Goal: Task Accomplishment & Management: Complete application form

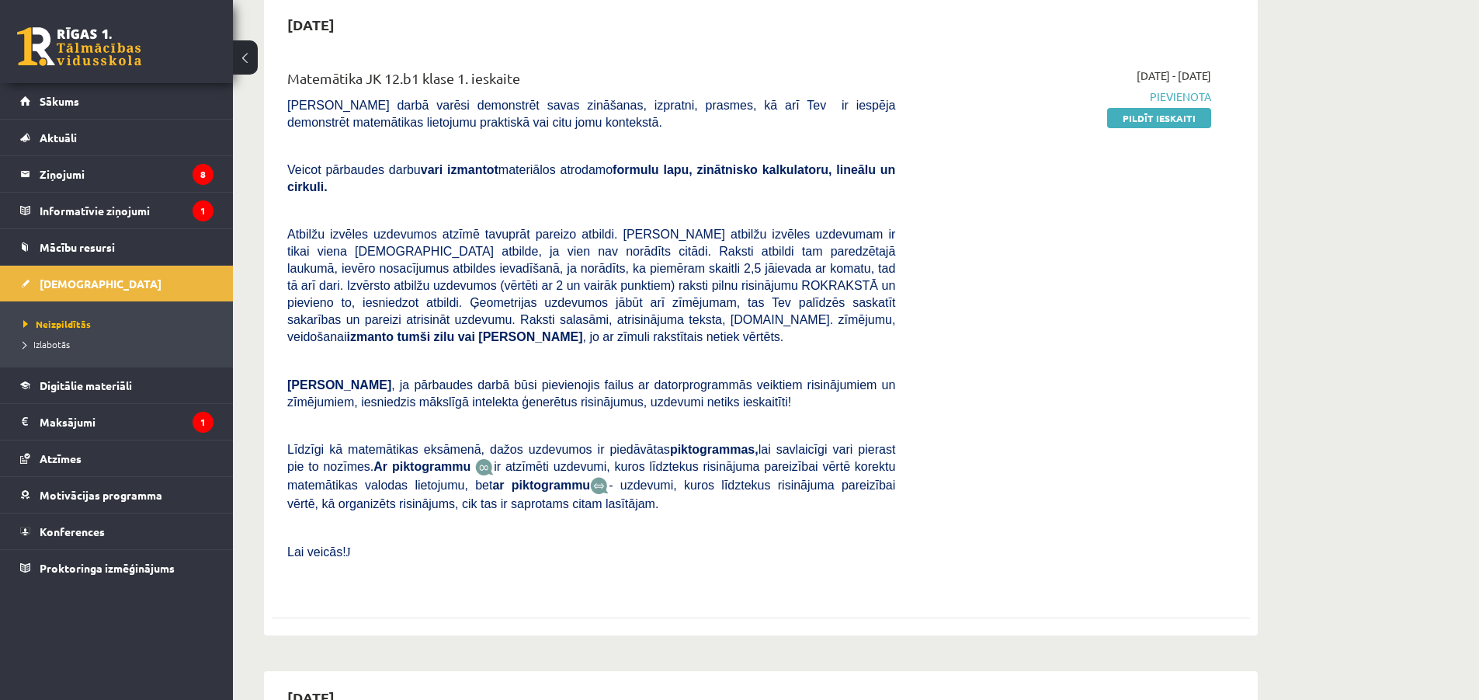
scroll to position [155, 0]
click at [1185, 120] on link "Pildīt ieskaiti" at bounding box center [1159, 117] width 104 height 20
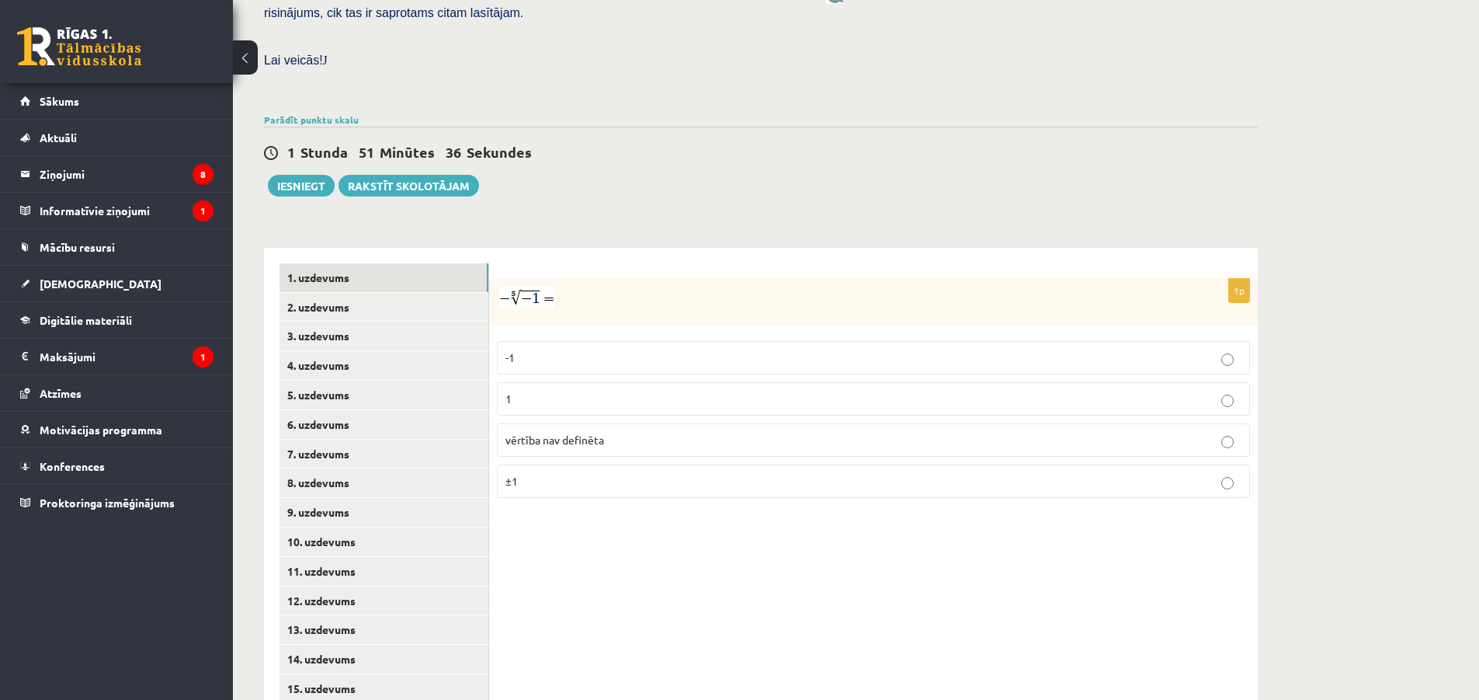
scroll to position [443, 0]
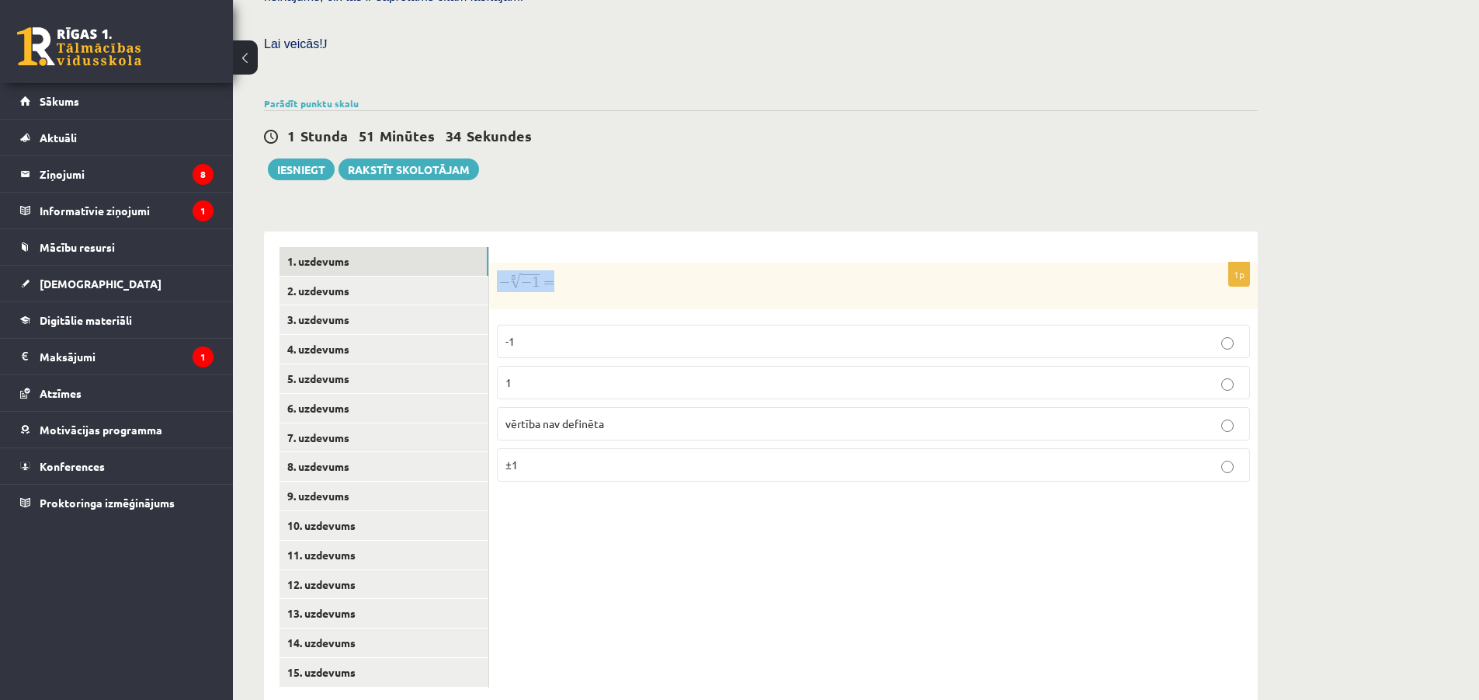
drag, startPoint x: 490, startPoint y: 247, endPoint x: 540, endPoint y: 246, distance: 50.5
click at [540, 262] on div at bounding box center [873, 285] width 769 height 47
click at [548, 270] on img at bounding box center [526, 281] width 55 height 22
drag, startPoint x: 555, startPoint y: 252, endPoint x: 565, endPoint y: 251, distance: 10.2
click at [556, 270] on p at bounding box center [835, 281] width 676 height 22
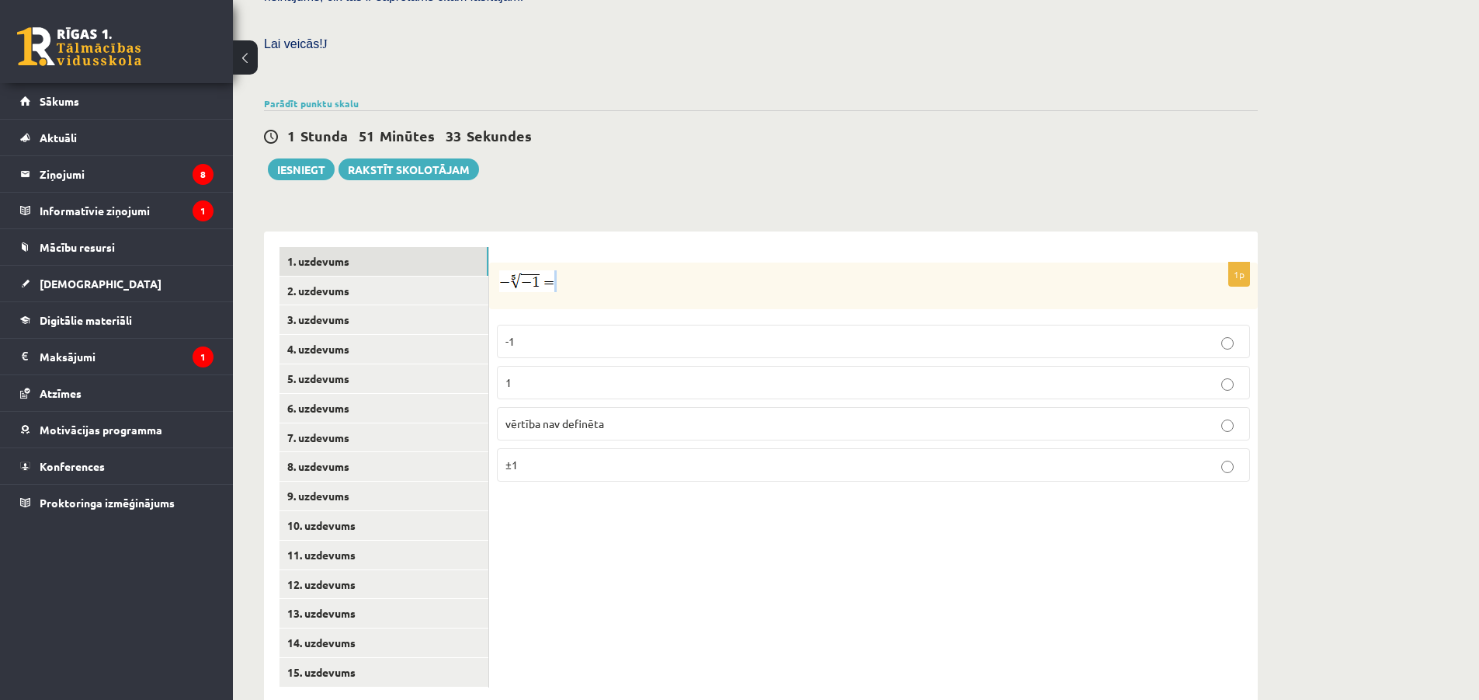
click at [510, 270] on img at bounding box center [526, 281] width 55 height 22
click at [571, 270] on p at bounding box center [835, 281] width 676 height 22
click at [582, 374] on p "1" at bounding box center [873, 382] width 736 height 16
click at [353, 276] on link "2. uzdevums" at bounding box center [384, 290] width 209 height 29
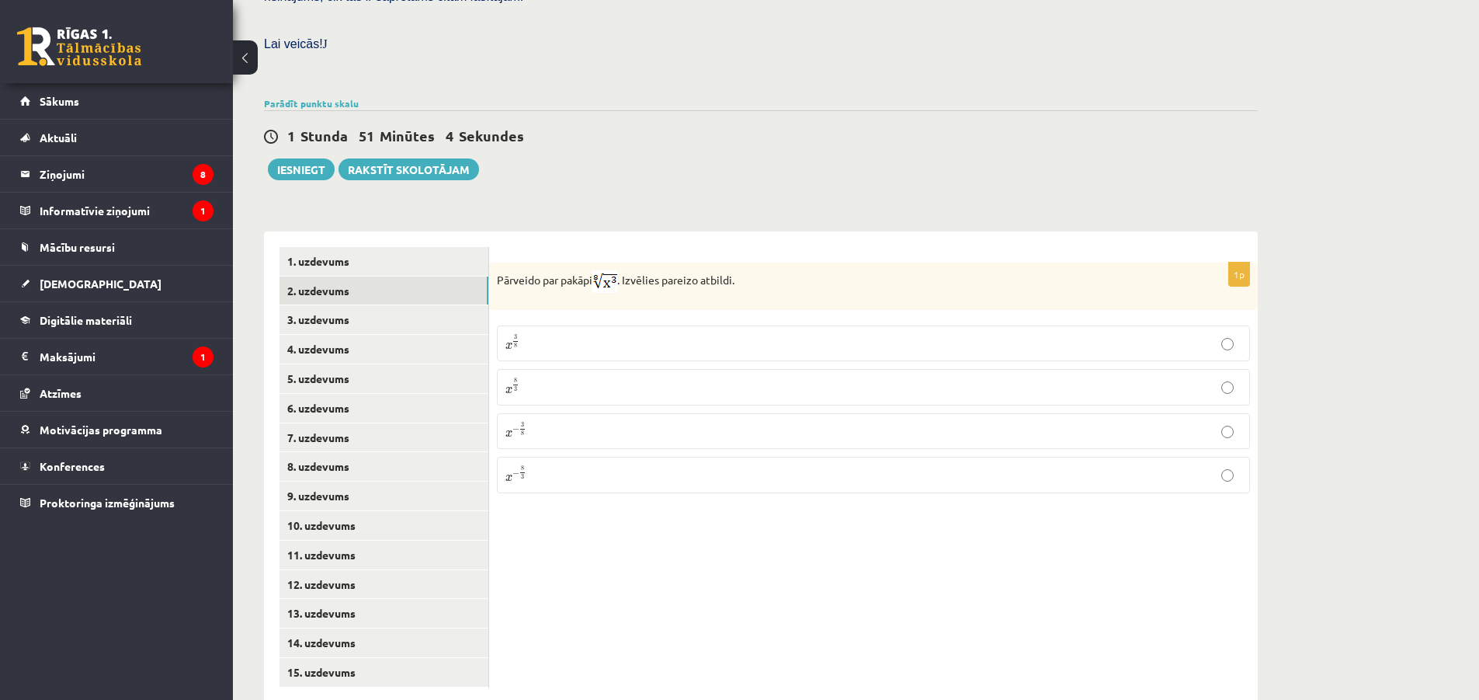
click at [589, 334] on p "x 3 8 x 3 8" at bounding box center [873, 343] width 736 height 19
click at [386, 305] on link "3. uzdevums" at bounding box center [384, 319] width 209 height 29
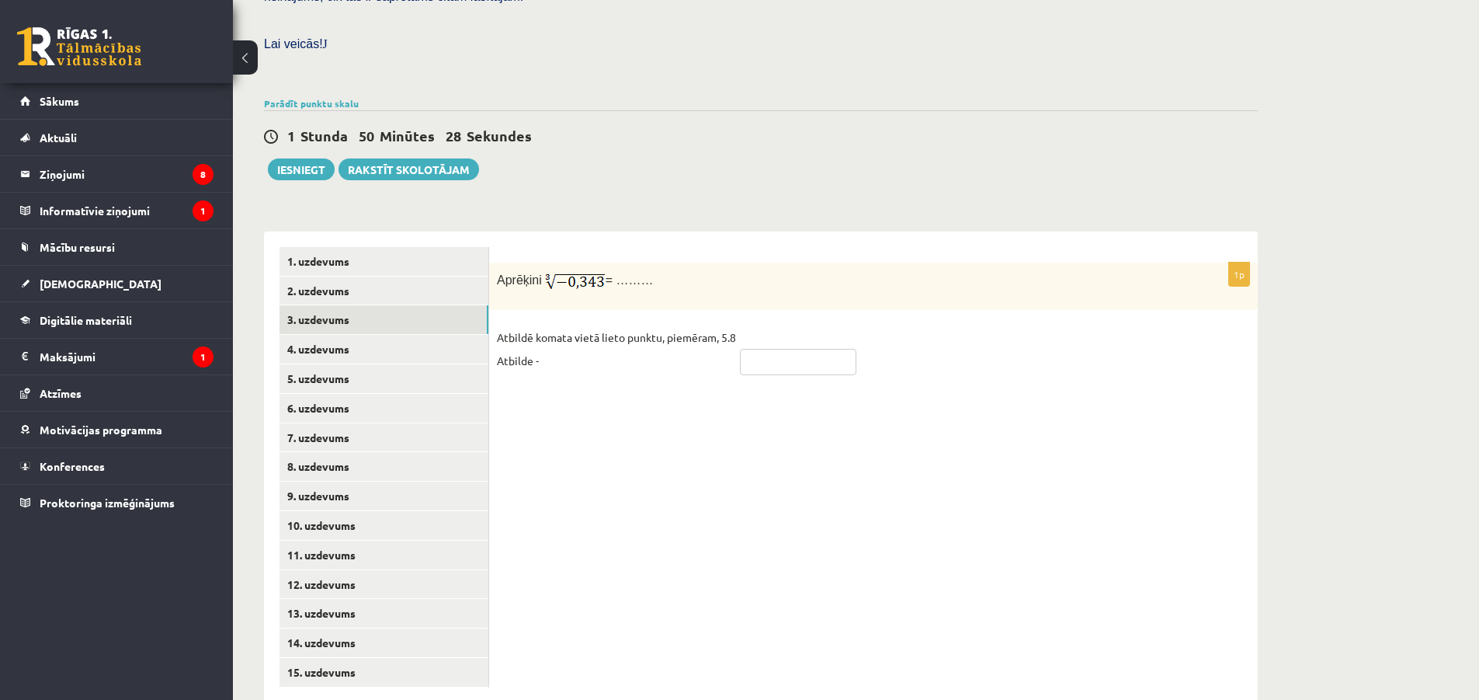
click at [762, 349] on input "text" at bounding box center [798, 362] width 116 height 26
type input "****"
click at [767, 285] on div "1p Aprēķini = ……… Atbildē komata vietā lieto punktu, piemēram, 5.8 Atbilde - **…" at bounding box center [873, 325] width 769 height 127
click at [426, 335] on link "4. uzdevums" at bounding box center [384, 349] width 209 height 29
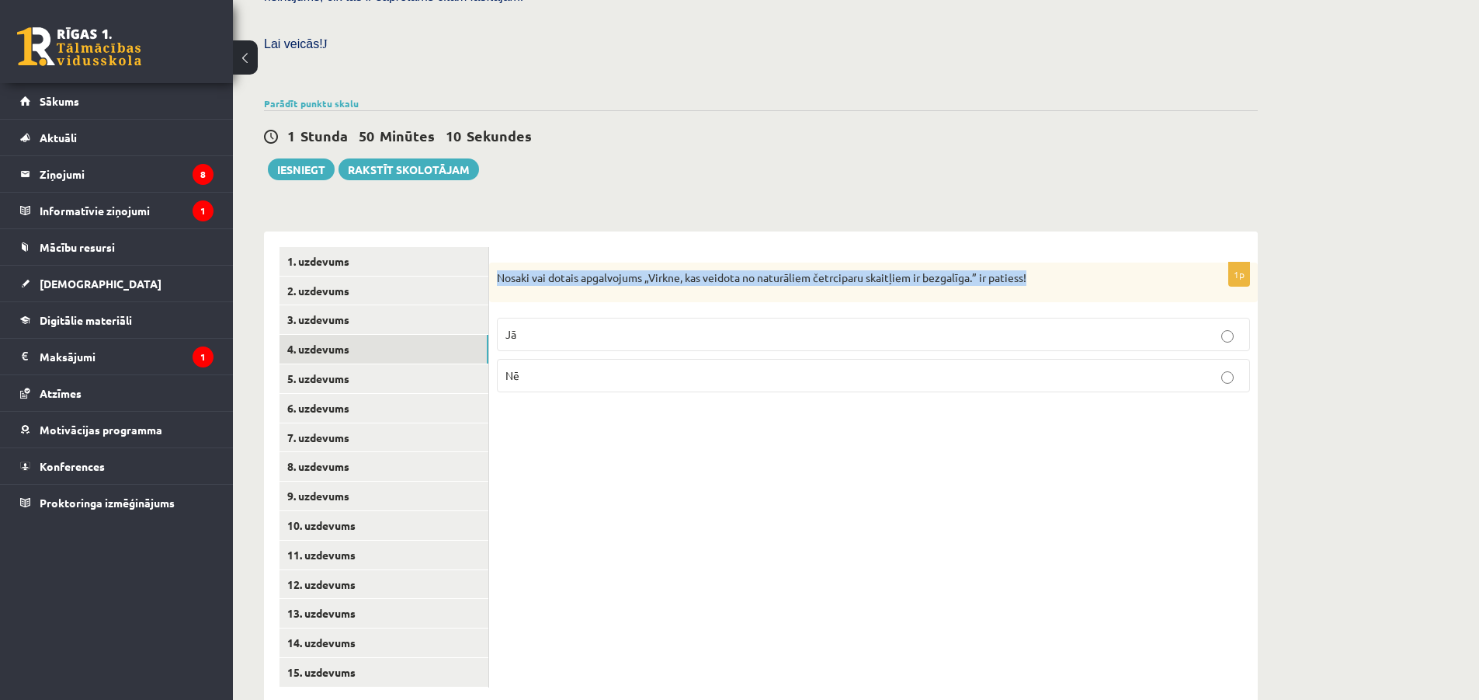
drag, startPoint x: 499, startPoint y: 248, endPoint x: 1050, endPoint y: 210, distance: 551.8
click at [1050, 231] on div "1p Nosaki vai dotais apgalvojums „Virkne, kas veidota no naturāliem četrciparu …" at bounding box center [873, 466] width 769 height 471
copy p "Nosaki vai dotais apgalvojums „Virkne, kas veidota no naturāliem četrciparu ska…"
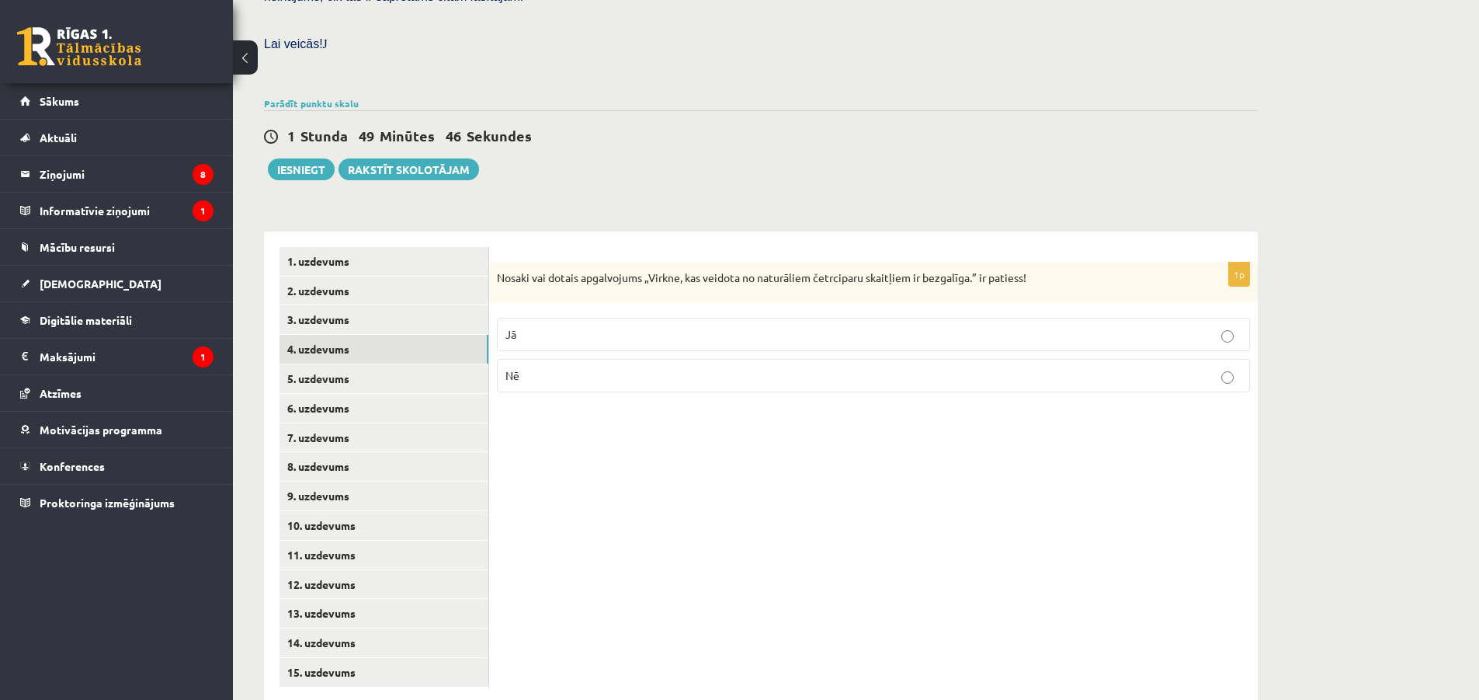
click at [528, 367] on p "Nē" at bounding box center [873, 375] width 736 height 16
click at [420, 364] on link "5. uzdevums" at bounding box center [384, 378] width 209 height 29
drag, startPoint x: 493, startPoint y: 245, endPoint x: 912, endPoint y: 241, distance: 419.3
click at [914, 262] on div "Nosaki vai dotais apgalvojums „Skaitlis 4 ir virknes loceklis.” ir patiess!" at bounding box center [873, 283] width 769 height 42
copy p "Nosaki vai dotais apgalvojums „Skaitlis 4 ir virknes loceklis.” ir patiess!"
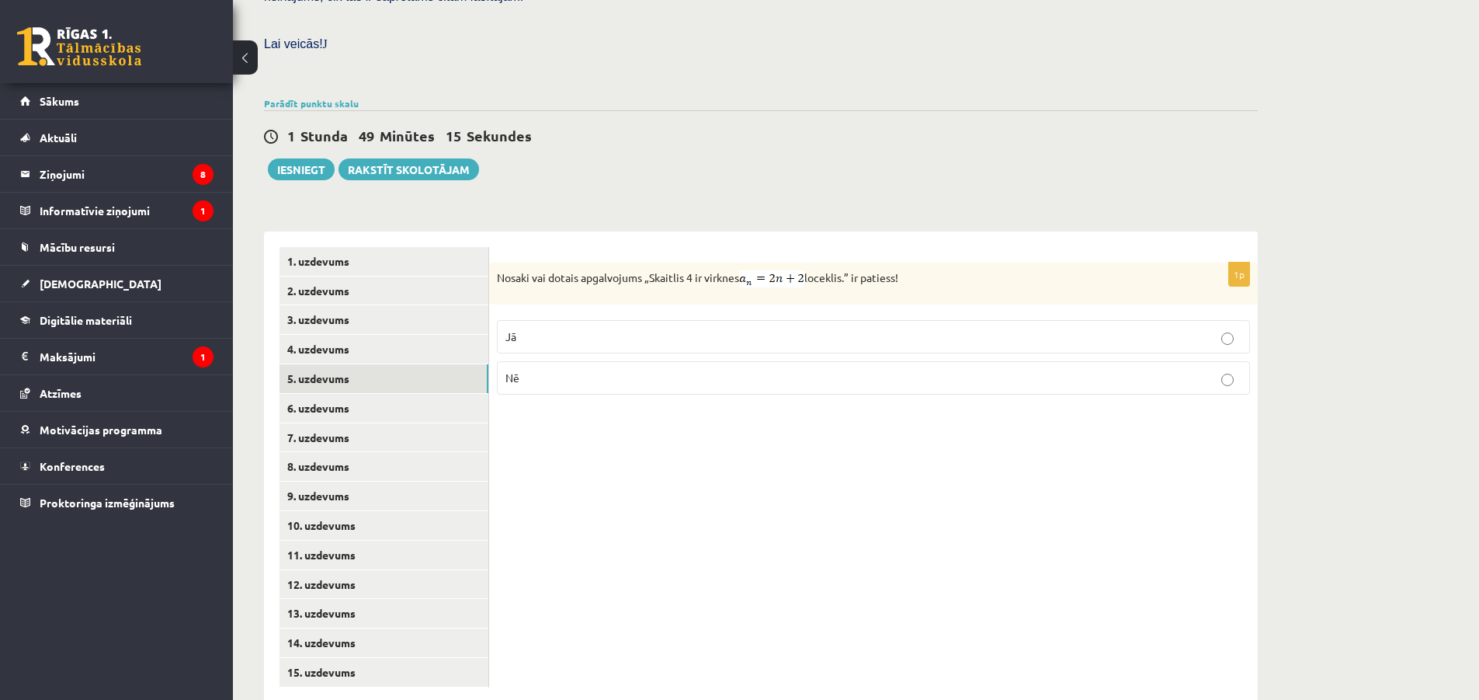
click at [651, 262] on div "Nosaki vai dotais apgalvojums „Skaitlis 4 ir virknes loceklis.” ir patiess!" at bounding box center [873, 283] width 769 height 42
click at [679, 312] on fieldset "Jā Nē" at bounding box center [873, 355] width 753 height 87
click at [646, 320] on label "Jā" at bounding box center [873, 336] width 753 height 33
click at [426, 394] on link "6. uzdevums" at bounding box center [384, 408] width 209 height 29
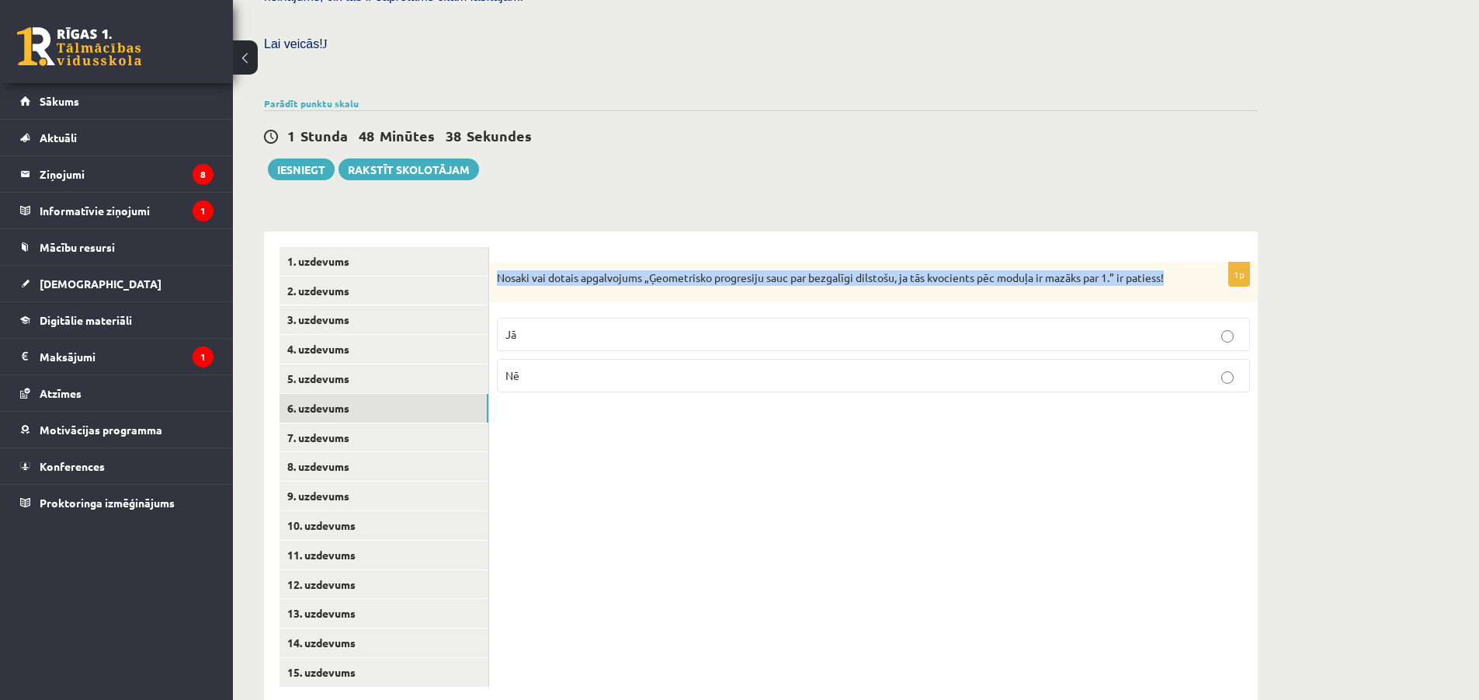
drag, startPoint x: 496, startPoint y: 237, endPoint x: 1192, endPoint y: 245, distance: 695.8
click at [1192, 262] on div "Nosaki vai dotais apgalvojums „Ģeometrisko progresiju sauc par bezgalīgi dilsto…" at bounding box center [873, 282] width 769 height 40
copy p "Nosaki vai dotais apgalvojums „Ģeometrisko progresiju sauc par bezgalīgi dilsto…"
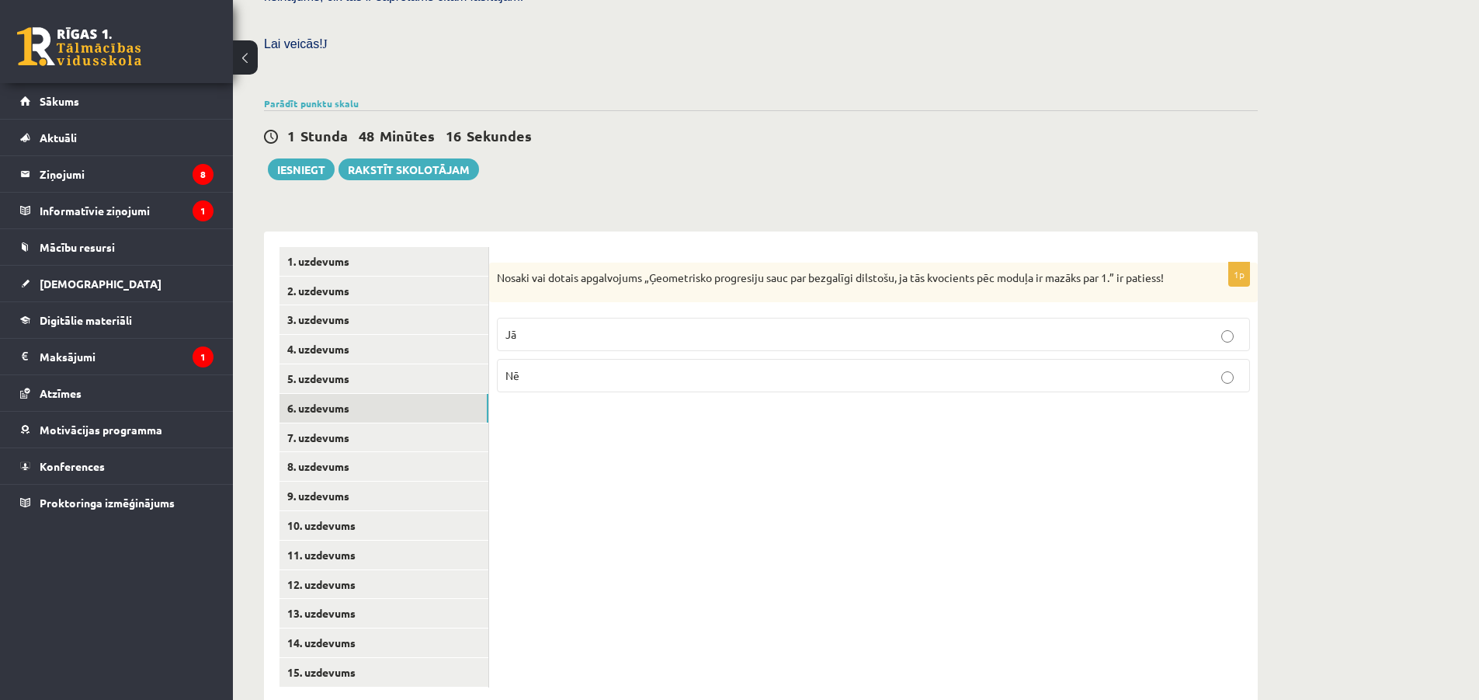
click at [652, 326] on p "Jā" at bounding box center [873, 334] width 736 height 16
click at [436, 423] on link "7. uzdevums" at bounding box center [384, 437] width 209 height 29
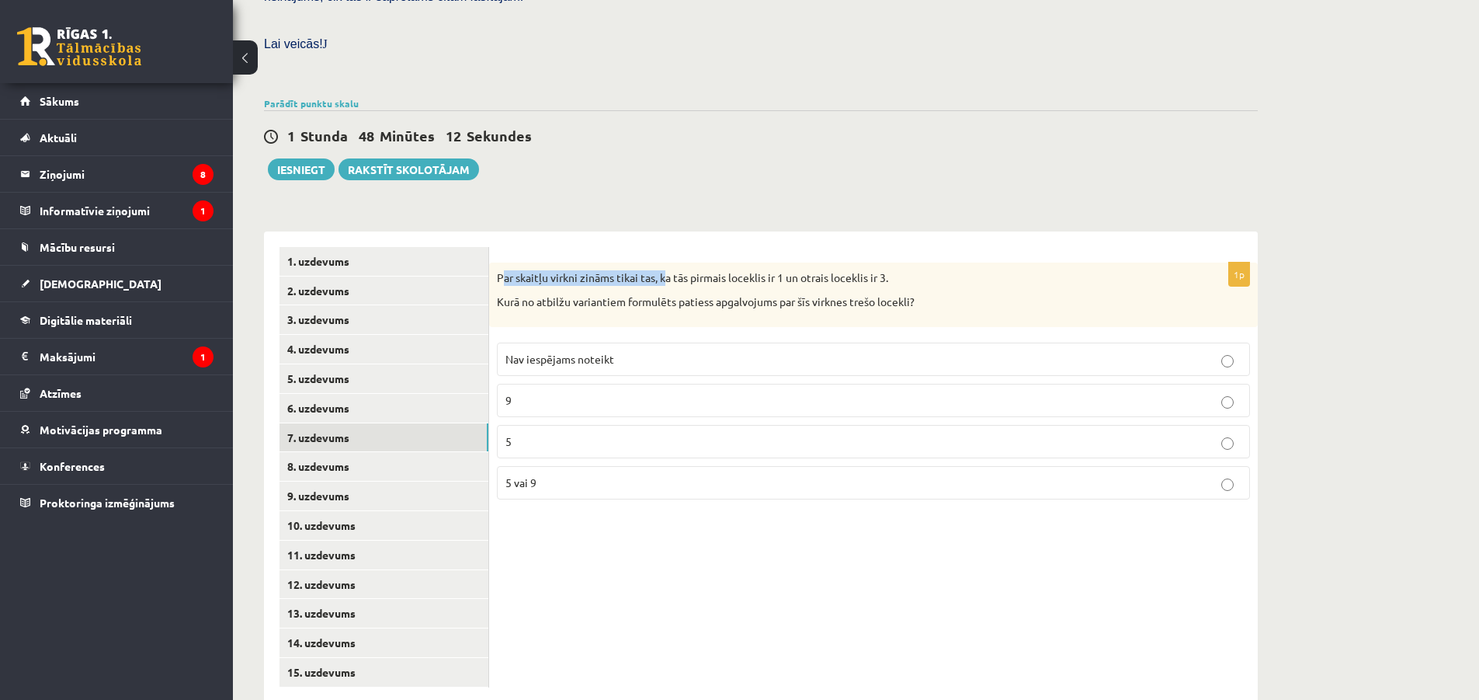
drag, startPoint x: 502, startPoint y: 240, endPoint x: 666, endPoint y: 236, distance: 164.7
click at [666, 270] on p "Par skaitļu virkni zināms tikai tas, ka tās pirmais loceklis ir 1 un otrais loc…" at bounding box center [835, 278] width 676 height 16
click at [495, 262] on div "Par skaitļu virkni zināms tikai tas, ka tās pirmais loceklis ir 1 un otrais loc…" at bounding box center [873, 294] width 769 height 64
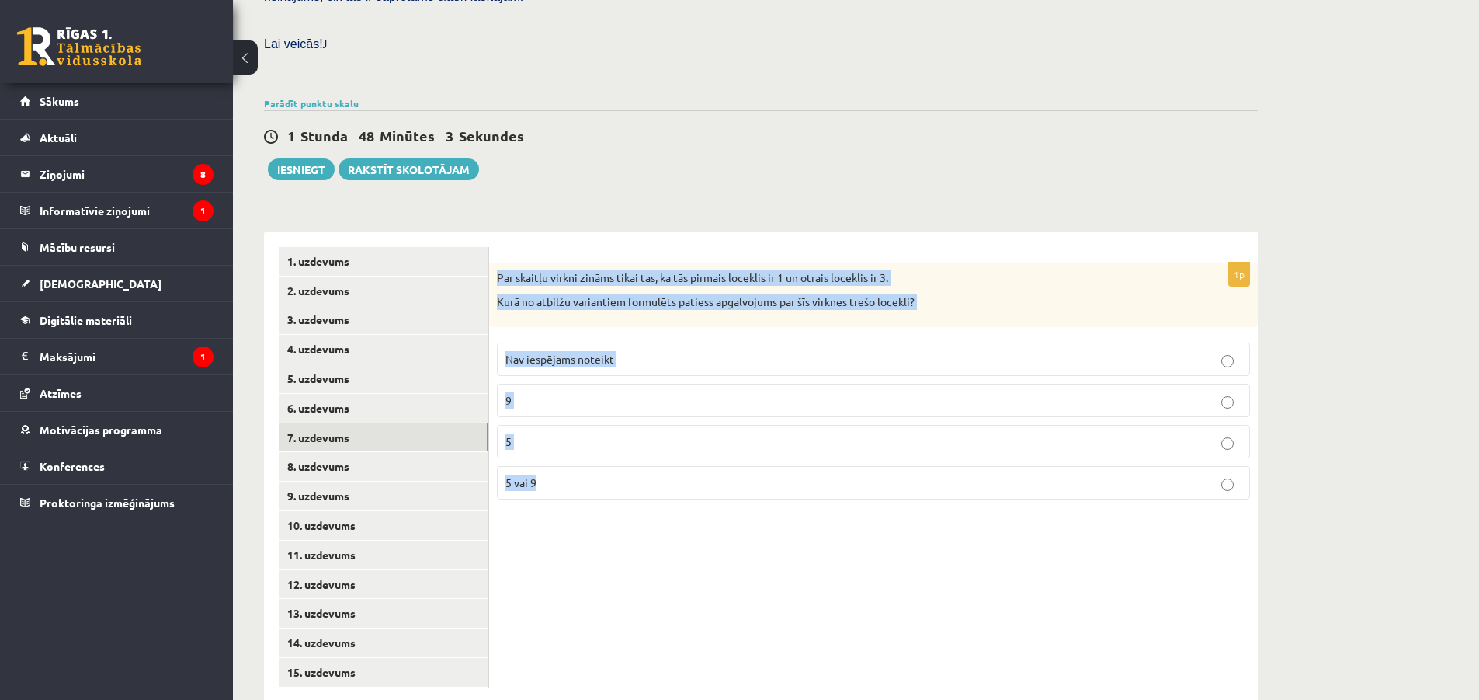
drag, startPoint x: 493, startPoint y: 236, endPoint x: 613, endPoint y: 439, distance: 236.0
click at [613, 439] on div "1p Par skaitļu virkni zināms tikai tas, ka tās pirmais loceklis ir 1 un otrais …" at bounding box center [873, 386] width 769 height 249
copy div "Par skaitļu virkni zināms tikai tas, ka tās pirmais loceklis ir 1 un otrais loc…"
click at [571, 352] on span "Nav iespējams noteikt" at bounding box center [559, 359] width 109 height 14
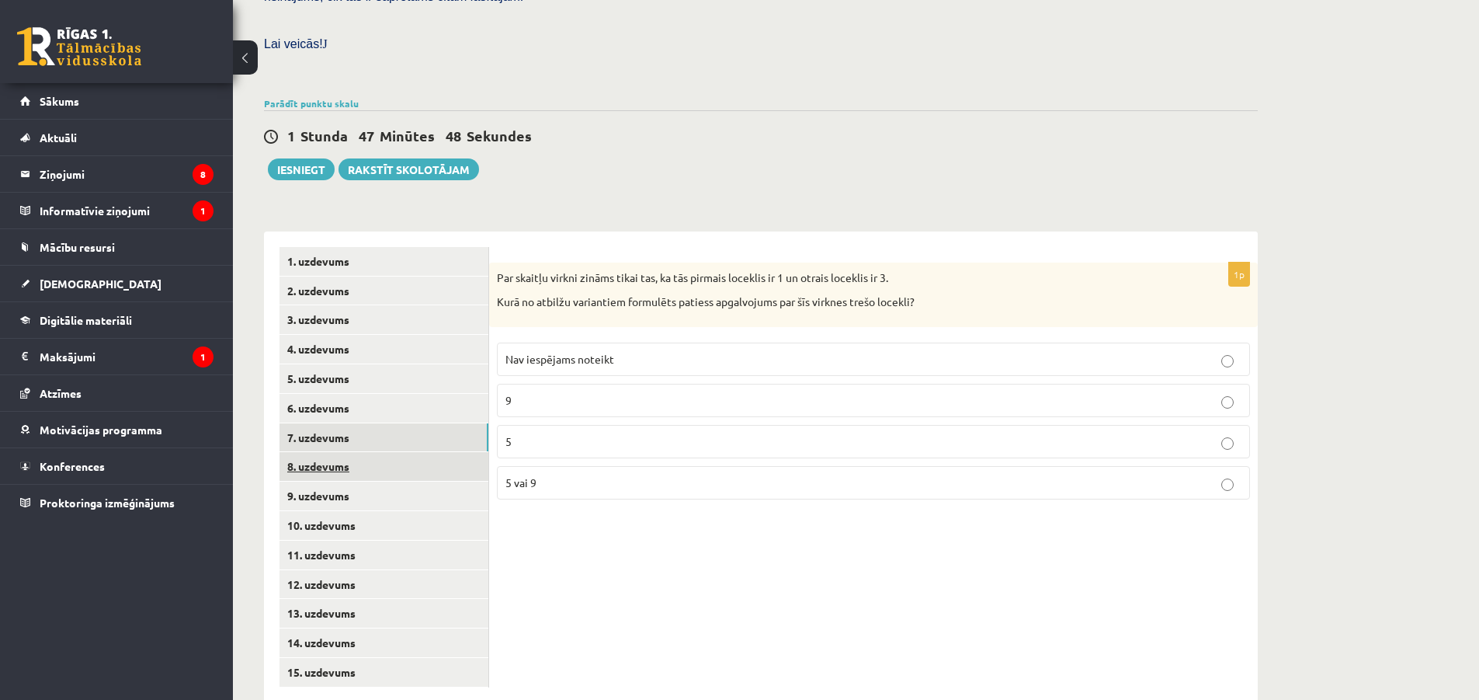
click at [421, 452] on link "8. uzdevums" at bounding box center [384, 466] width 209 height 29
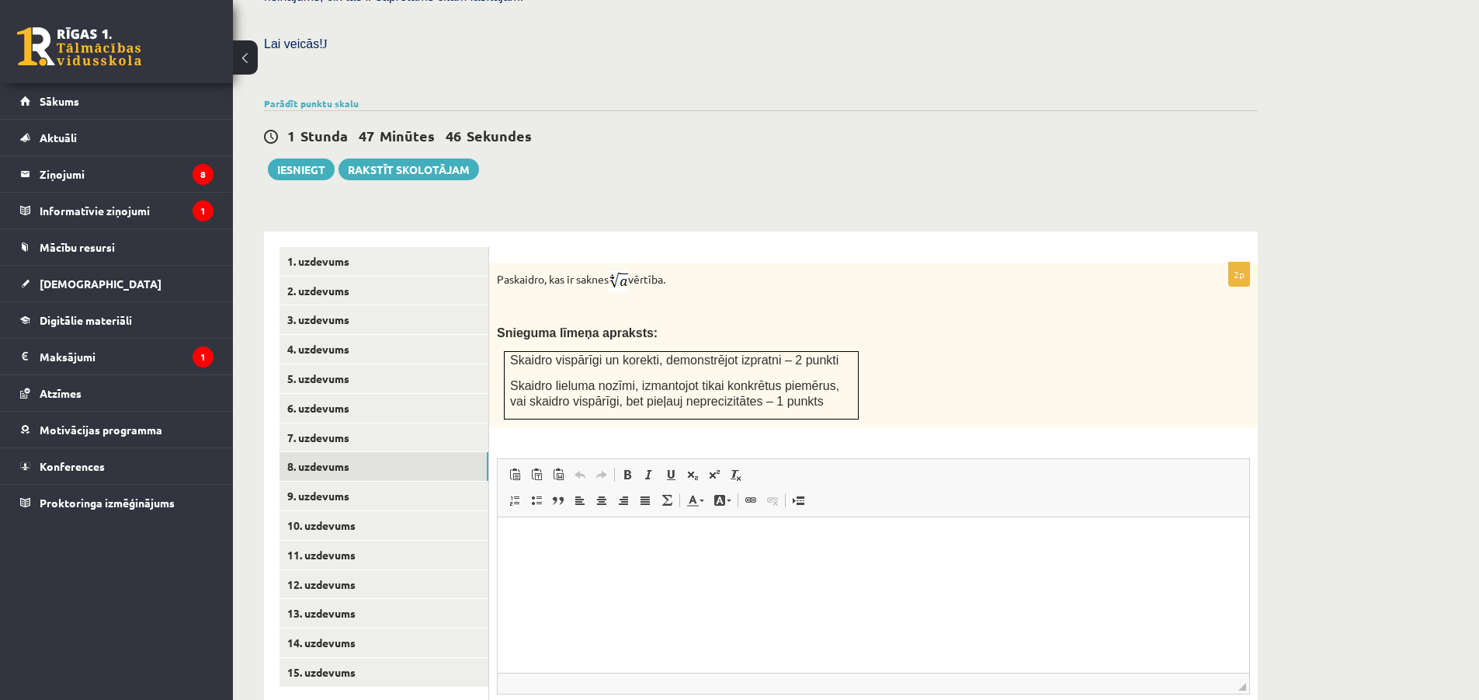
scroll to position [0, 0]
drag, startPoint x: 498, startPoint y: 248, endPoint x: 696, endPoint y: 234, distance: 199.2
click at [696, 262] on div "Paskaidro, kas ir saknes vērtība. Snieguma līmeņa apraksts: Skaidro vispārīgi u…" at bounding box center [873, 344] width 769 height 165
click at [701, 300] on p at bounding box center [835, 308] width 676 height 16
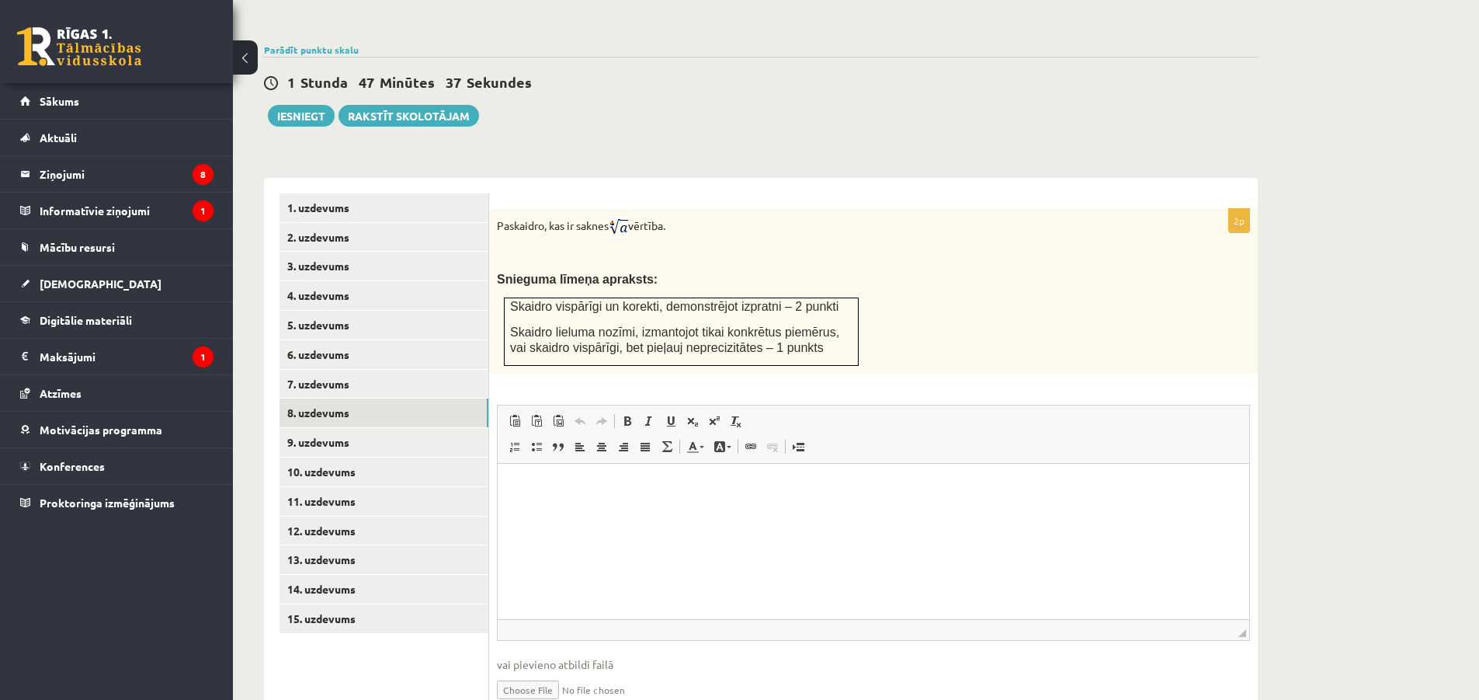
scroll to position [520, 0]
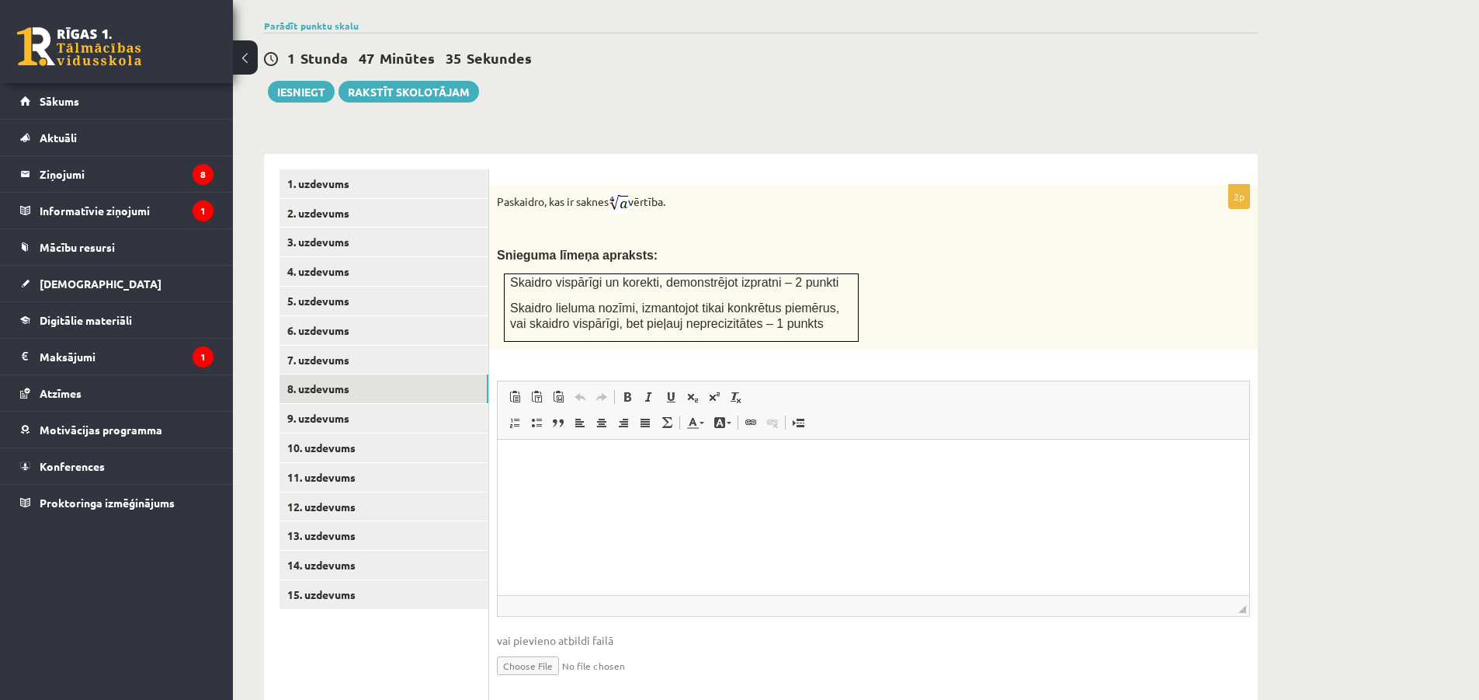
drag, startPoint x: 494, startPoint y: 165, endPoint x: 770, endPoint y: 168, distance: 276.4
click at [770, 185] on div "Paskaidro, kas ir saknes vērtība. Snieguma līmeņa apraksts: Skaidro vispārīgi u…" at bounding box center [873, 267] width 769 height 165
copy p "Paskaidro, kas ir saknes vērtība."
click at [624, 276] on span "Skaidro vispārīgi un korekti, demonstrējot izpratni – 2 punkti" at bounding box center [674, 282] width 328 height 13
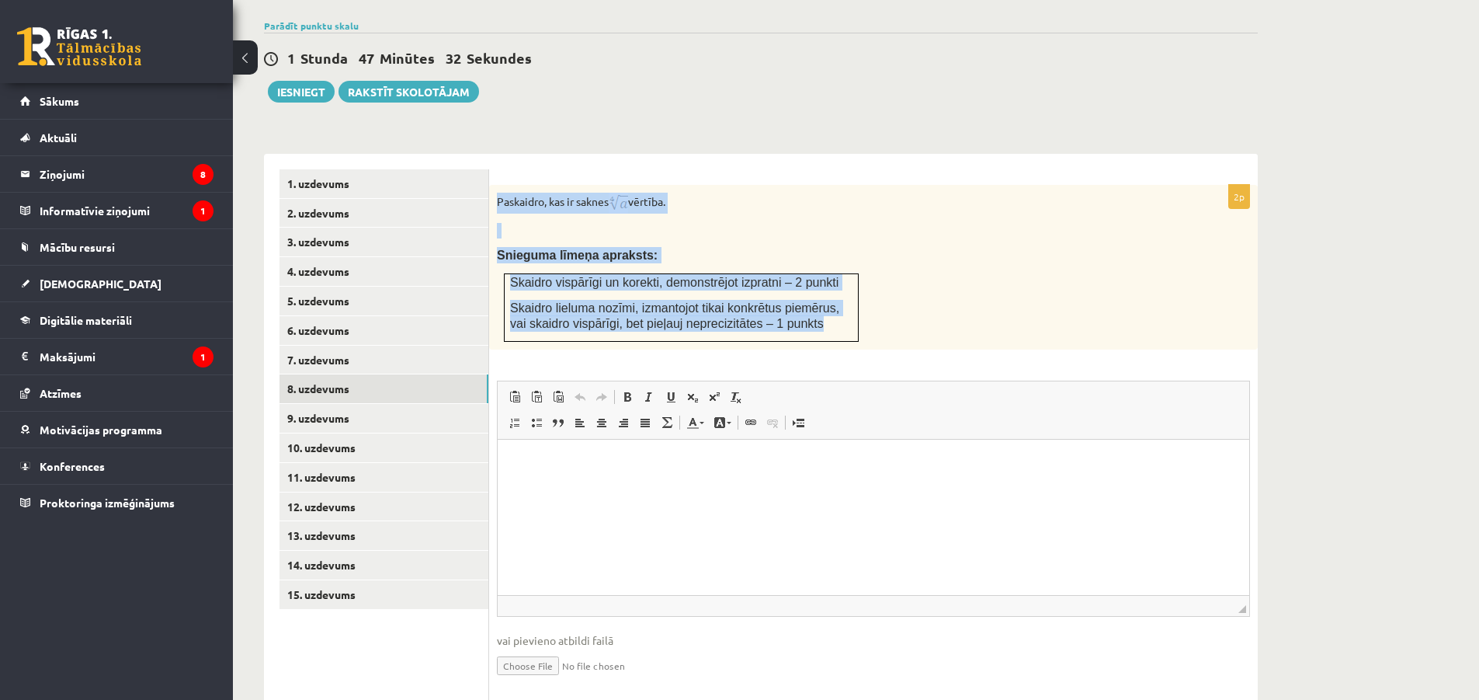
drag, startPoint x: 495, startPoint y: 167, endPoint x: 810, endPoint y: 297, distance: 340.5
click at [810, 297] on div "Paskaidro, kas ir saknes vērtība. Snieguma līmeņa apraksts: Skaidro vispārīgi u…" at bounding box center [873, 267] width 769 height 165
copy div "Paskaidro, kas ir saknes vērtība. Snieguma līmeņa apraksts: Skaidro vispārīgi u…"
click at [805, 193] on p "Paskaidro, kas ir saknes vērtība." at bounding box center [835, 203] width 676 height 21
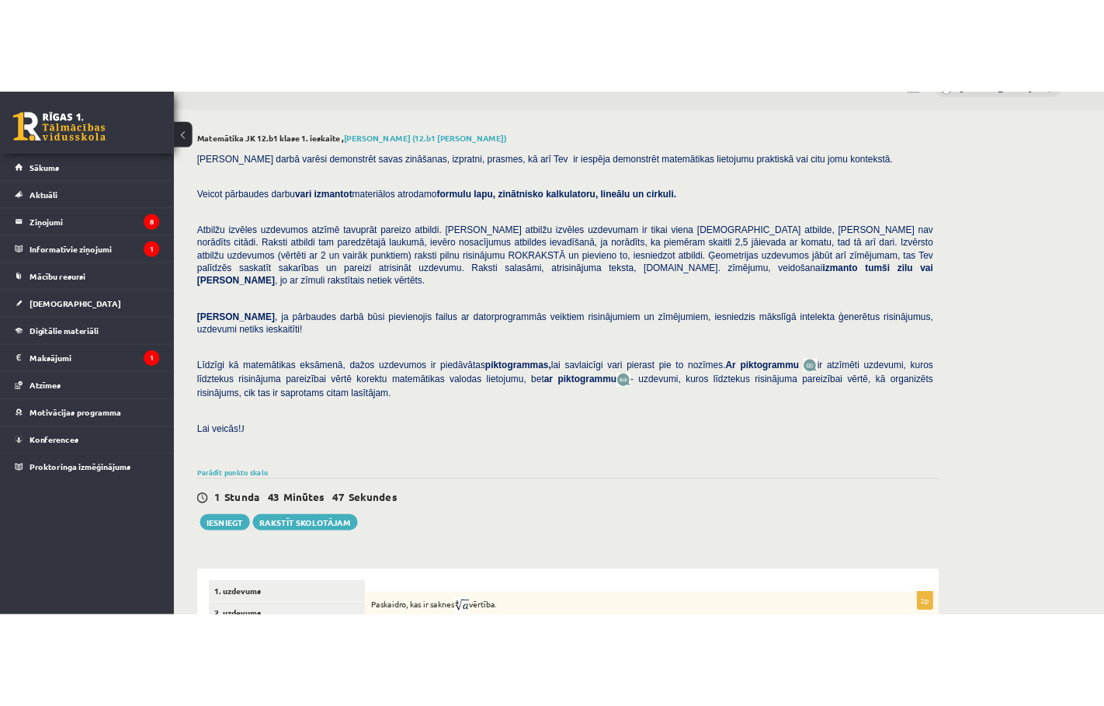
scroll to position [0, 0]
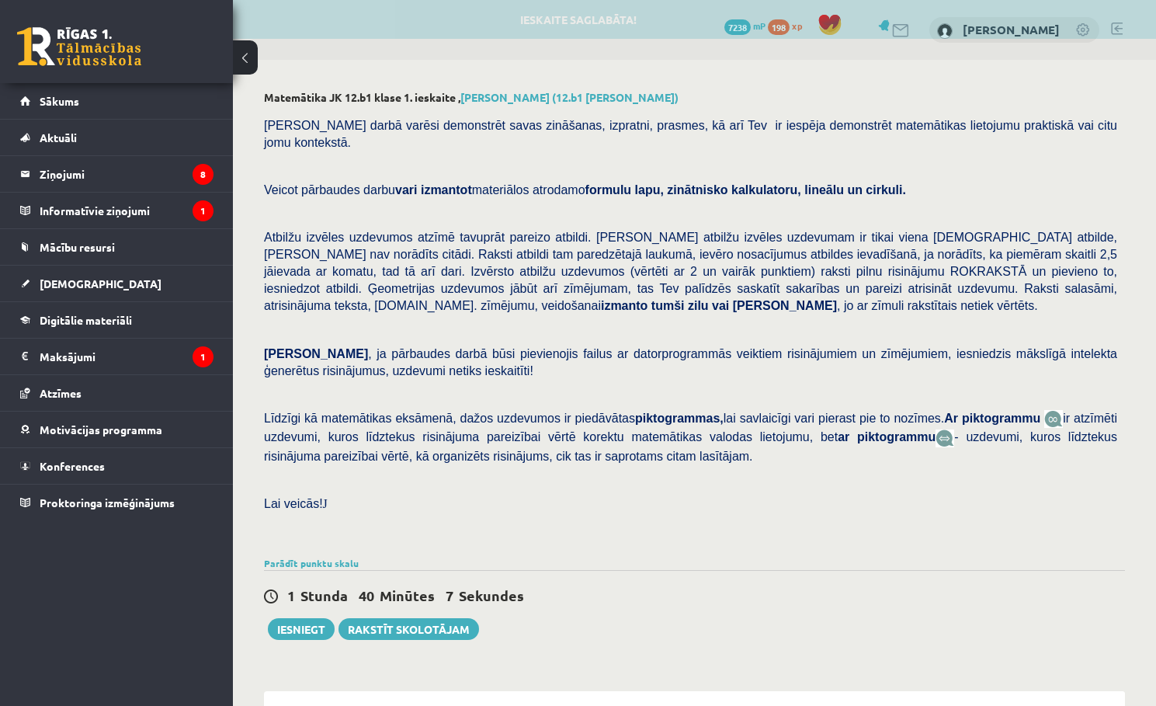
click at [306, 185] on div "[PERSON_NAME] darbā varēsi demonstrēt savas zināšanas, izpratni, prasmes, kā ar…" at bounding box center [694, 330] width 861 height 443
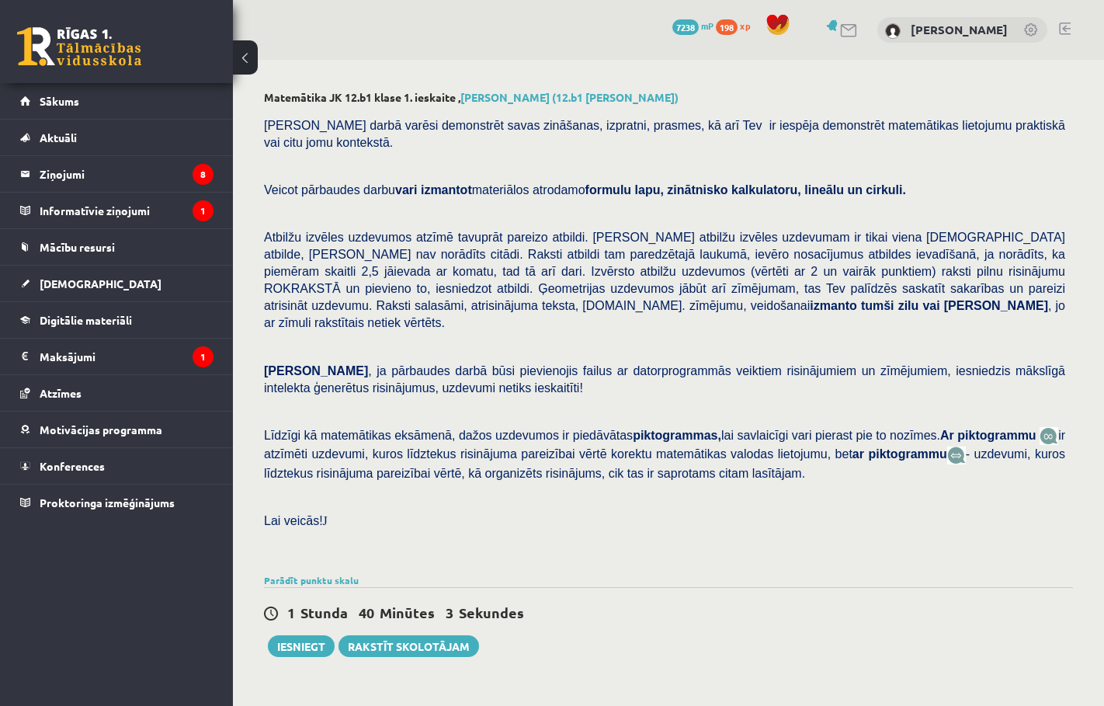
click at [540, 312] on span "Atbilžu izvēles uzdevumos atzīmē tavuprāt pareizo atbildi. [PERSON_NAME] atbilž…" at bounding box center [664, 280] width 801 height 99
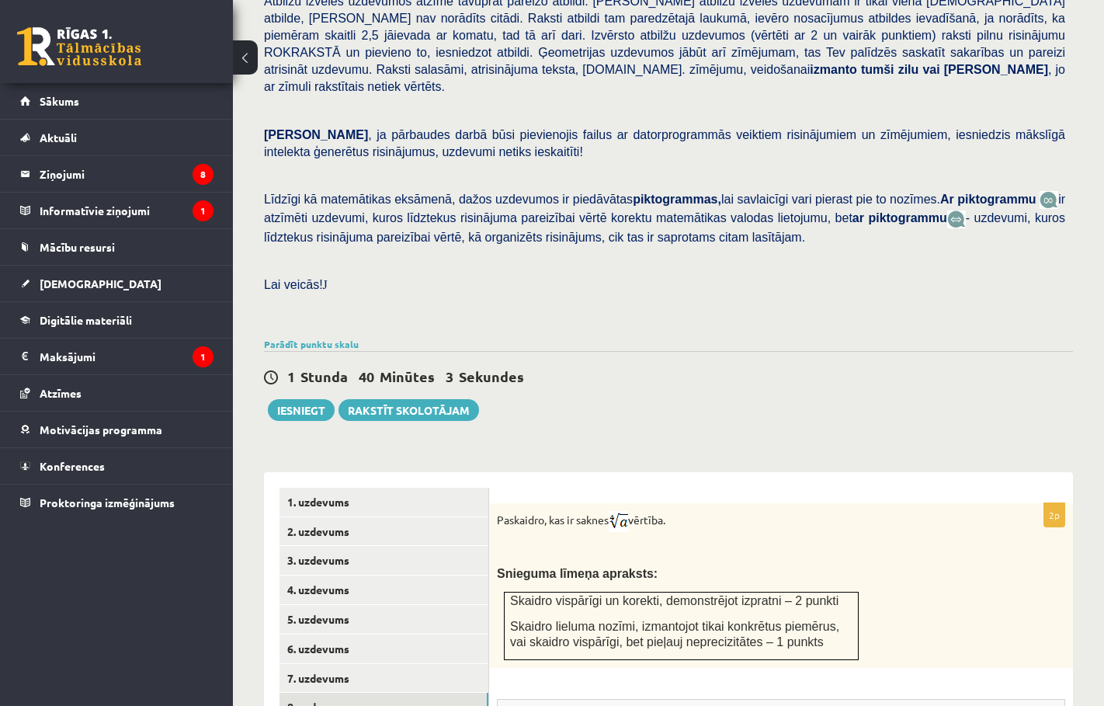
scroll to position [466, 0]
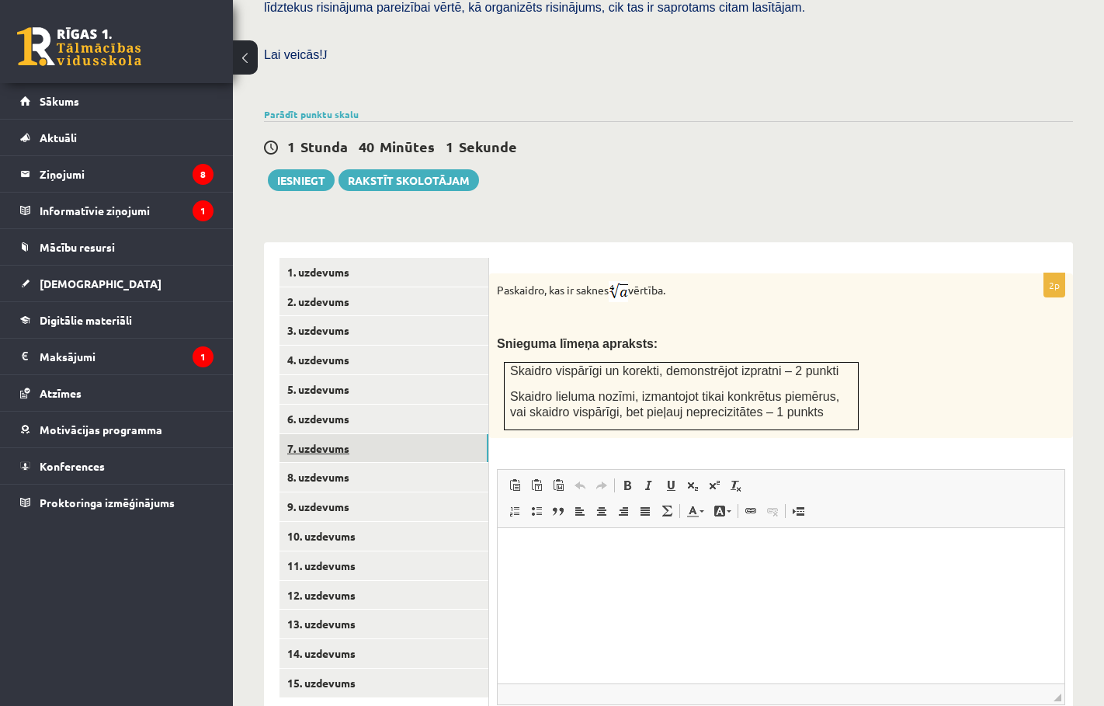
click at [372, 441] on link "7. uzdevums" at bounding box center [384, 448] width 209 height 29
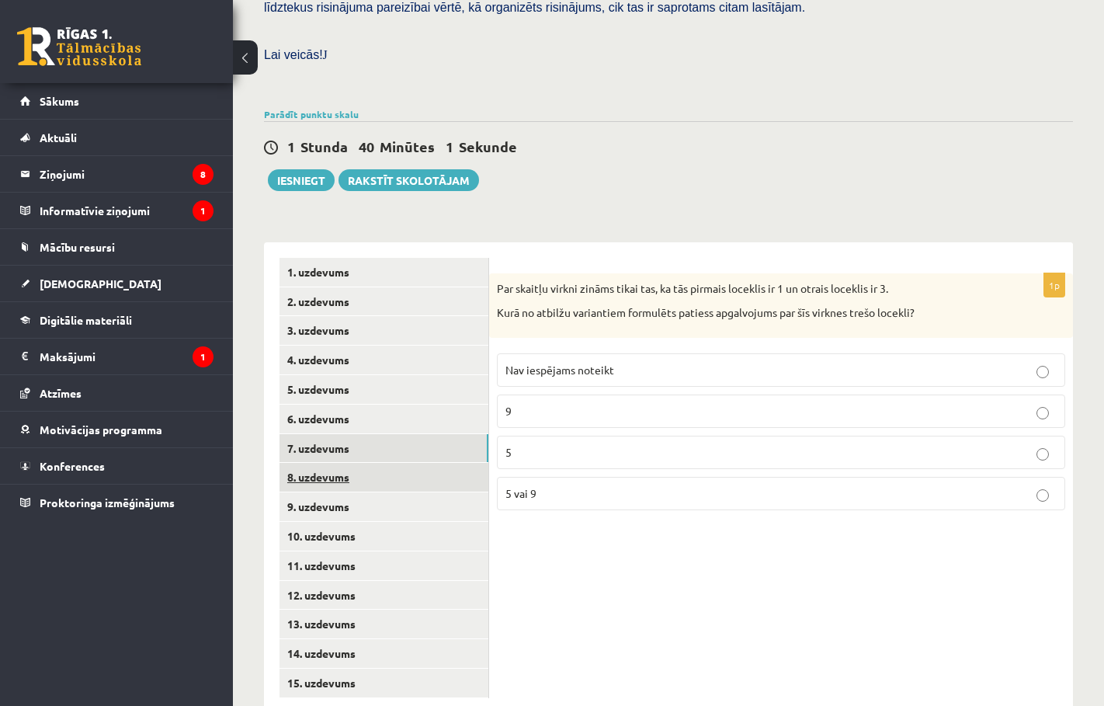
click at [370, 463] on link "8. uzdevums" at bounding box center [384, 477] width 209 height 29
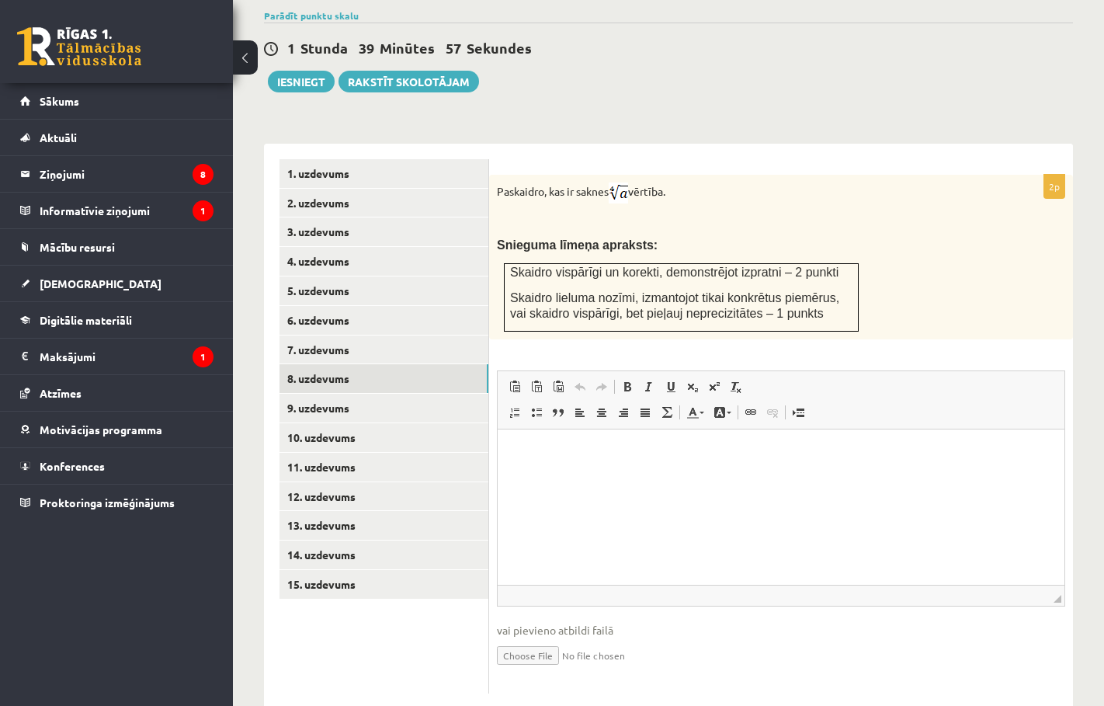
scroll to position [582, 0]
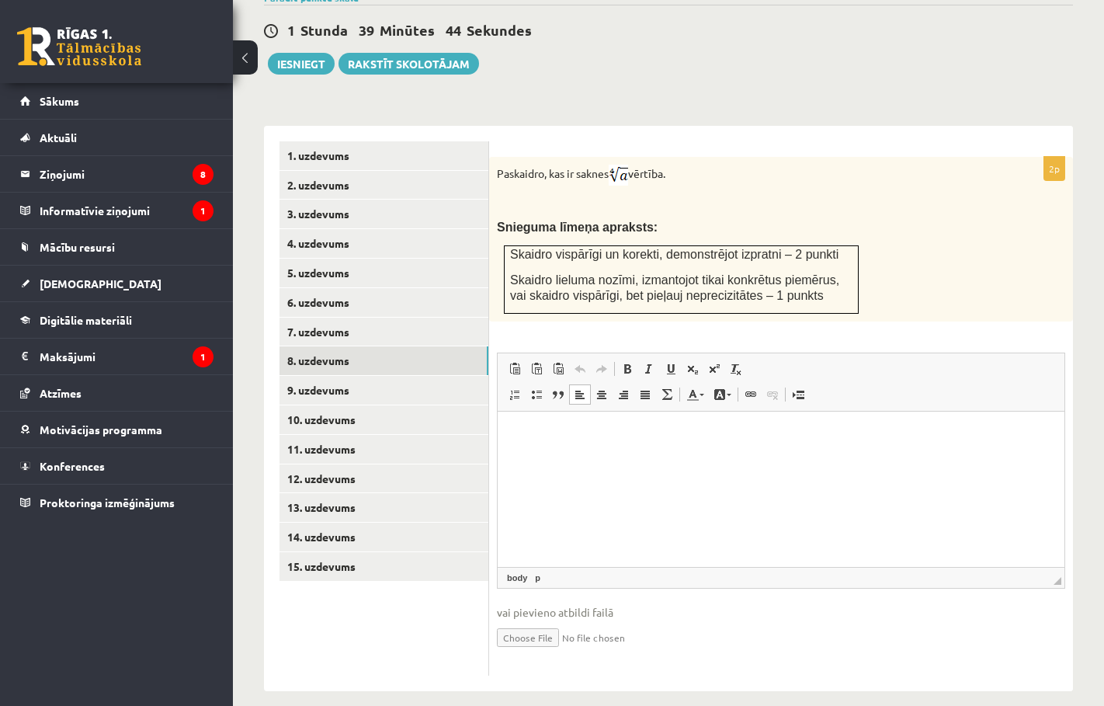
click at [622, 458] on html at bounding box center [781, 434] width 567 height 47
click at [811, 287] on td "Skaidro vispārīgi un korekti, demonstrējot izpratni – 2 punkti Skaidro lieluma …" at bounding box center [682, 280] width 354 height 68
click at [527, 620] on input "file" at bounding box center [781, 636] width 568 height 32
type input "**********"
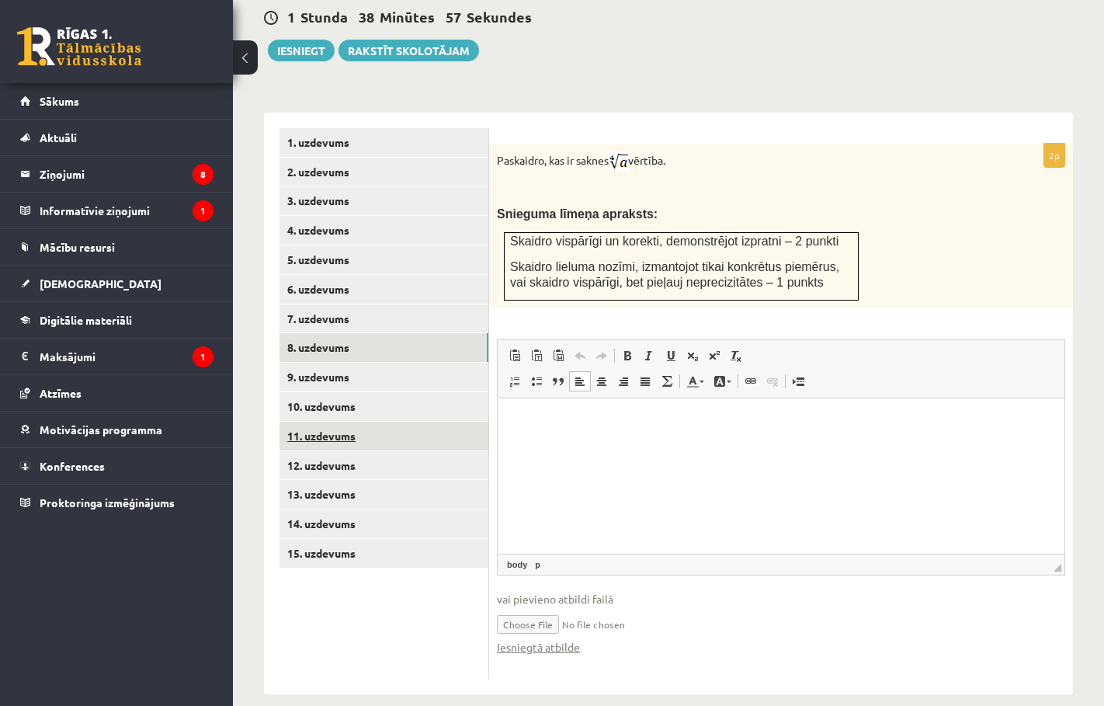
scroll to position [599, 0]
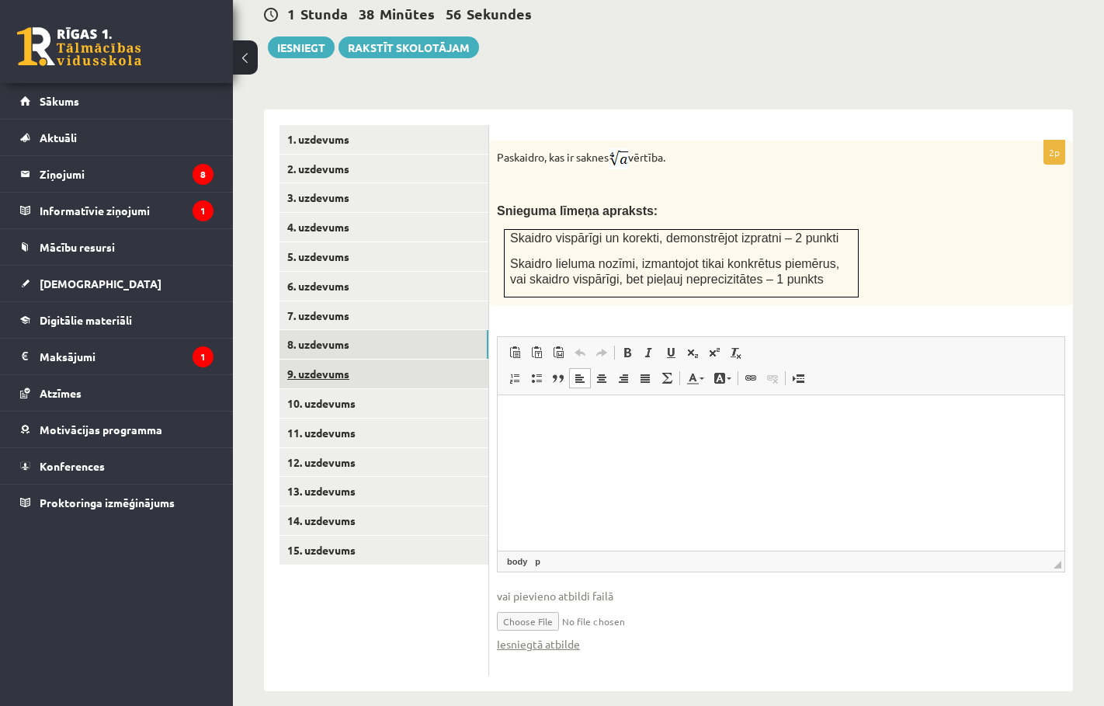
click at [407, 360] on link "9. uzdevums" at bounding box center [384, 374] width 209 height 29
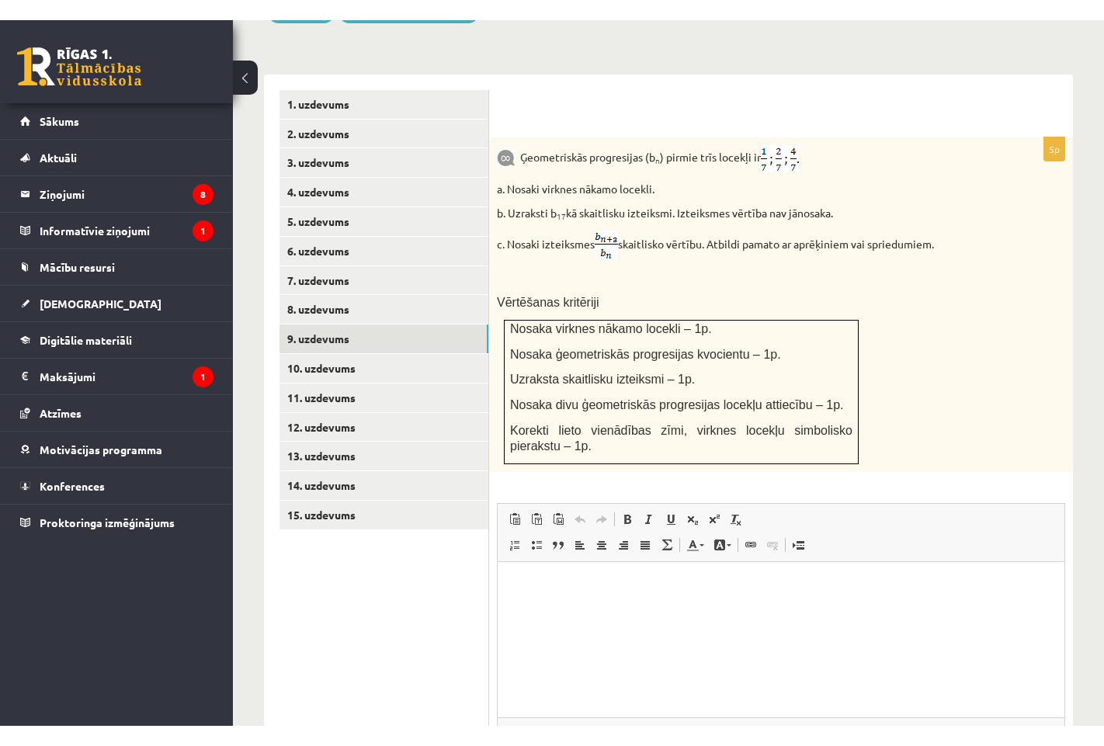
scroll to position [630, 0]
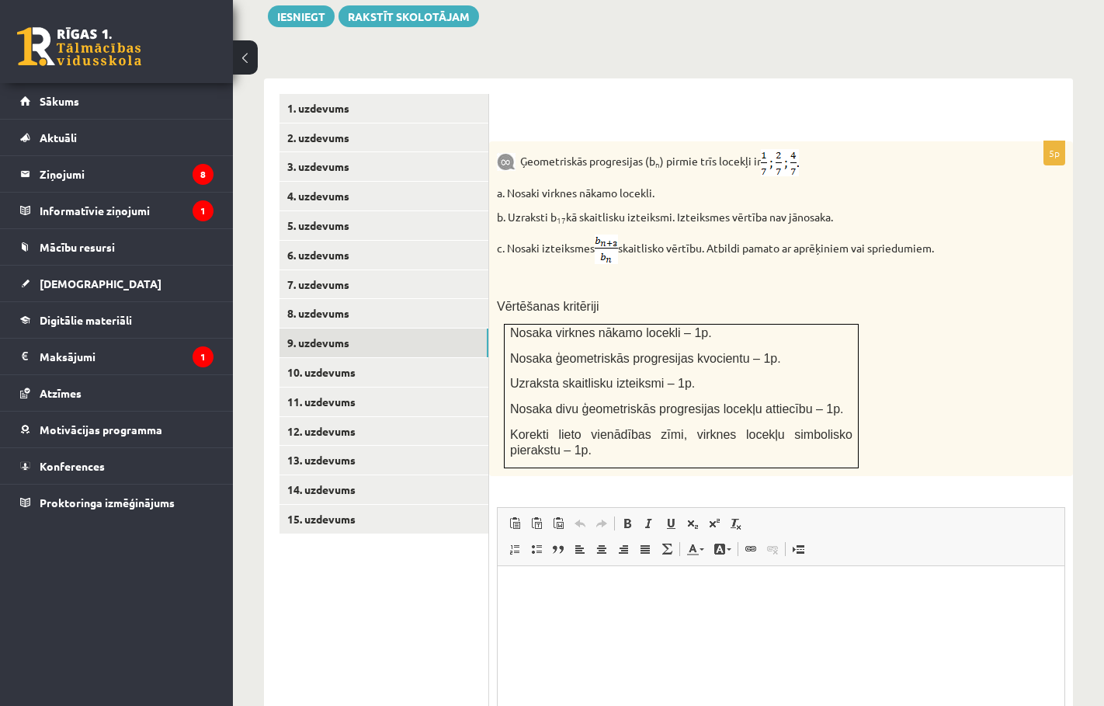
drag, startPoint x: 521, startPoint y: 144, endPoint x: 956, endPoint y: 231, distance: 443.4
click at [956, 231] on div "Ģeometriskās progresijas (b n ) pirmie trīs locekļi ir a. Nosaki virknes nākamo…" at bounding box center [781, 308] width 584 height 335
copy div "Ģeometriskās progresijas (b n ) pirmie trīs locekļi ir a. Nosaki virknes nākamo…"
click at [803, 210] on p "b. Uzraksti b 17 kā skaitlisku izteiksmi. Izteiksmes vērtība nav jānosaka." at bounding box center [742, 218] width 491 height 16
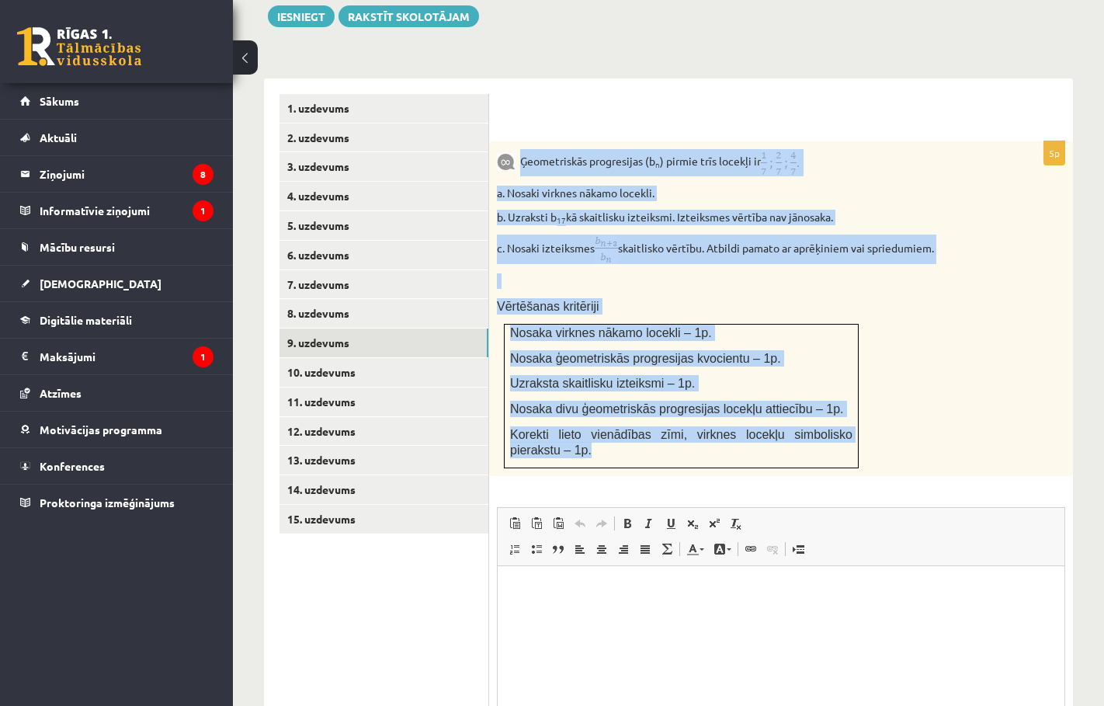
drag, startPoint x: 520, startPoint y: 137, endPoint x: 848, endPoint y: 436, distance: 444.1
click at [848, 436] on div "Ģeometriskās progresijas (b n ) pirmie trīs locekļi ir a. Nosaki virknes nākamo…" at bounding box center [781, 308] width 584 height 335
copy div "Ģeometriskās progresijas (b n ) pirmie trīs locekļi ir a. Nosaki virknes nākamo…"
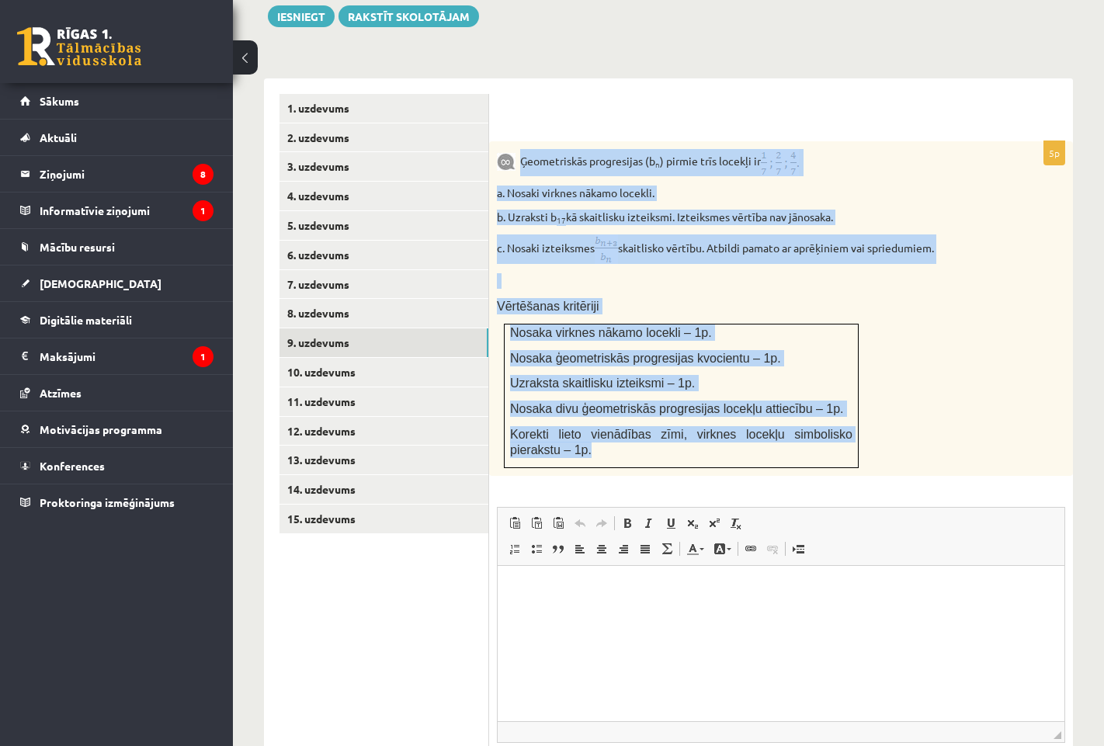
click at [731, 325] on p "Nosaka virknes nākamo locekli – 1p." at bounding box center [681, 333] width 342 height 16
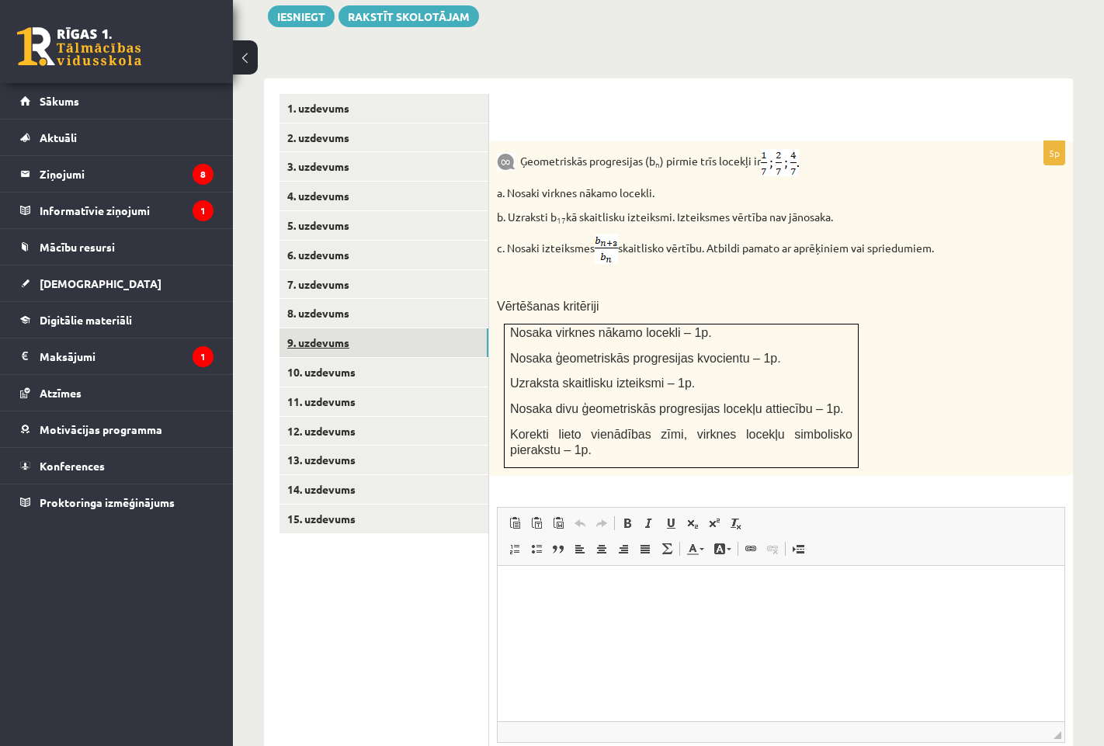
click at [346, 328] on link "9. uzdevums" at bounding box center [384, 342] width 209 height 29
click at [330, 387] on link "11. uzdevums" at bounding box center [384, 401] width 209 height 29
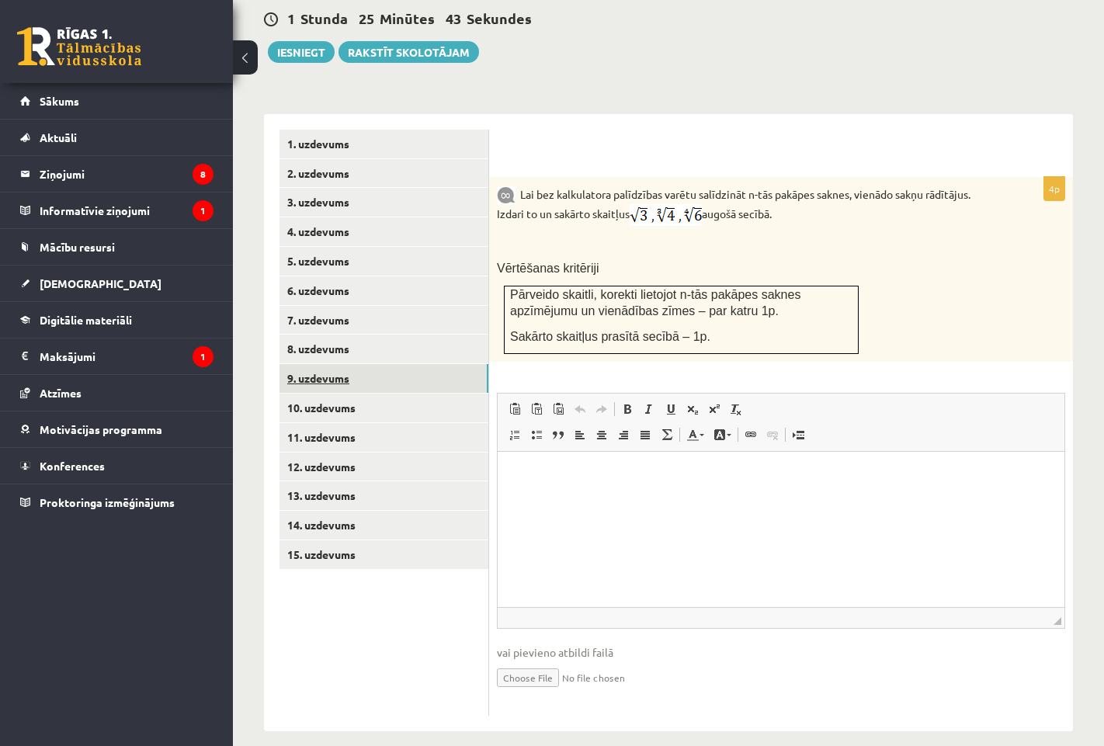
click at [361, 365] on link "9. uzdevums" at bounding box center [384, 378] width 209 height 29
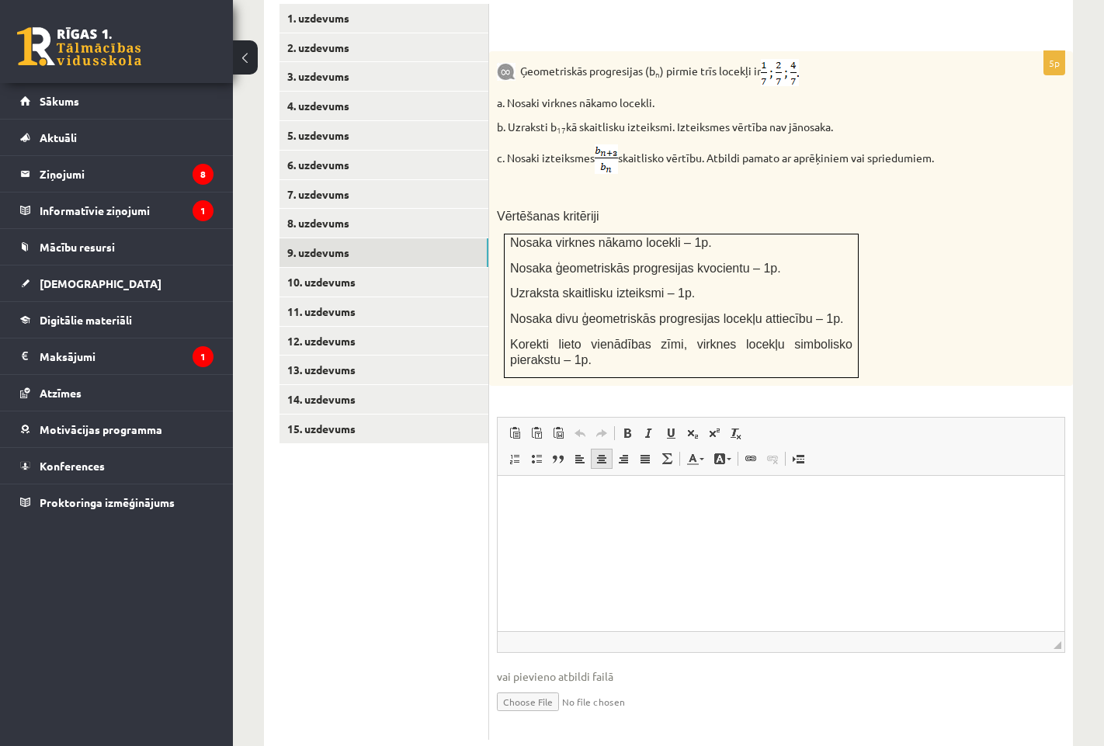
scroll to position [744, 0]
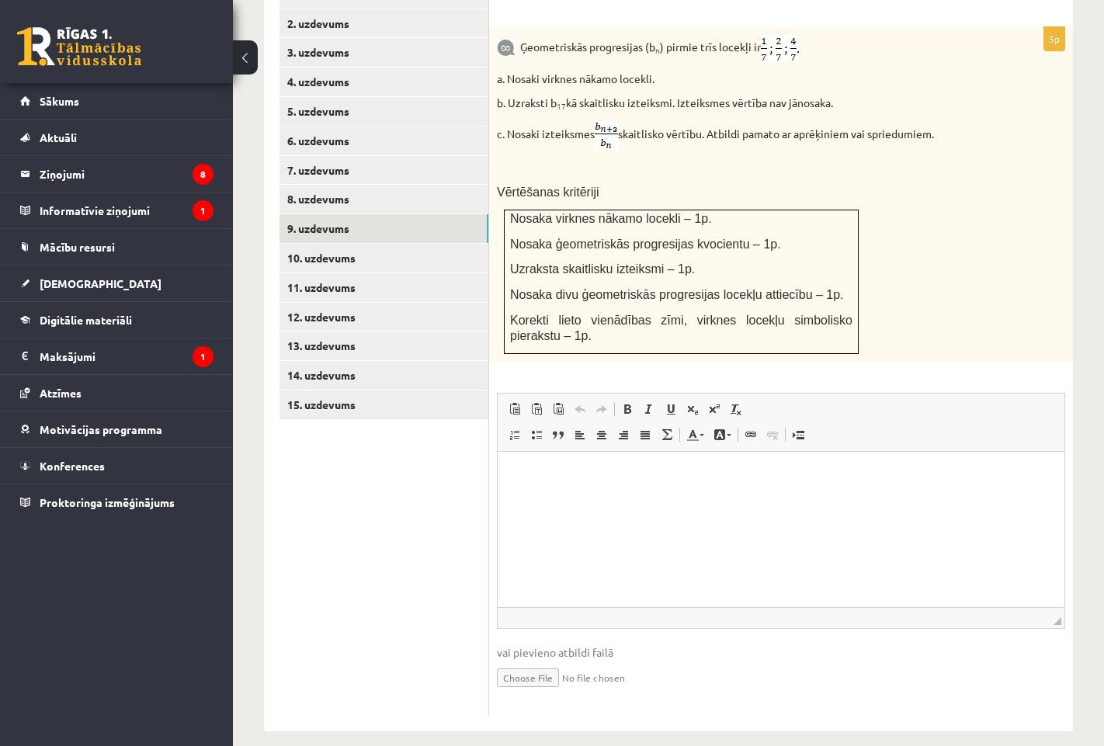
click at [558, 661] on input "file" at bounding box center [781, 677] width 568 height 32
type input "**********"
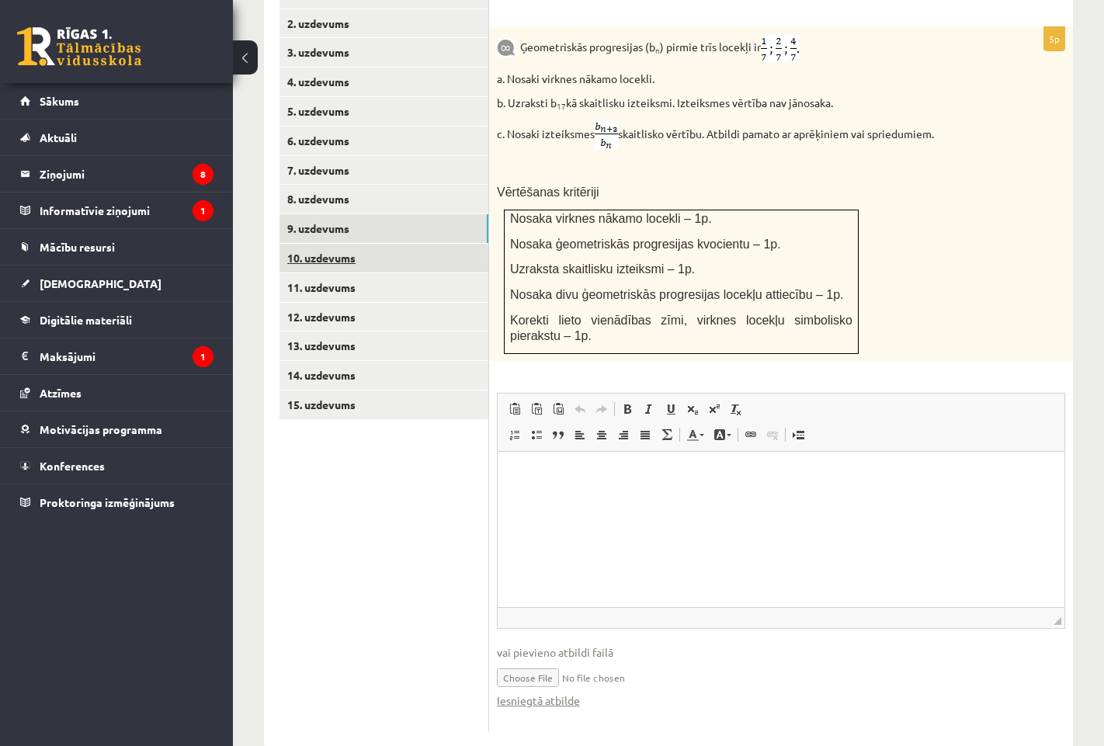
click at [345, 246] on link "10. uzdevums" at bounding box center [384, 258] width 209 height 29
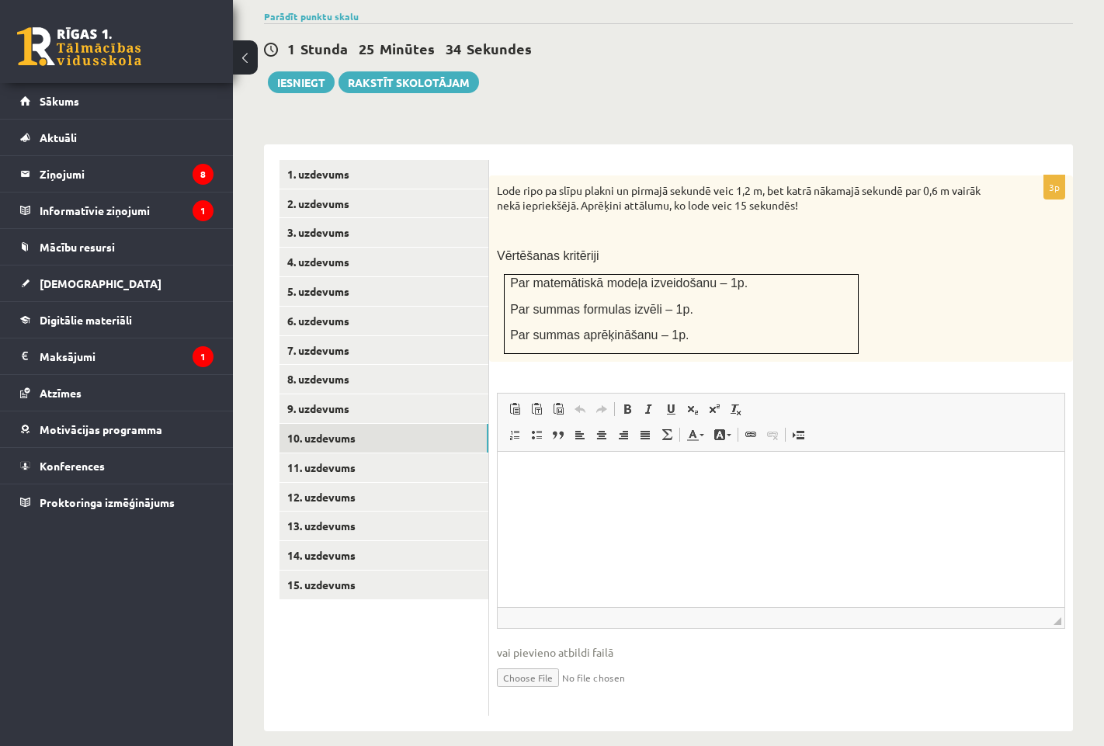
scroll to position [0, 0]
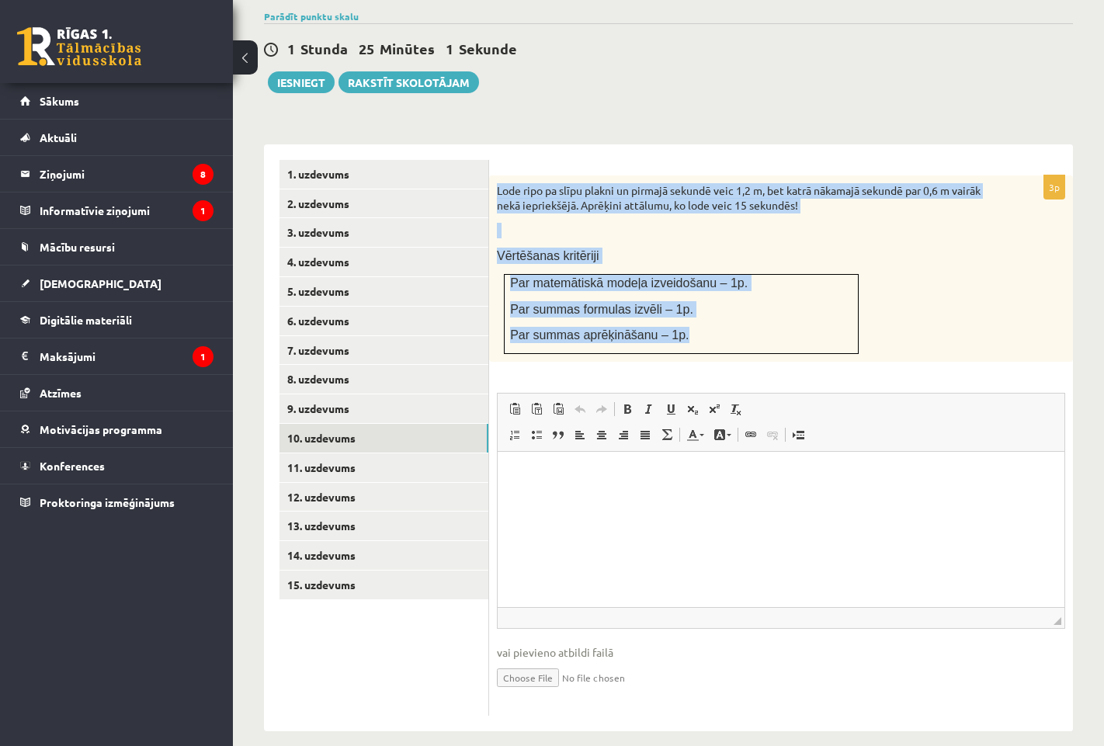
drag, startPoint x: 496, startPoint y: 171, endPoint x: 674, endPoint y: 313, distance: 227.6
click at [674, 313] on div "Lode ripo pa slīpu plakni un pirmajā sekundē veic 1,2 m, bet katrā nākamajā sek…" at bounding box center [781, 268] width 584 height 186
copy div "Lode ripo pa slīpu plakni un pirmajā sekundē veic 1,2 m, bet katrā nākamajā sek…"
click at [769, 223] on p at bounding box center [742, 231] width 491 height 16
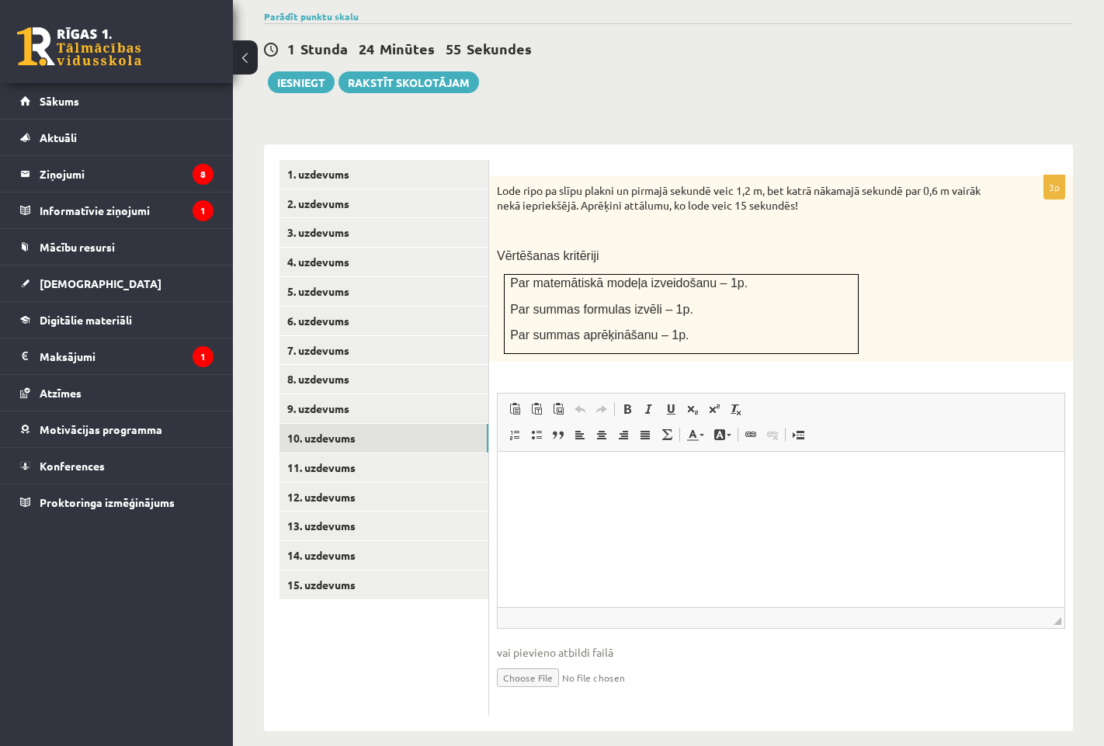
click at [747, 183] on p "Lode ripo pa slīpu plakni un pirmajā sekundē veic 1,2 m, bet katrā nākamajā sek…" at bounding box center [742, 198] width 491 height 30
click at [776, 189] on p "Lode ripo pa slīpu plakni un pirmajā sekundē veic 1,2 m, bet katrā nākamajā sek…" at bounding box center [742, 198] width 491 height 30
drag, startPoint x: 754, startPoint y: 172, endPoint x: 743, endPoint y: 171, distance: 11.0
click at [743, 183] on p "Lode ripo pa slīpu plakni un pirmajā sekundē veic 1,2 m, bet katrā nākamajā sek…" at bounding box center [742, 198] width 491 height 30
drag, startPoint x: 781, startPoint y: 209, endPoint x: 773, endPoint y: 185, distance: 25.5
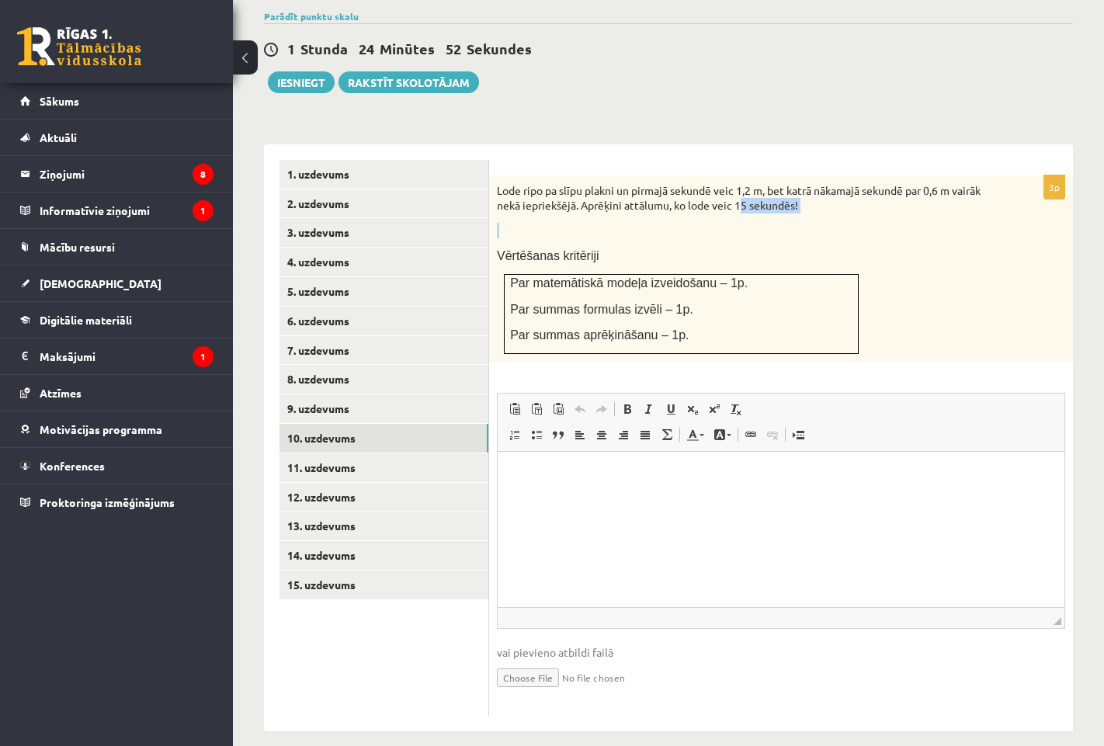
click at [773, 185] on div "Lode ripo pa slīpu plakni un pirmajā sekundē veic 1,2 m, bet katrā nākamajā sek…" at bounding box center [781, 268] width 584 height 186
click at [776, 223] on p at bounding box center [742, 231] width 491 height 16
click at [536, 666] on input "file" at bounding box center [781, 677] width 568 height 32
type input "**********"
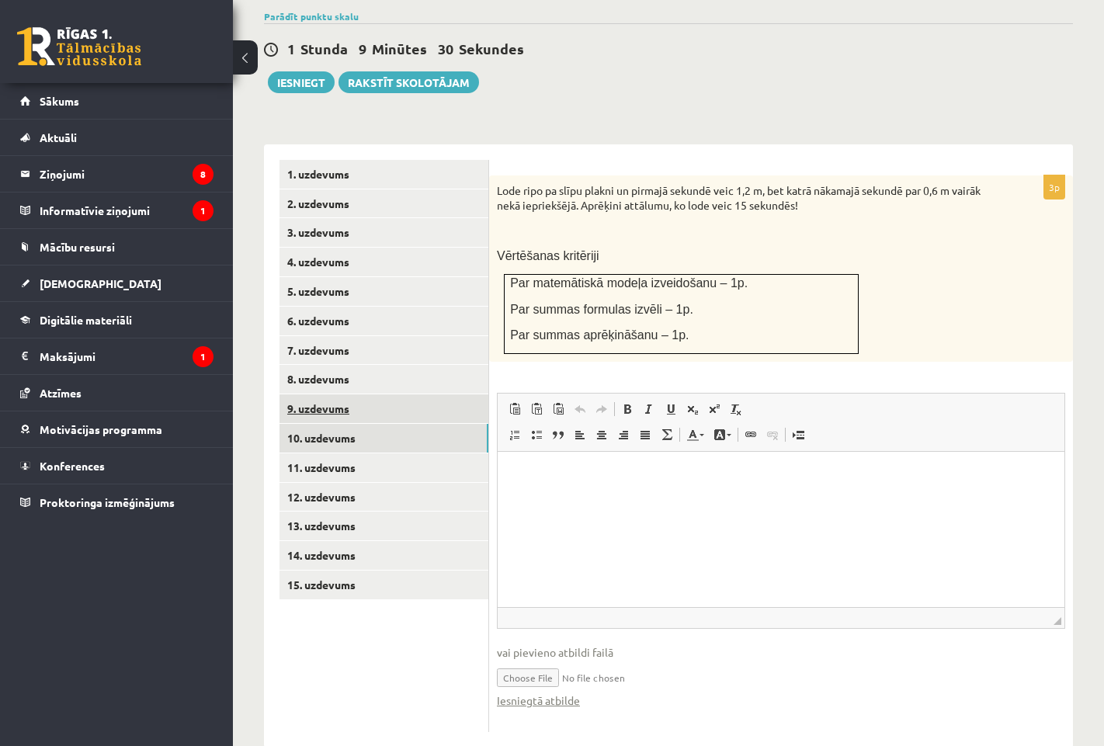
click at [358, 398] on link "9. uzdevums" at bounding box center [384, 408] width 209 height 29
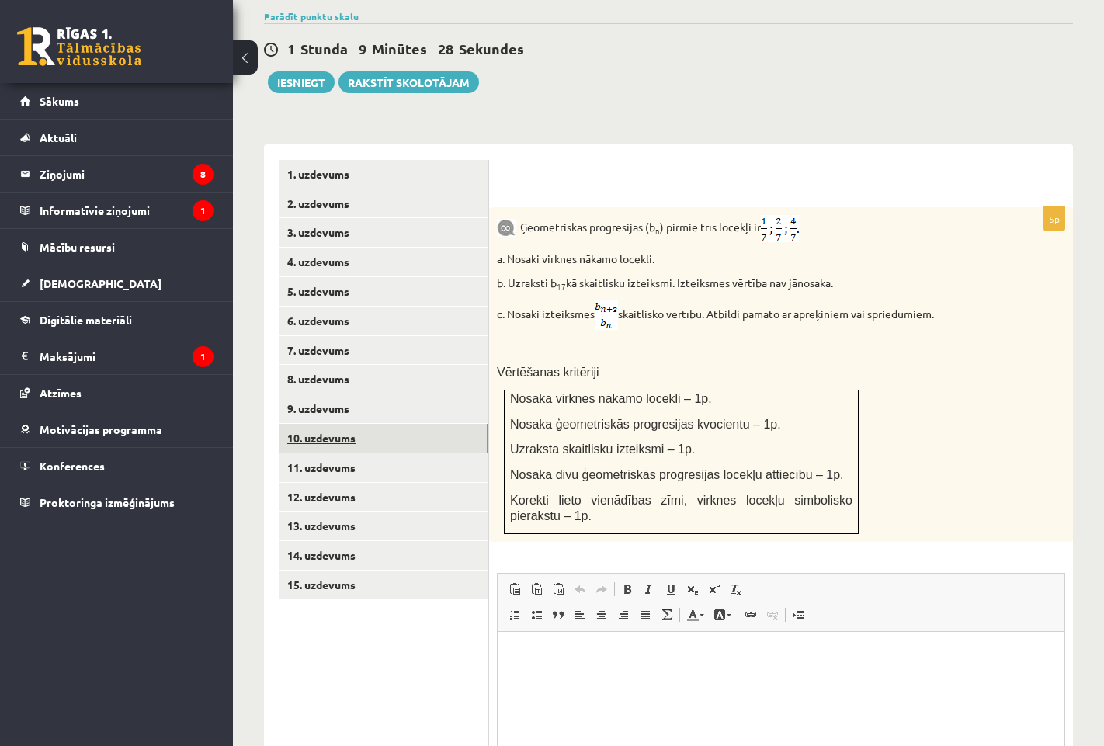
click at [369, 426] on link "10. uzdevums" at bounding box center [384, 438] width 209 height 29
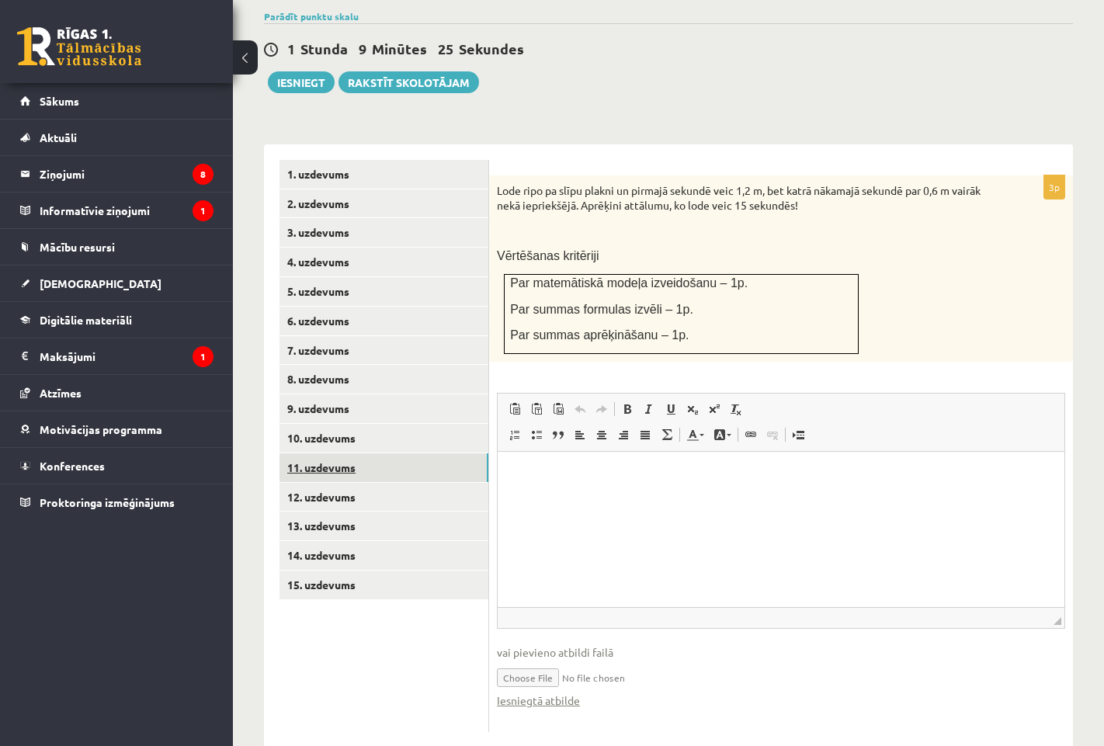
click at [350, 456] on link "11. uzdevums" at bounding box center [384, 467] width 209 height 29
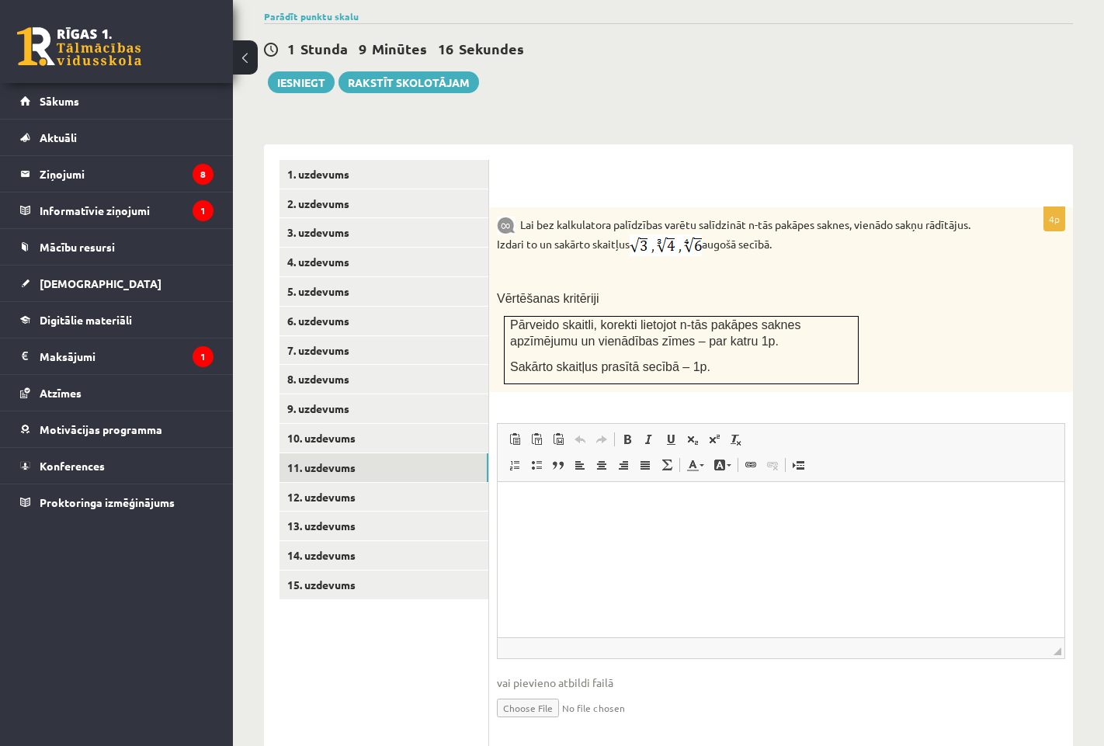
drag, startPoint x: 522, startPoint y: 208, endPoint x: 848, endPoint y: 219, distance: 326.3
click at [848, 219] on p "Lai bez kalkulatora palīdzības varētu salīdzināt n-tās pakāpes saknes, vienādo …" at bounding box center [742, 235] width 491 height 41
click at [680, 266] on p at bounding box center [742, 274] width 491 height 16
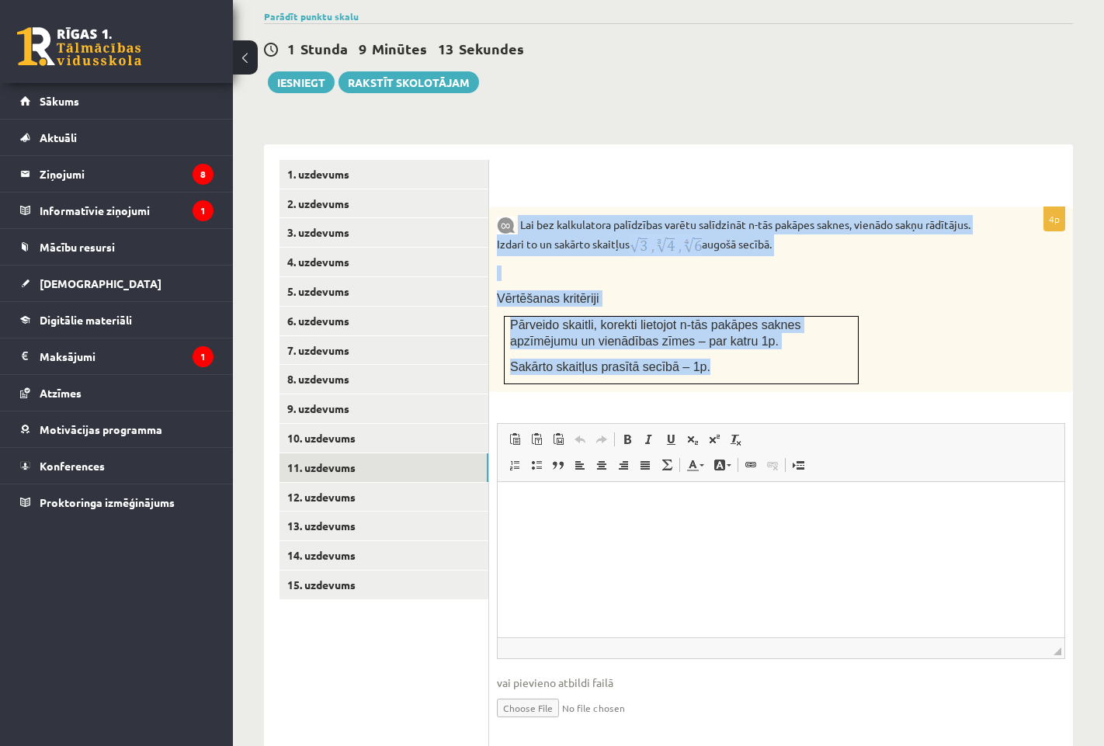
drag, startPoint x: 518, startPoint y: 210, endPoint x: 800, endPoint y: 356, distance: 317.1
click at [800, 356] on div "Lai bez kalkulatora palīdzības varētu salīdzināt n-tās pakāpes saknes, vienādo …" at bounding box center [781, 299] width 584 height 185
copy div "Lai bez kalkulatora palīdzības varētu salīdzināt n-tās pakāpes saknes, vienādo …"
click at [717, 290] on p "Vērtēšanas kritēriji" at bounding box center [742, 298] width 491 height 16
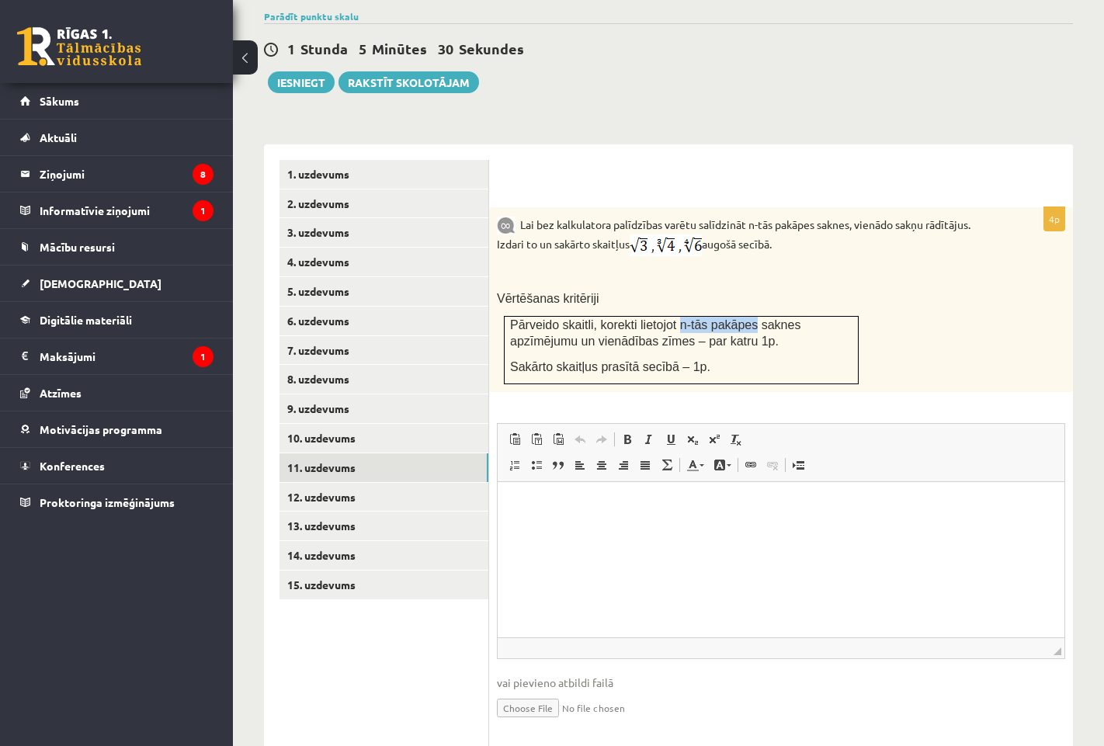
click at [722, 318] on span "Pārveido skaitli, korekti lietojot n-tās pakāpes saknes apzīmējumu un vienādība…" at bounding box center [655, 333] width 290 height 30
drag, startPoint x: 630, startPoint y: 307, endPoint x: 774, endPoint y: 307, distance: 144.4
click at [774, 318] on span "Pārveido skaitli, korekti lietojot n-tās pakāpes saknes apzīmējumu un vienādība…" at bounding box center [655, 333] width 290 height 30
drag, startPoint x: 702, startPoint y: 338, endPoint x: 669, endPoint y: 325, distance: 34.9
click at [696, 335] on td "Pārveido skaitli, korekti lietojot n-tās pakāpes saknes apzīmējumu un vienādība…" at bounding box center [682, 351] width 354 height 68
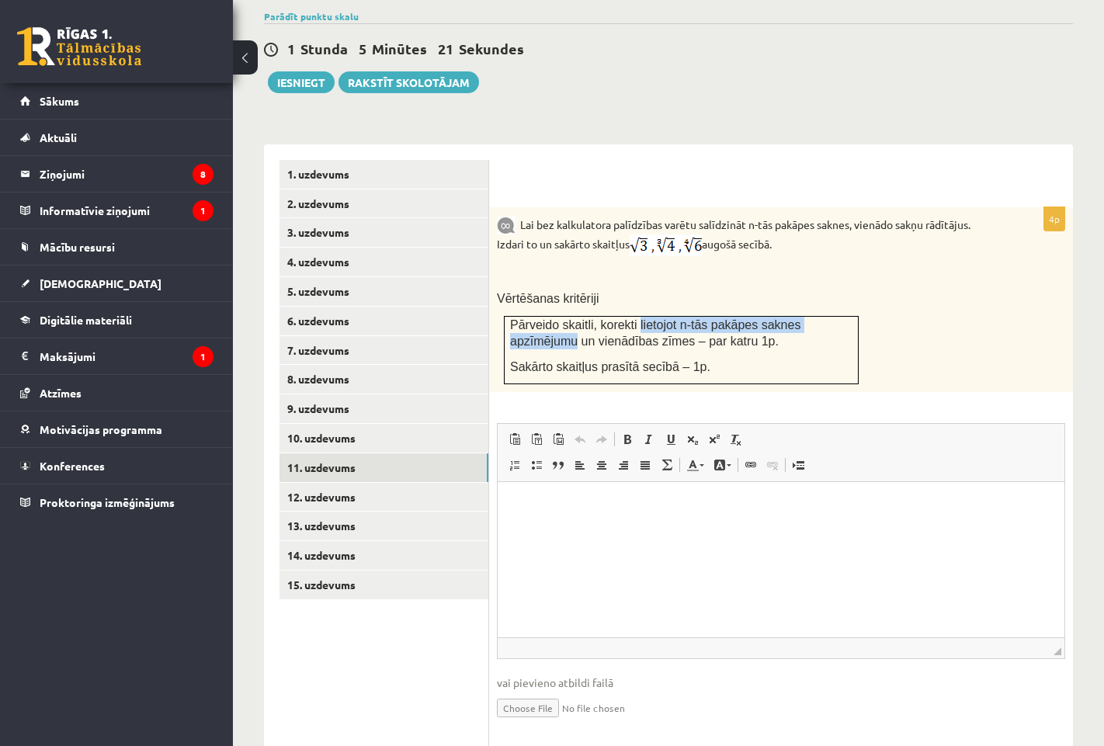
drag, startPoint x: 629, startPoint y: 307, endPoint x: 847, endPoint y: 304, distance: 218.2
click at [847, 317] on p "Pārveido skaitli, korekti lietojot n-tās pakāpes saknes apzīmējumu un vienādība…" at bounding box center [681, 333] width 342 height 32
click at [536, 697] on input "file" at bounding box center [781, 707] width 568 height 32
type input "**********"
click at [428, 483] on link "12. uzdevums" at bounding box center [384, 497] width 209 height 29
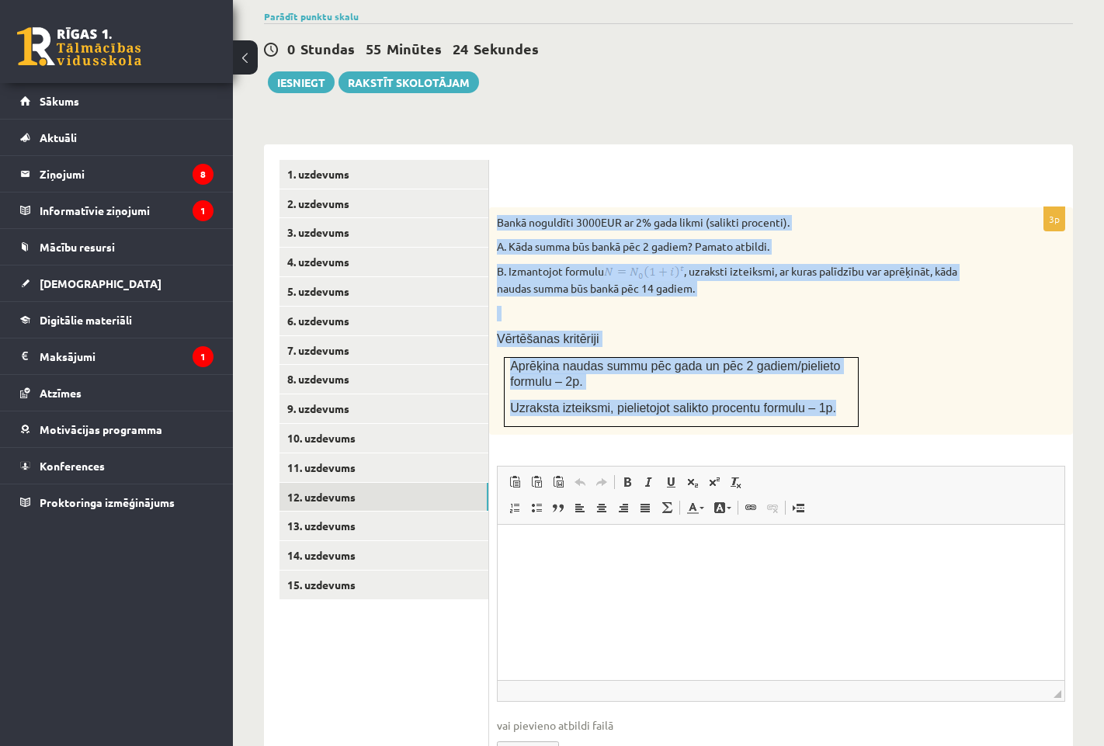
drag, startPoint x: 495, startPoint y: 202, endPoint x: 815, endPoint y: 380, distance: 366.4
click at [815, 380] on div "Bankā noguldīti 3000EUR ar 2% gada likmi (salikti procenti). A. Kāda summa būs …" at bounding box center [781, 321] width 584 height 228
click at [687, 306] on p at bounding box center [742, 314] width 491 height 16
click at [648, 264] on img at bounding box center [644, 272] width 80 height 17
click at [606, 306] on p at bounding box center [742, 314] width 491 height 16
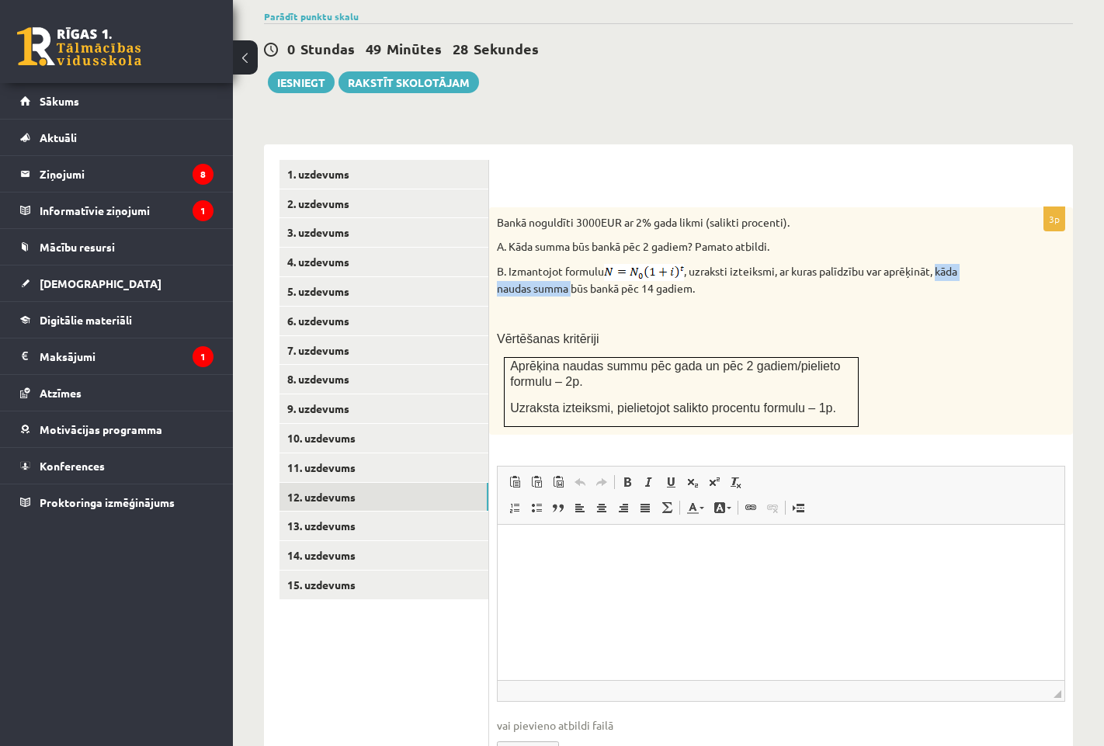
drag, startPoint x: 941, startPoint y: 254, endPoint x: 571, endPoint y: 273, distance: 370.1
click at [571, 273] on p "B. Izmantojot formulu , uzraksti izteiksmi, ar [PERSON_NAME] palīdzību var aprē…" at bounding box center [742, 280] width 491 height 33
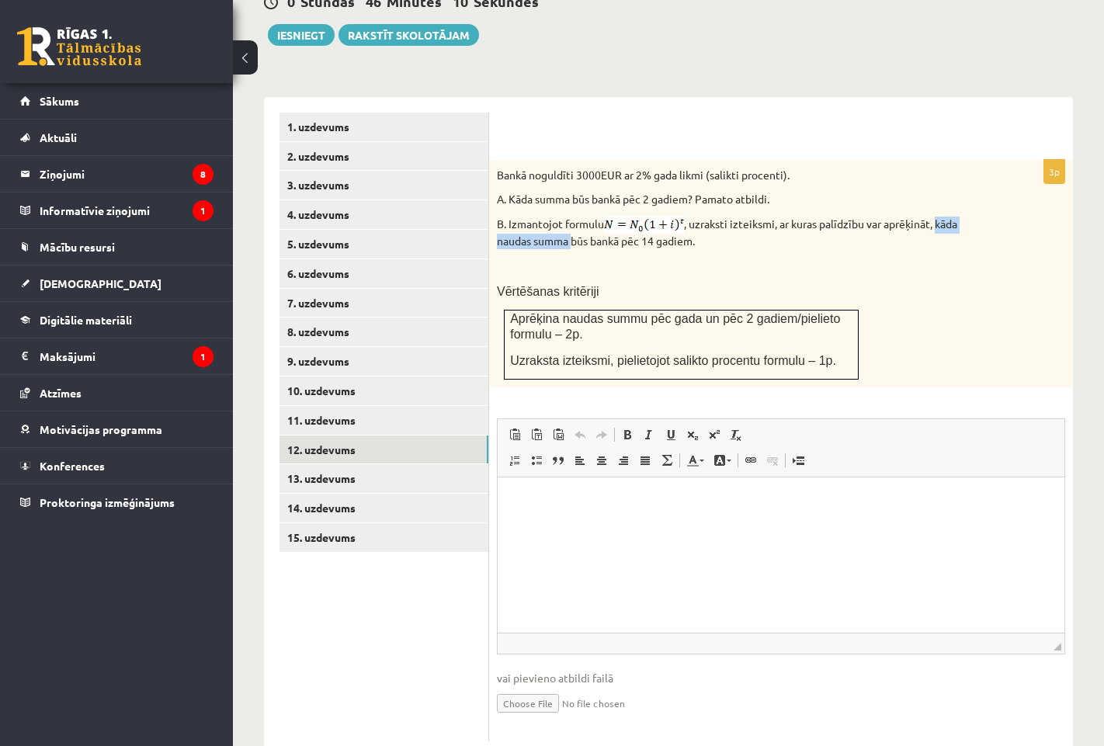
scroll to position [637, 0]
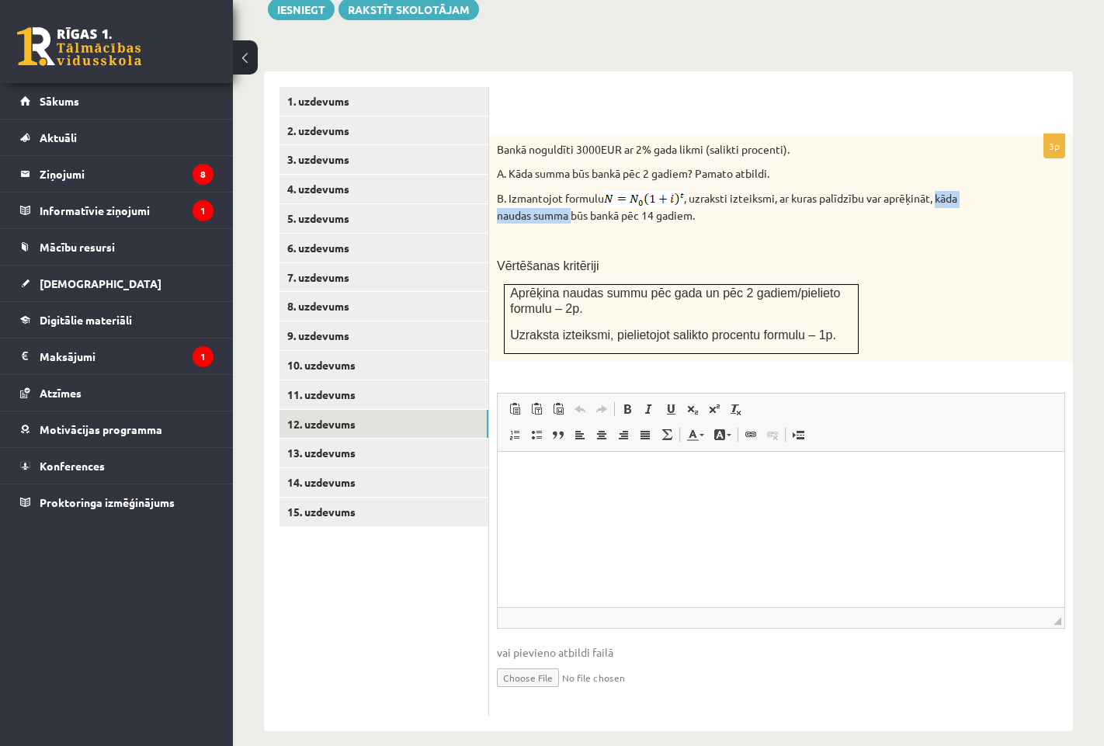
click at [538, 661] on input "file" at bounding box center [781, 677] width 568 height 32
type input "**********"
click at [537, 693] on link "Iesniegtā atbilde" at bounding box center [538, 701] width 83 height 16
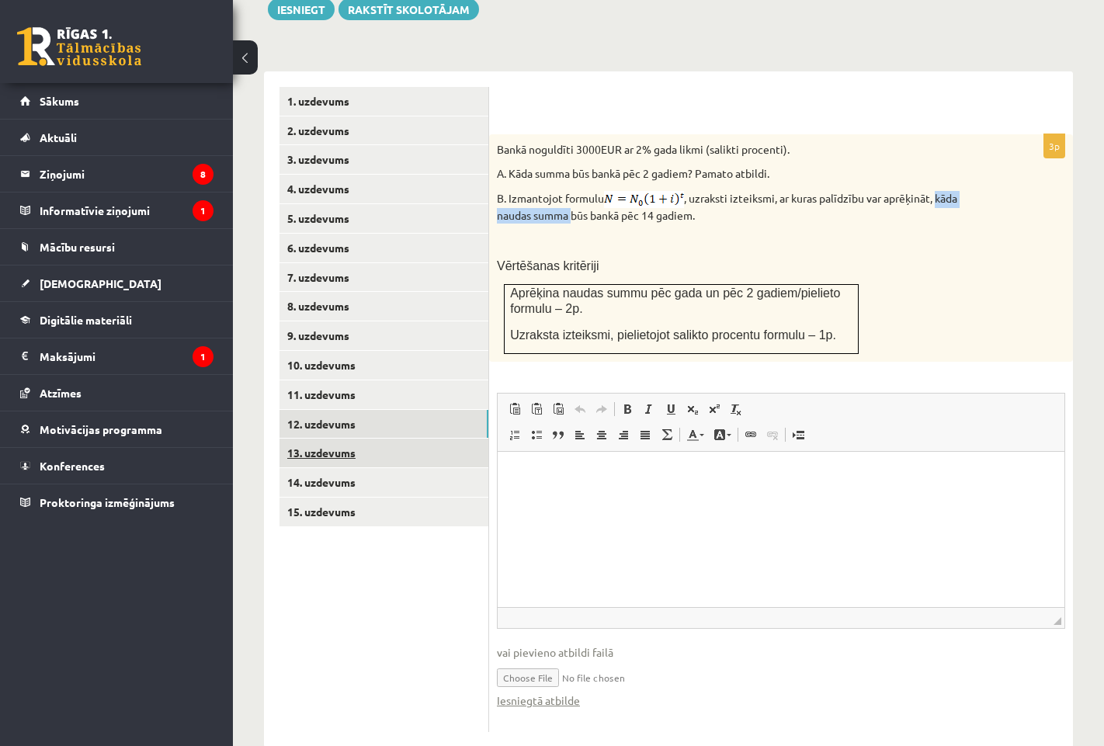
click at [401, 439] on link "13. uzdevums" at bounding box center [384, 453] width 209 height 29
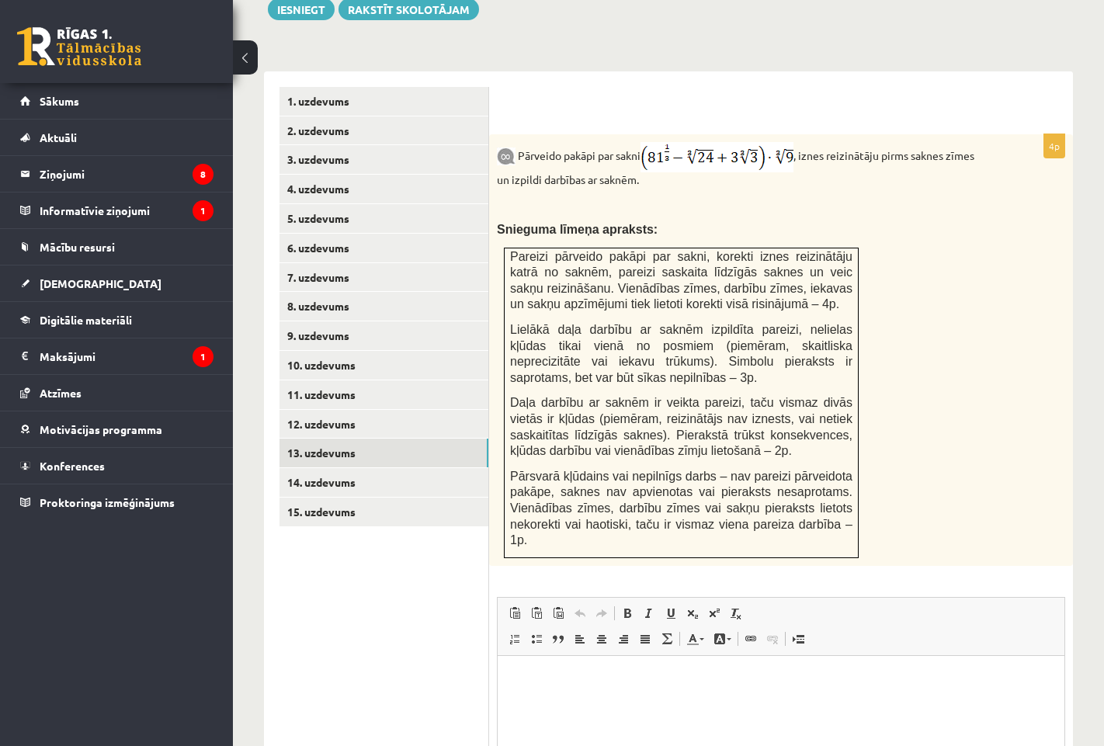
scroll to position [0, 0]
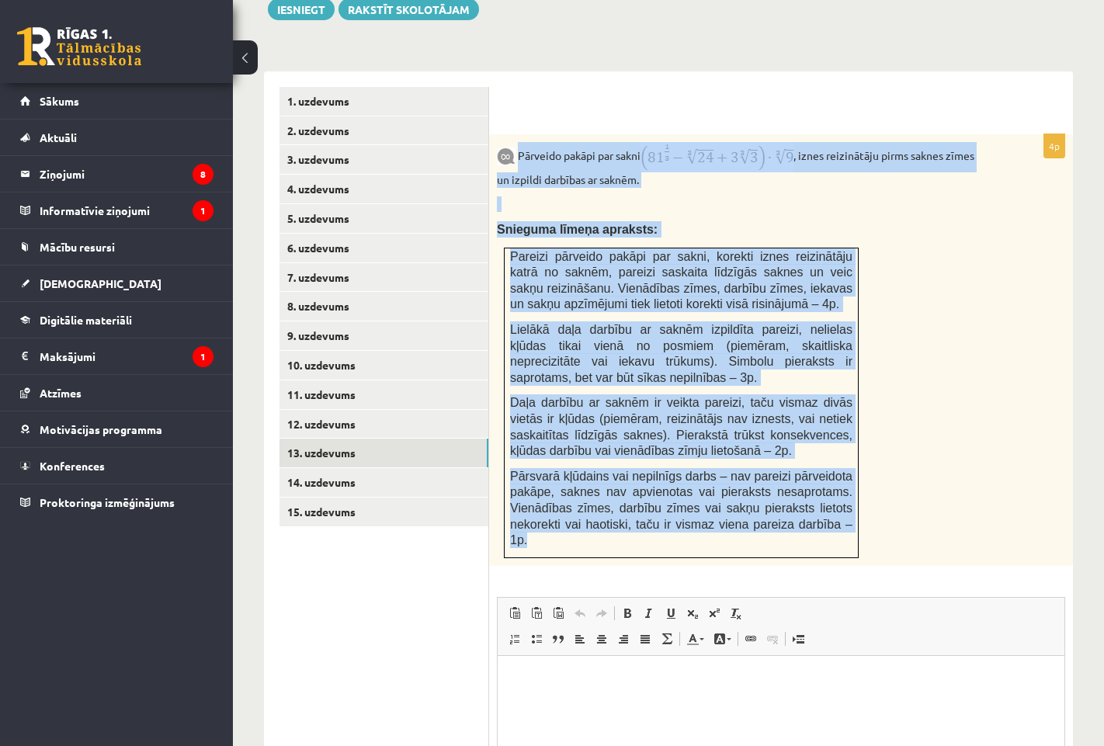
drag, startPoint x: 519, startPoint y: 135, endPoint x: 842, endPoint y: 512, distance: 496.7
click at [842, 512] on div "Pārveido pakāpi par sakni , iznes reizinātāju pirms saknes zīmes un izpildi dar…" at bounding box center [781, 350] width 584 height 432
click at [756, 142] on img at bounding box center [717, 157] width 153 height 30
click at [717, 172] on div "Pārveido pakāpi par sakni , iznes reizinātāju pirms saknes zīmes un izpildi dar…" at bounding box center [781, 350] width 584 height 432
click at [714, 196] on p at bounding box center [742, 204] width 491 height 16
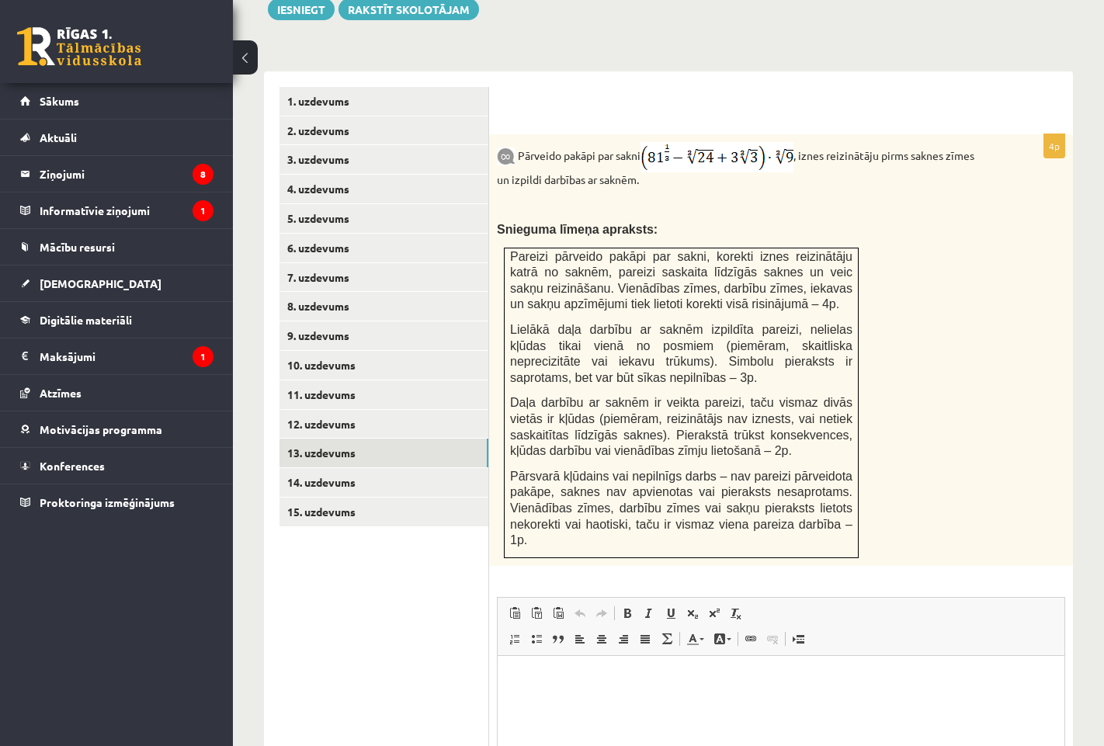
click at [702, 142] on img at bounding box center [717, 157] width 153 height 30
drag, startPoint x: 825, startPoint y: 207, endPoint x: 828, endPoint y: 200, distance: 8.0
click at [823, 221] on p "Snieguma līmeņa apraksts:" at bounding box center [742, 229] width 491 height 16
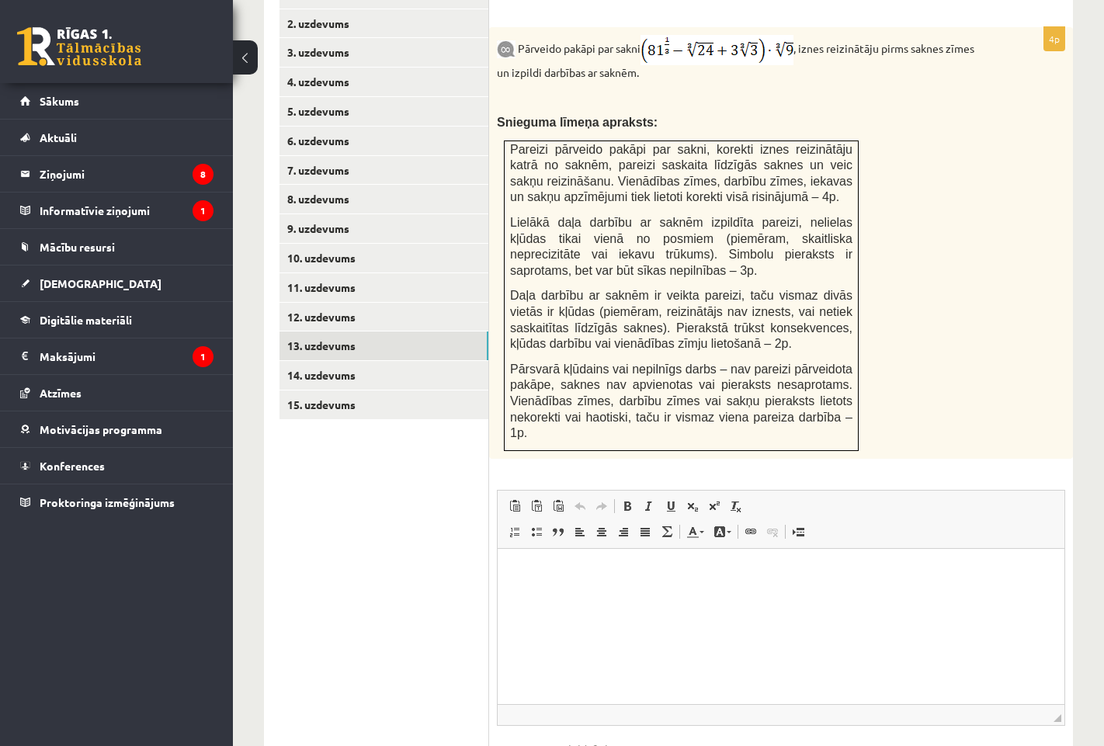
scroll to position [825, 0]
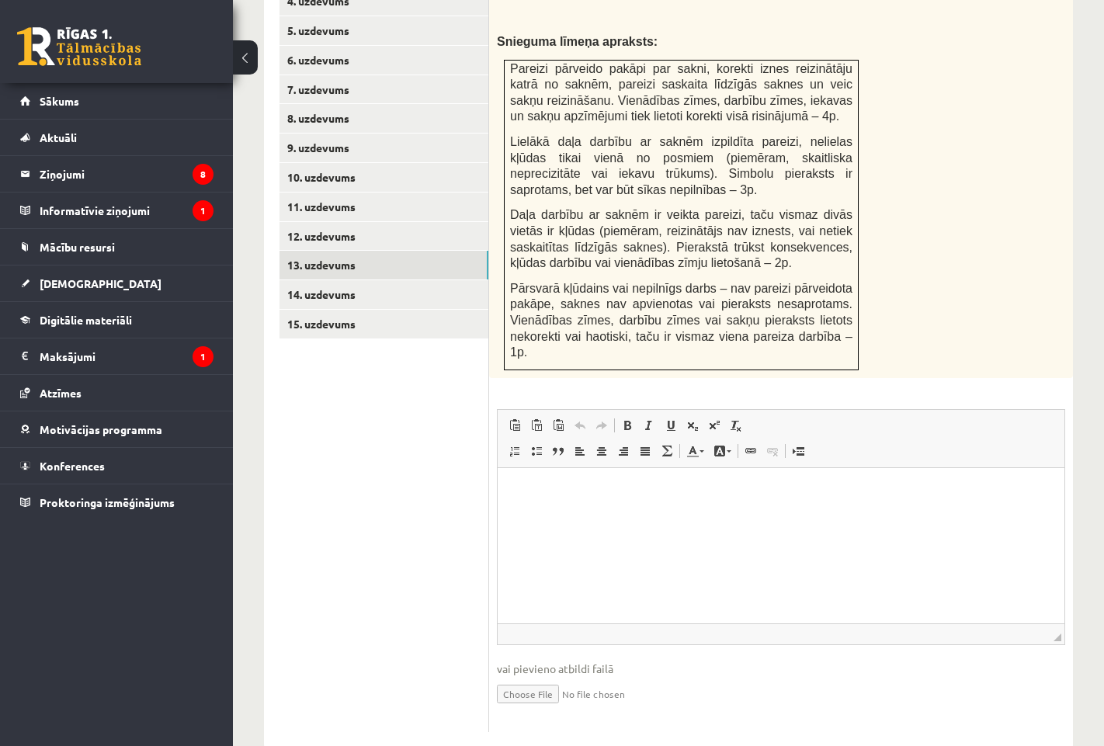
click at [551, 677] on input "file" at bounding box center [781, 693] width 568 height 32
type input "**********"
click at [370, 283] on link "14. uzdevums" at bounding box center [384, 294] width 209 height 29
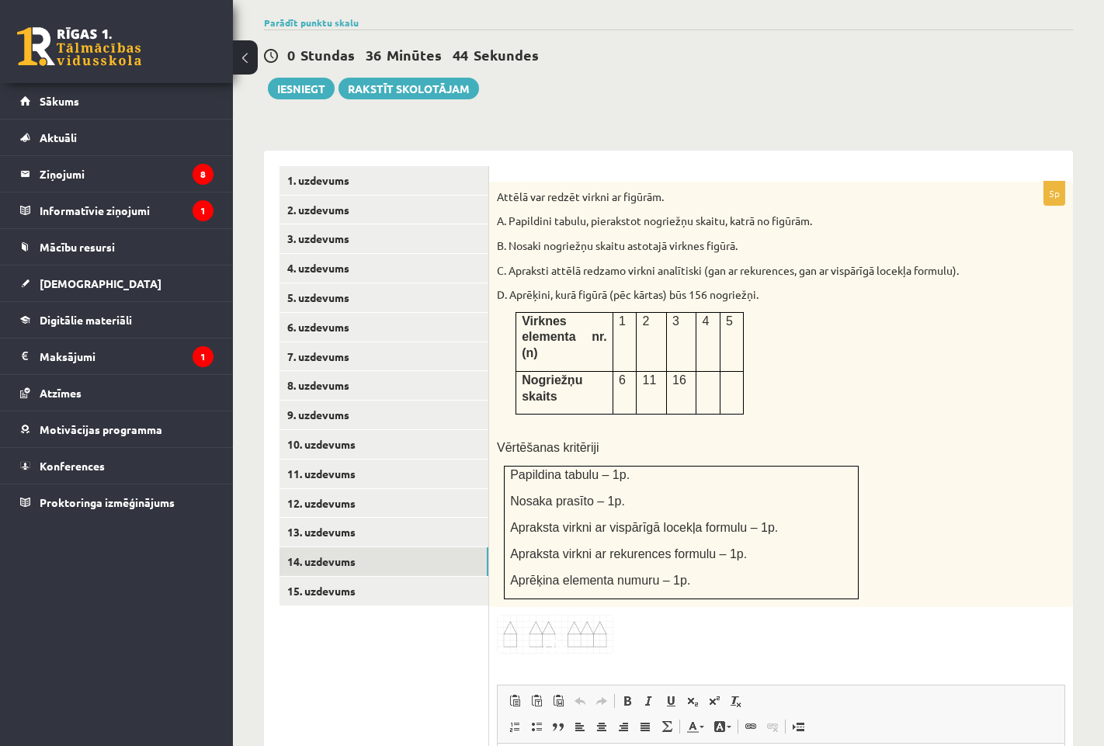
scroll to position [585, 0]
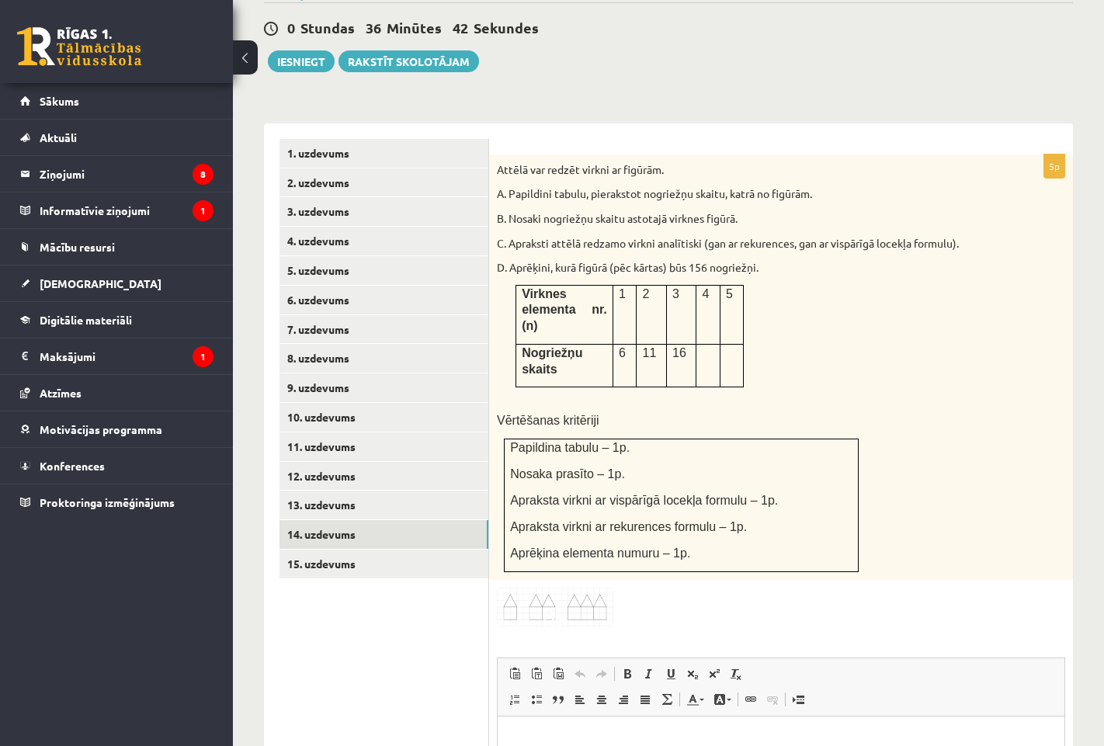
click at [546, 588] on img at bounding box center [555, 608] width 116 height 40
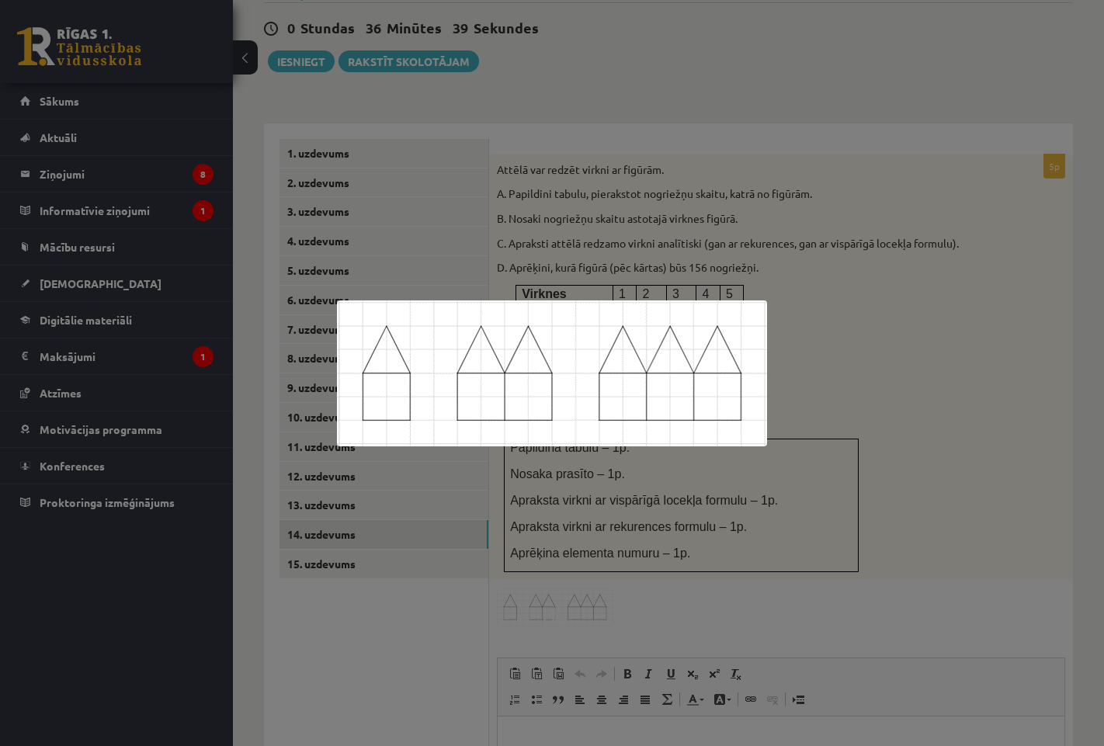
click at [954, 315] on div at bounding box center [552, 373] width 1104 height 746
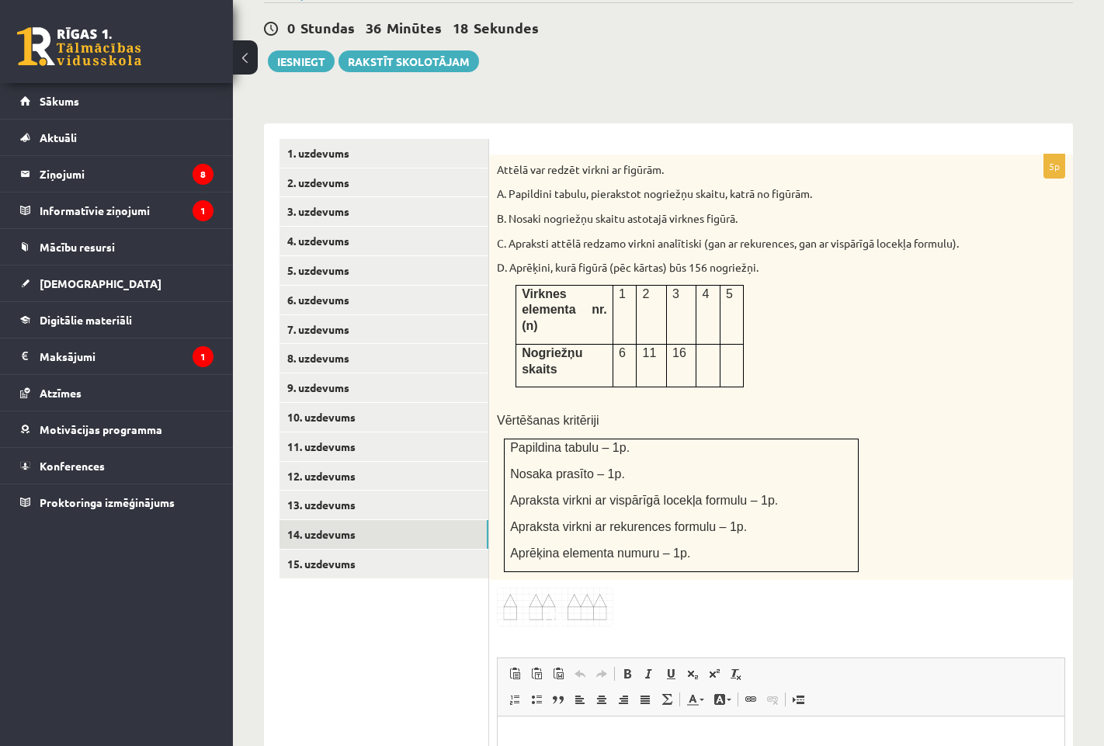
drag, startPoint x: 576, startPoint y: 547, endPoint x: 519, endPoint y: 593, distance: 73.5
click at [576, 588] on img at bounding box center [555, 608] width 116 height 40
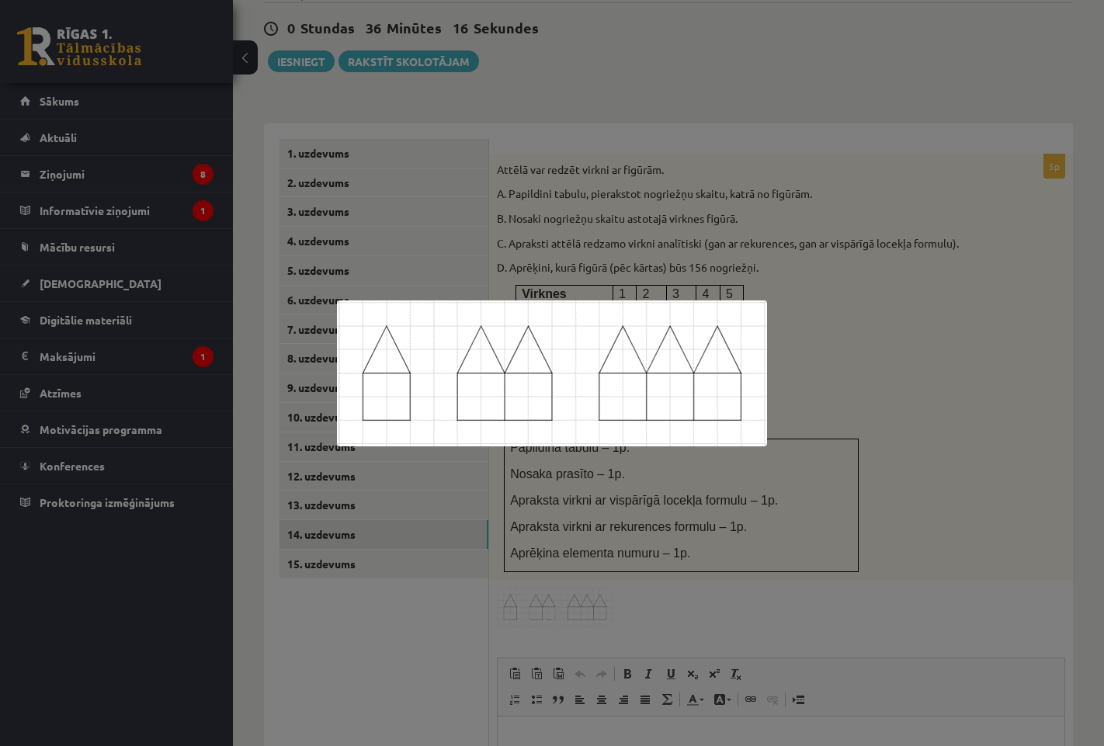
click at [681, 509] on div at bounding box center [552, 373] width 1104 height 746
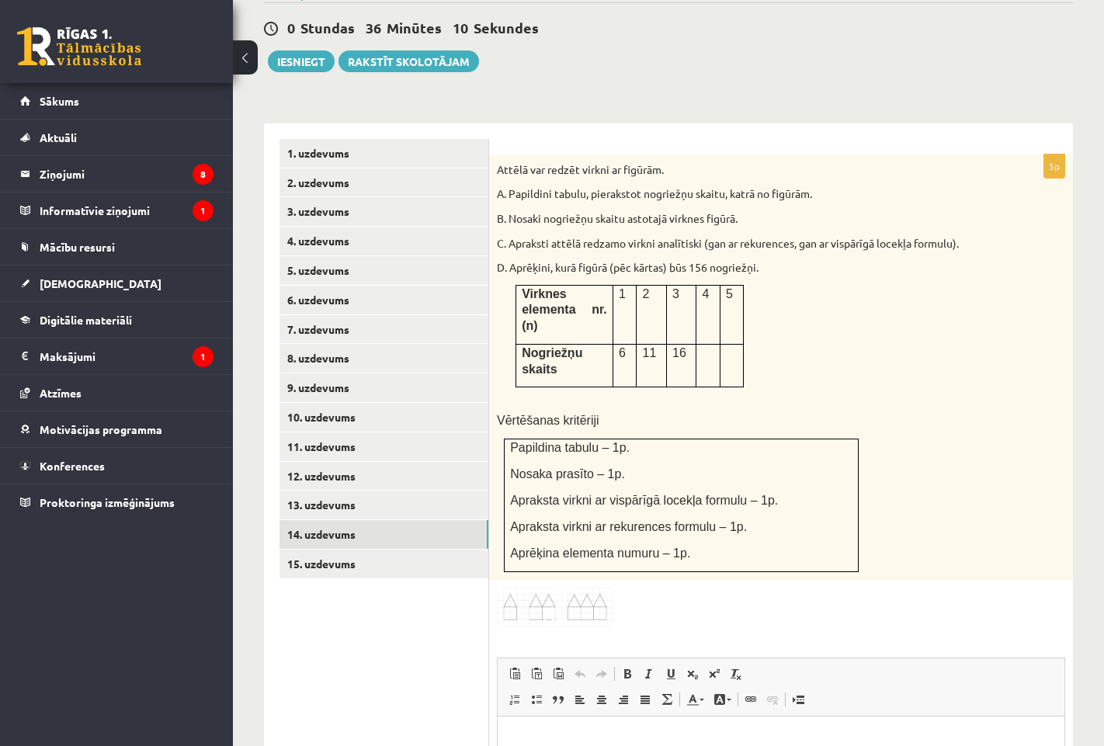
click at [554, 588] on img at bounding box center [555, 608] width 116 height 40
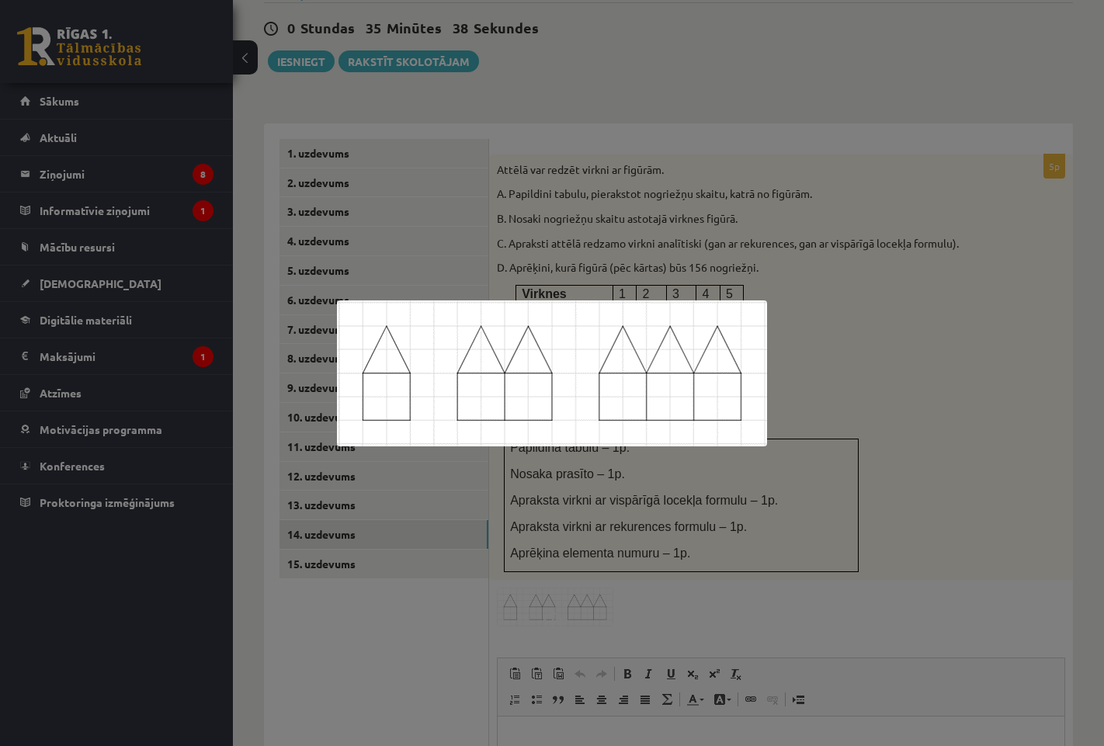
click at [797, 350] on div at bounding box center [552, 373] width 1104 height 746
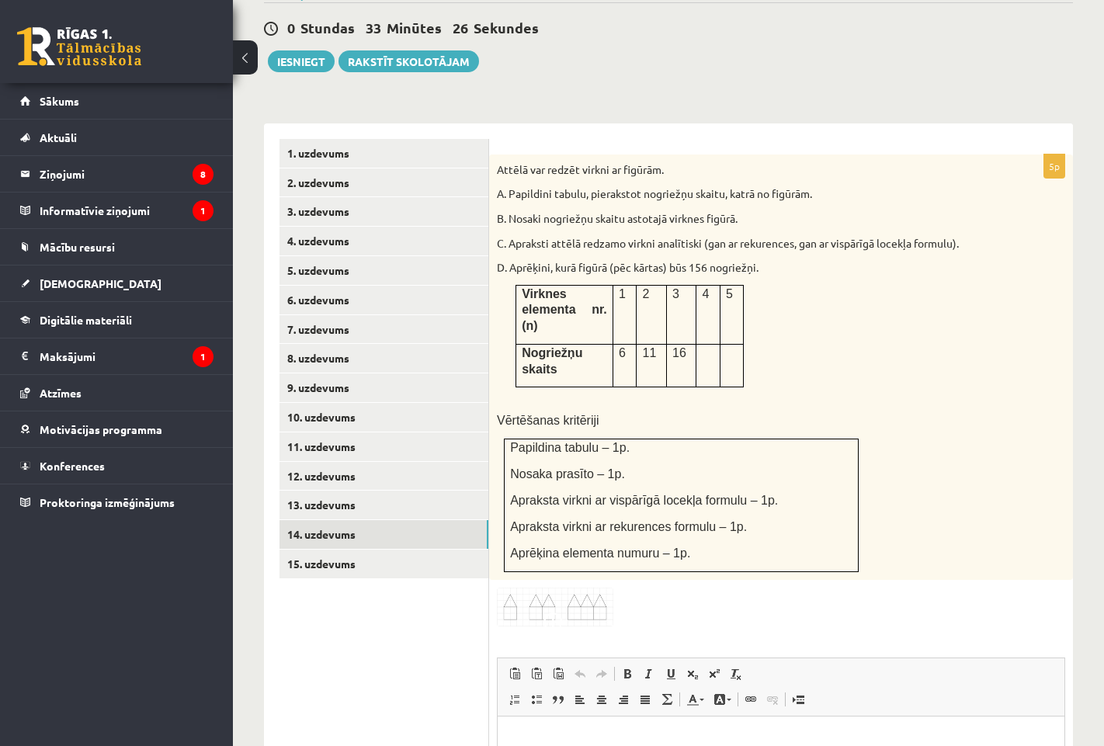
click at [561, 588] on img at bounding box center [555, 608] width 116 height 40
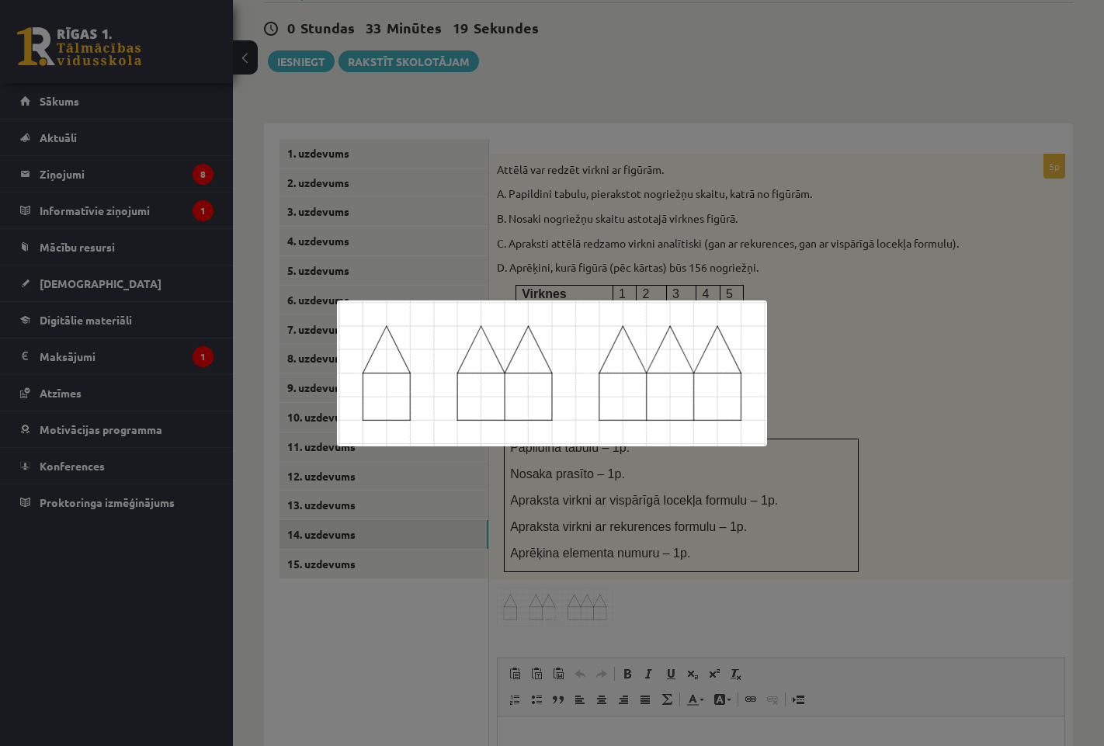
click at [590, 523] on div at bounding box center [552, 373] width 1104 height 746
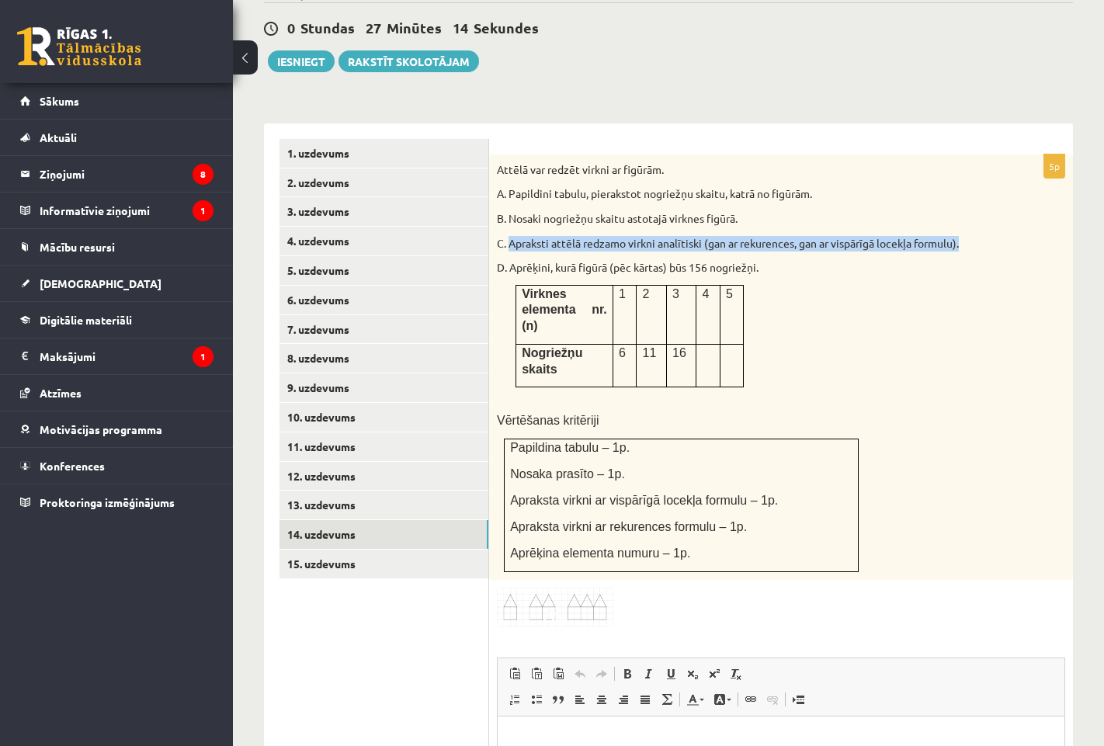
drag, startPoint x: 509, startPoint y: 226, endPoint x: 1015, endPoint y: 221, distance: 505.5
click at [1015, 221] on div "Attēlā var redzēt virkni ar figūrām. A. Papildini tabulu, pierakstot nogriežņu …" at bounding box center [781, 368] width 584 height 426
click at [781, 236] on p "C. Apraksti attēlā redzamo virkni analītiski (gan ar rekurences, gan ar vispārī…" at bounding box center [742, 244] width 491 height 16
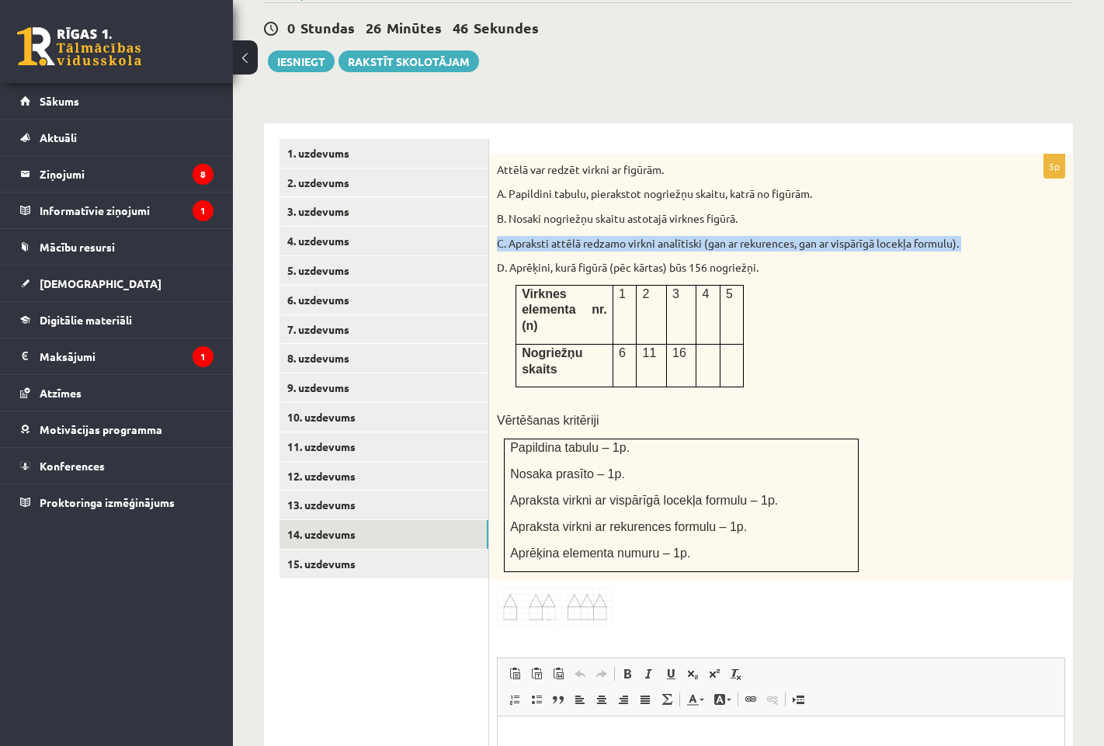
click at [781, 236] on p "C. Apraksti attēlā redzamo virkni analītiski (gan ar rekurences, gan ar vispārī…" at bounding box center [742, 244] width 491 height 16
click at [801, 210] on div "Attēlā var redzēt virkni ar figūrām. A. Papildini tabulu, pierakstot nogriežņu …" at bounding box center [781, 368] width 584 height 426
click at [766, 236] on p "C. Apraksti attēlā redzamo virkni analītiski (gan ar rekurences, gan ar vispārī…" at bounding box center [742, 244] width 491 height 16
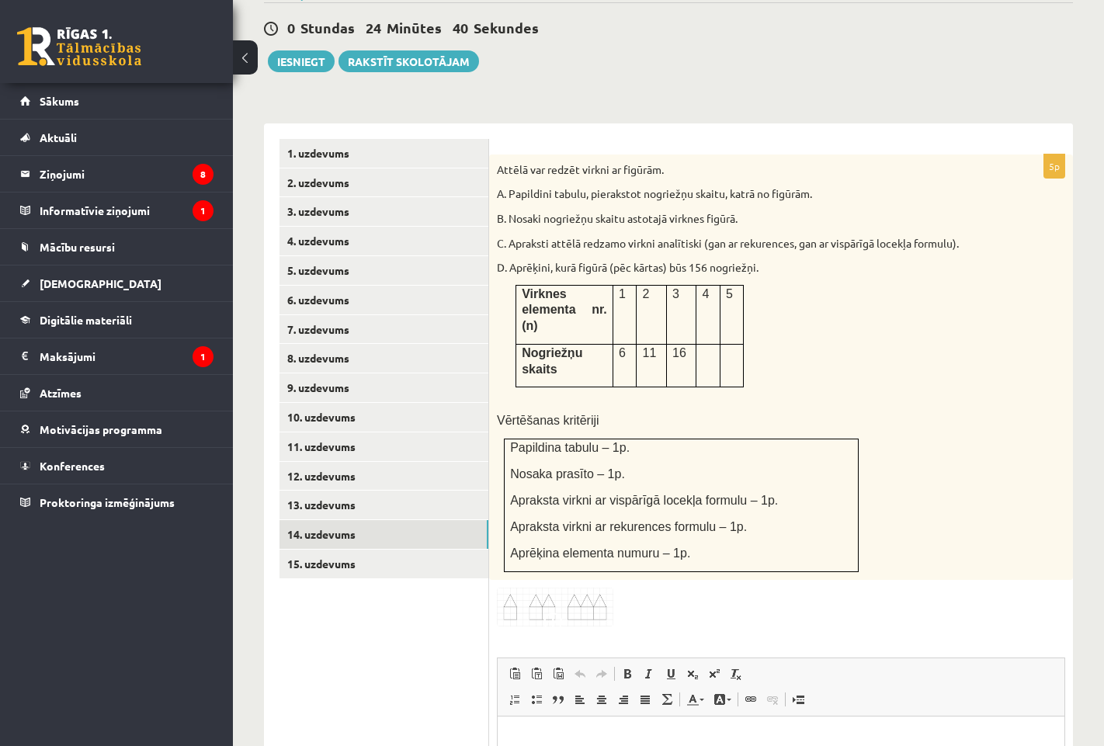
click at [947, 259] on div "Attēlā var redzēt virkni ar figūrām. A. Papildini tabulu, pierakstot nogriežņu …" at bounding box center [781, 368] width 584 height 426
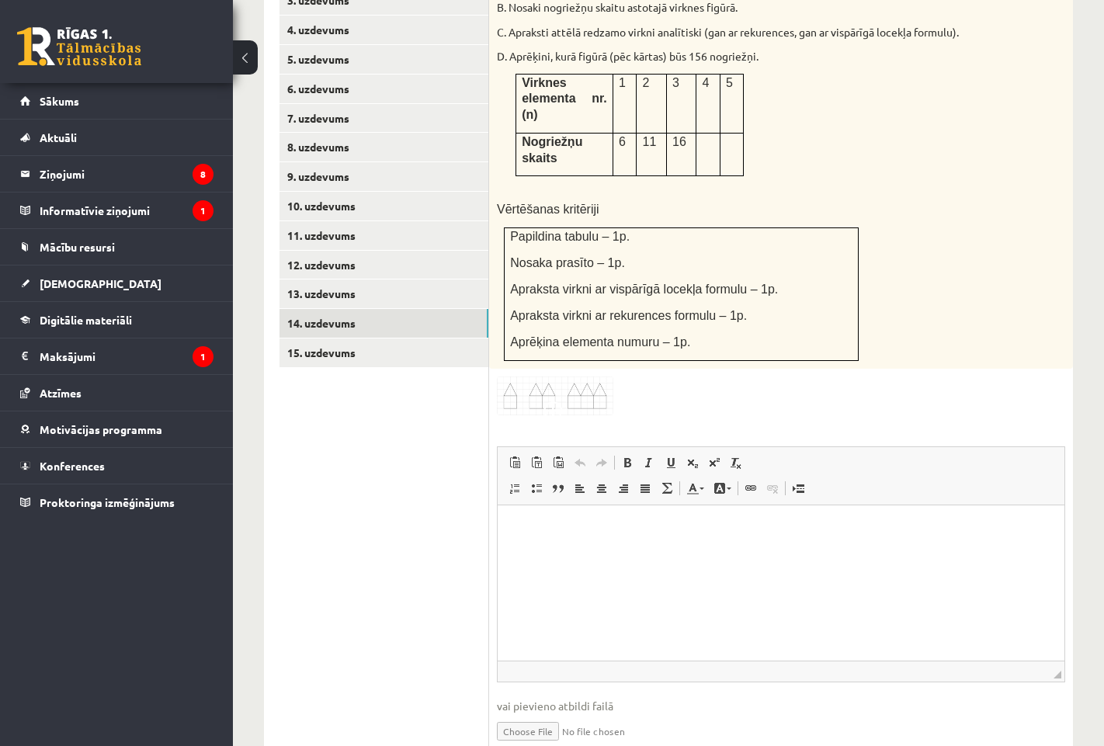
scroll to position [818, 0]
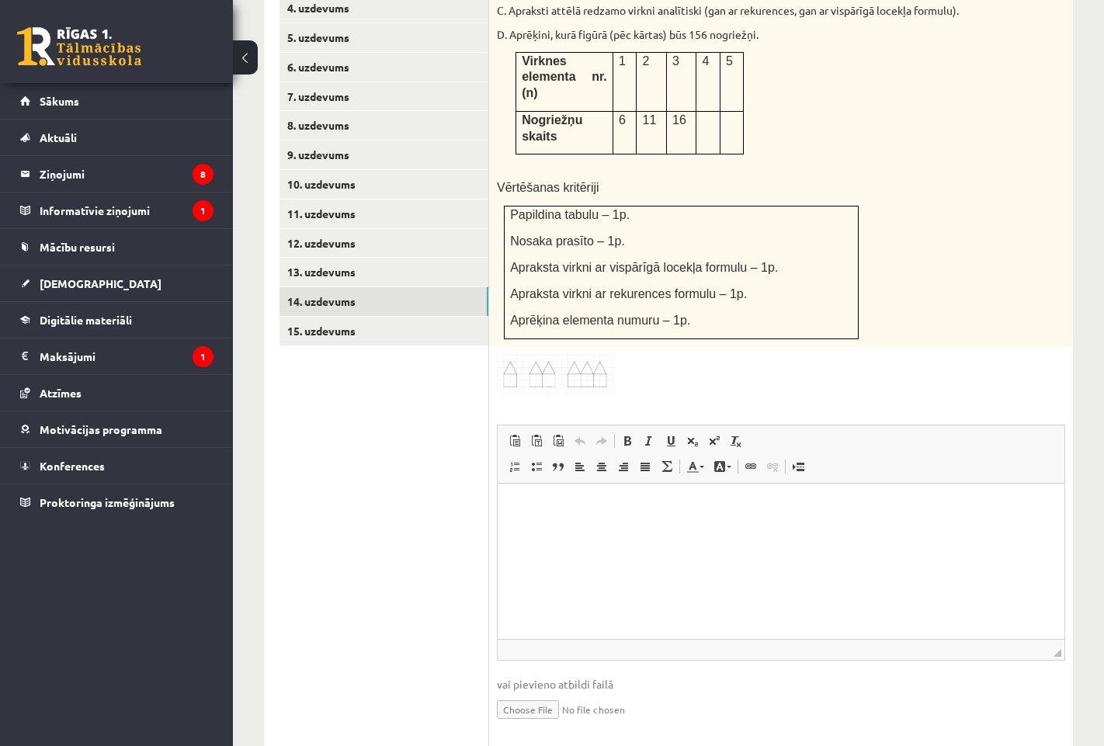
click at [557, 693] on input "file" at bounding box center [781, 709] width 568 height 32
type input "**********"
click at [380, 317] on link "15. uzdevums" at bounding box center [384, 331] width 209 height 29
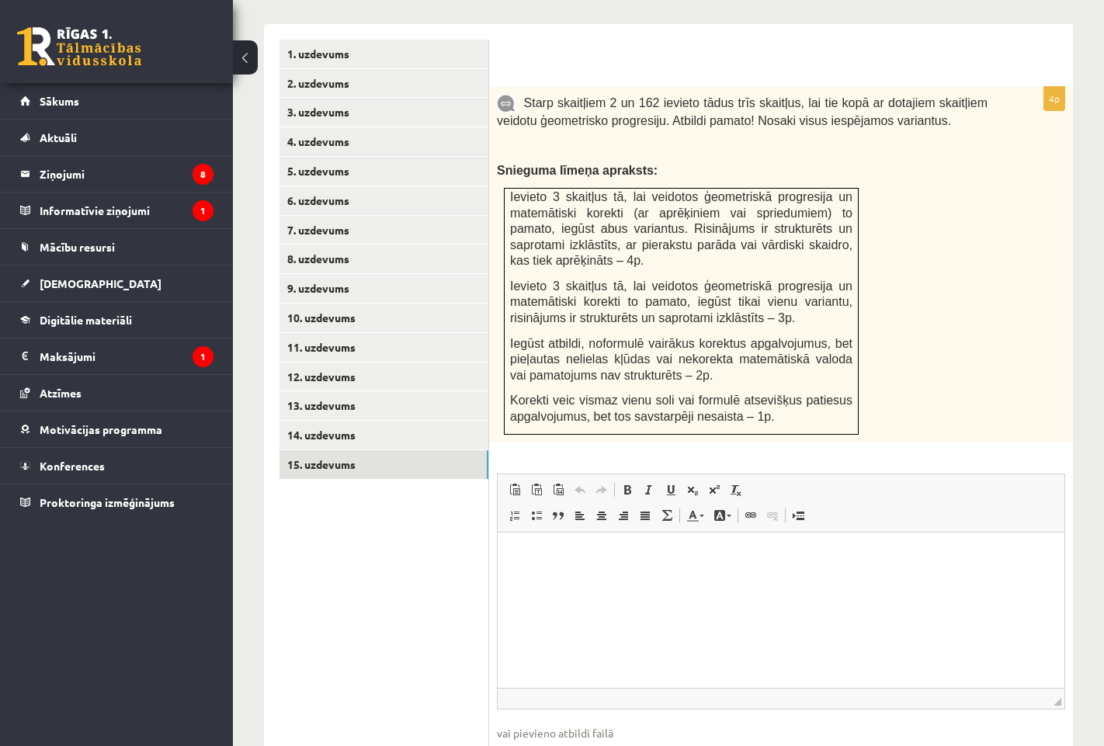
scroll to position [609, 0]
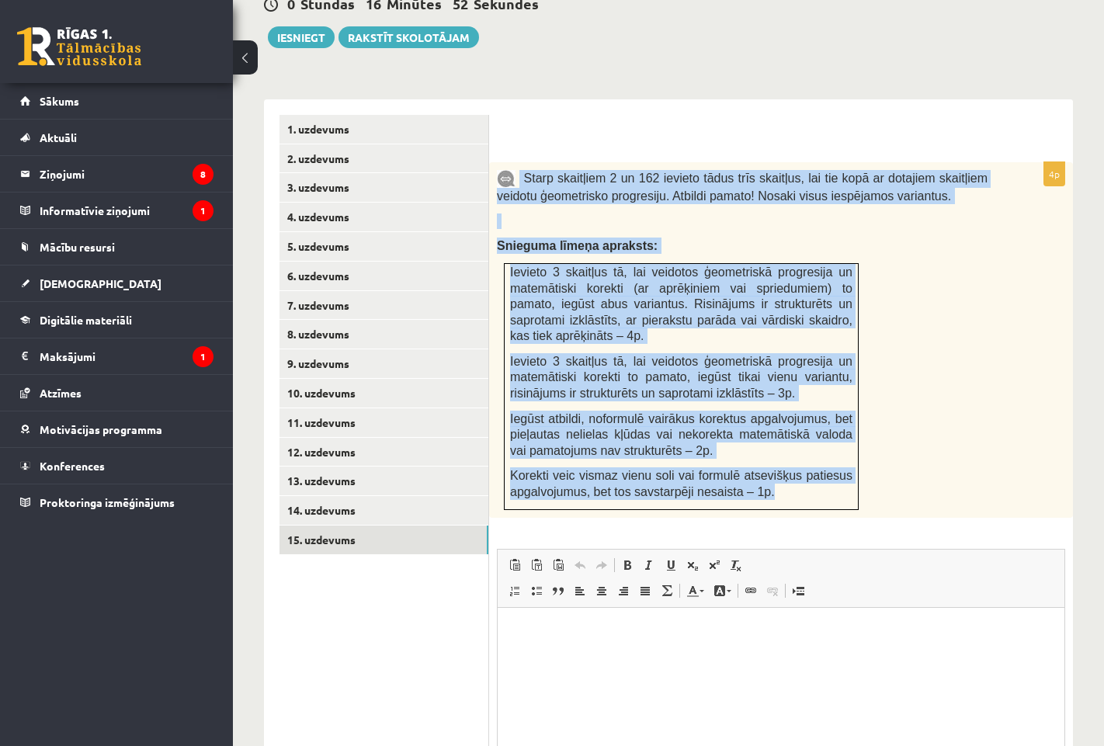
drag, startPoint x: 519, startPoint y: 160, endPoint x: 794, endPoint y: 472, distance: 416.4
click at [794, 472] on div "Starp skaitļiem 2 un 162 ievieto tādus trīs skaitļus, lai tie kopā ar dotajiem …" at bounding box center [781, 340] width 584 height 356
click at [968, 238] on p "Snieguma līmeņa apraksts:" at bounding box center [742, 246] width 491 height 16
click at [971, 238] on p "Snieguma līmeņa apraksts:" at bounding box center [742, 246] width 491 height 16
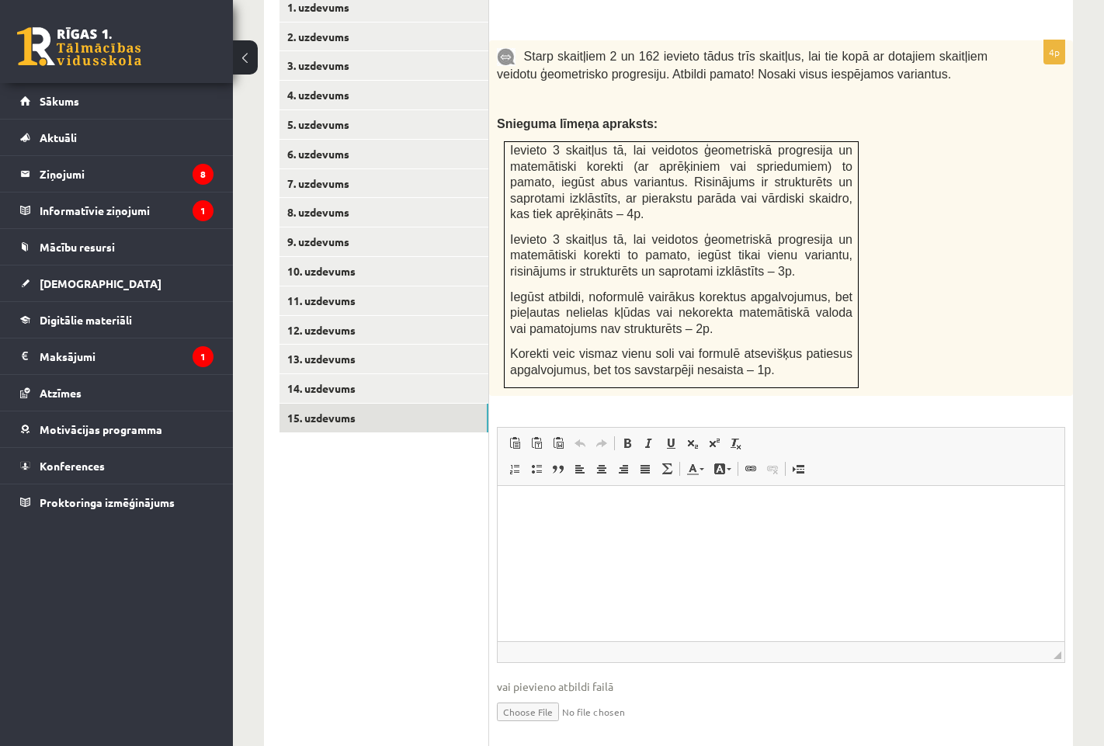
scroll to position [764, 0]
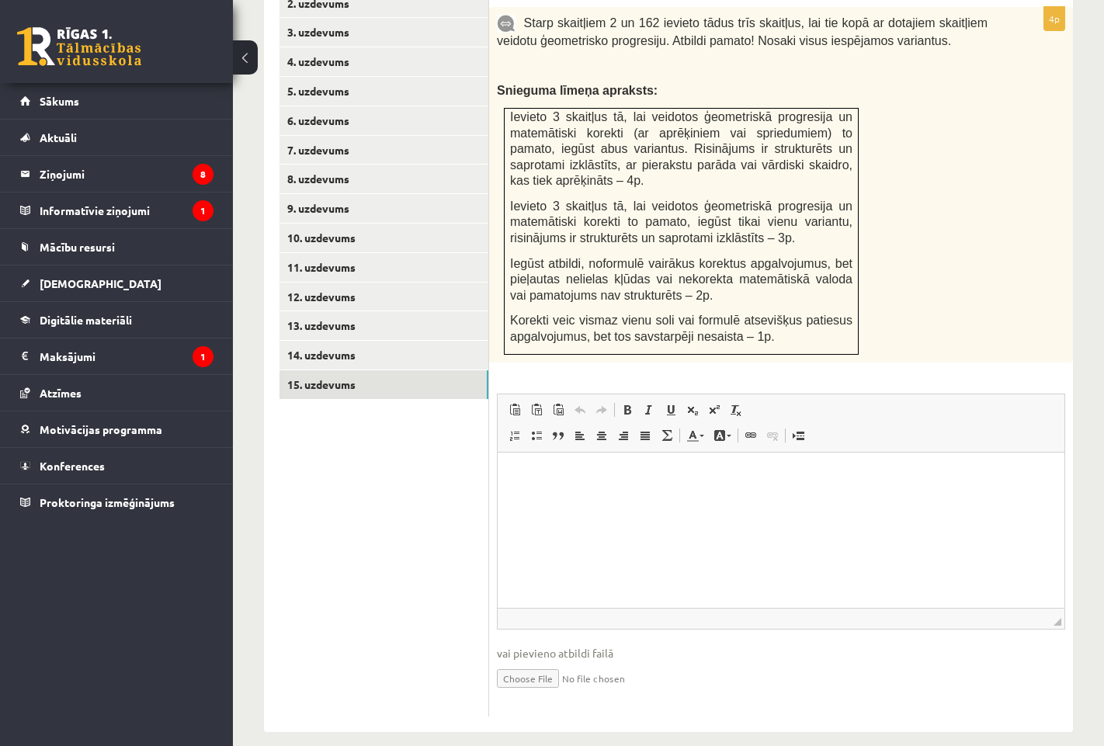
click at [525, 662] on input "file" at bounding box center [781, 678] width 568 height 32
type input "**********"
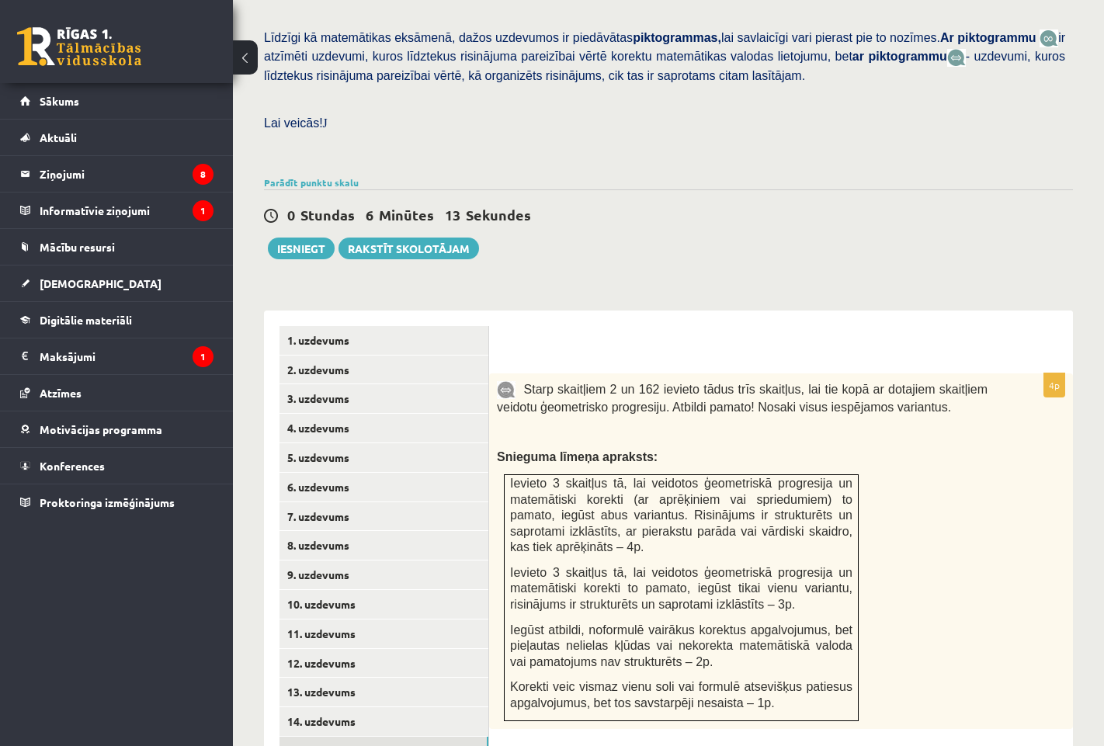
scroll to position [376, 0]
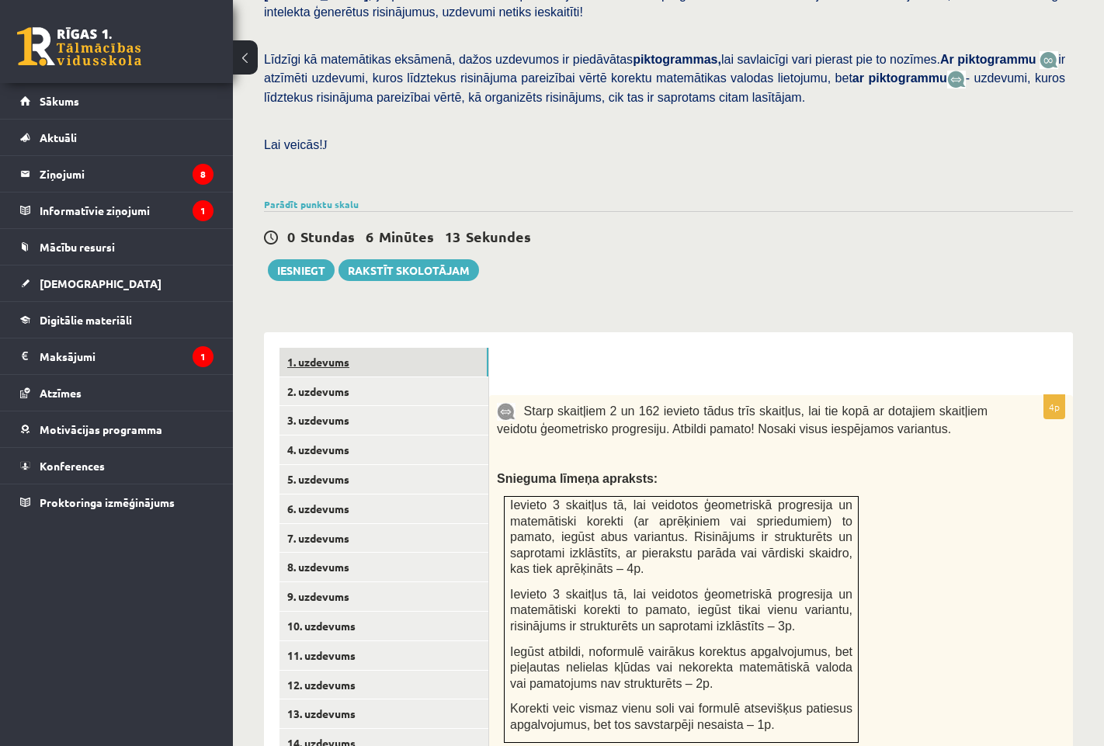
click at [356, 357] on link "1. uzdevums" at bounding box center [384, 362] width 209 height 29
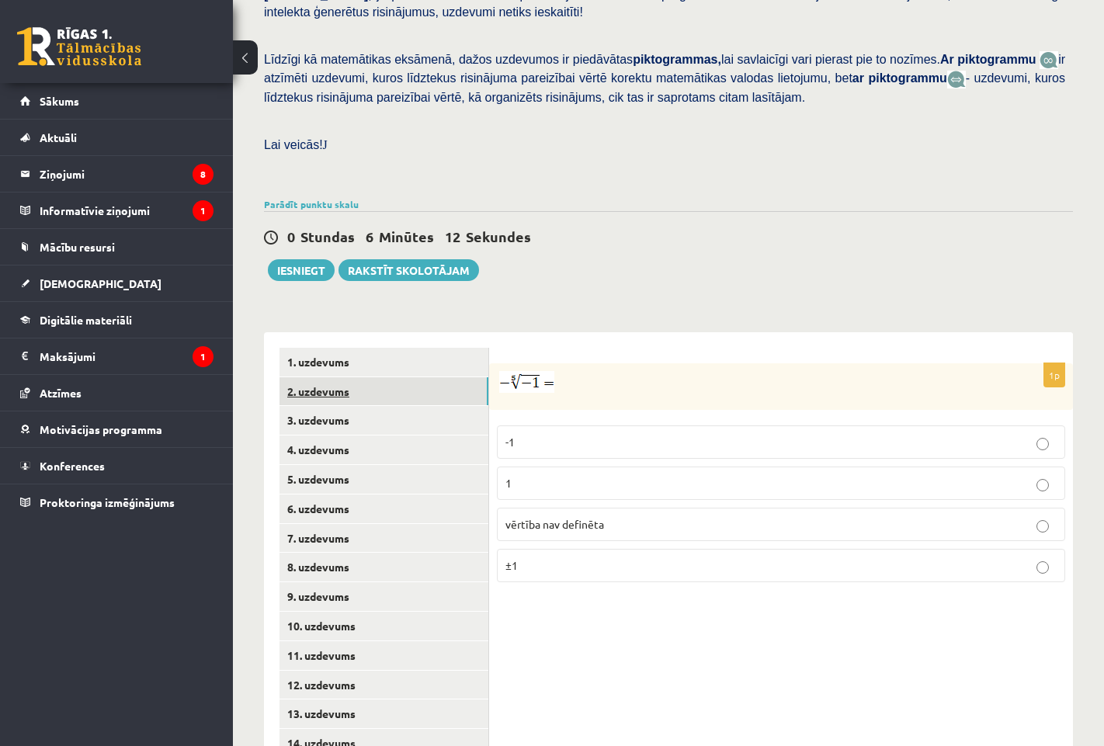
click at [356, 377] on link "2. uzdevums" at bounding box center [384, 391] width 209 height 29
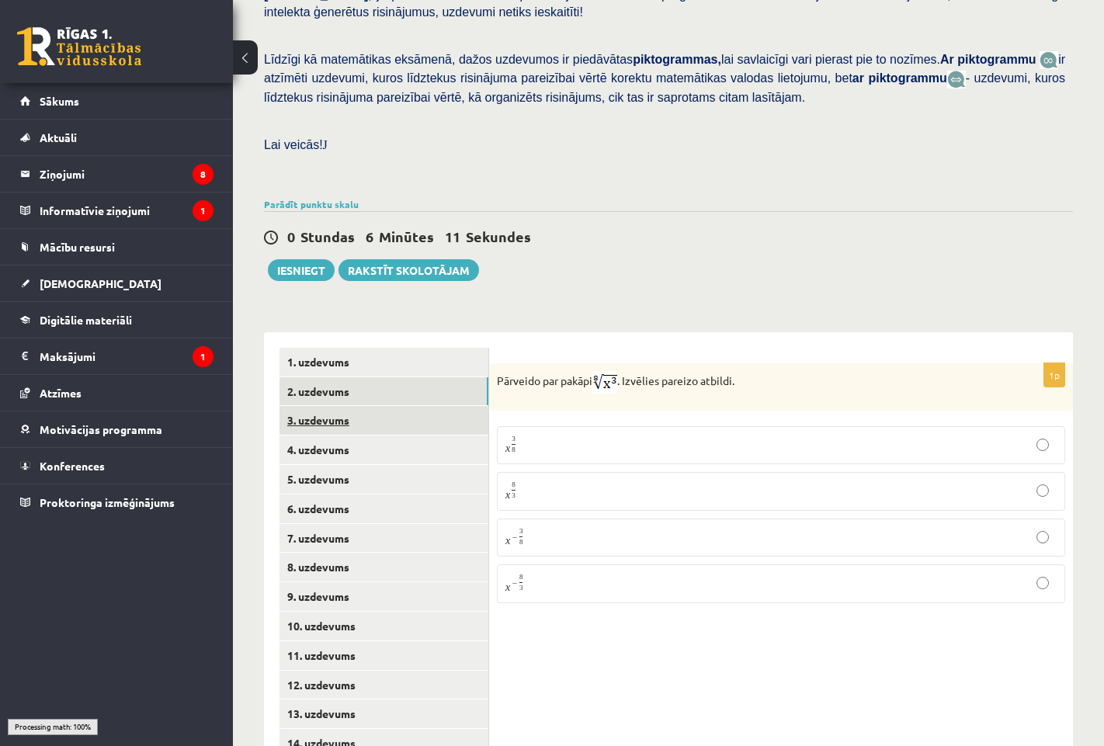
click at [354, 406] on link "3. uzdevums" at bounding box center [384, 420] width 209 height 29
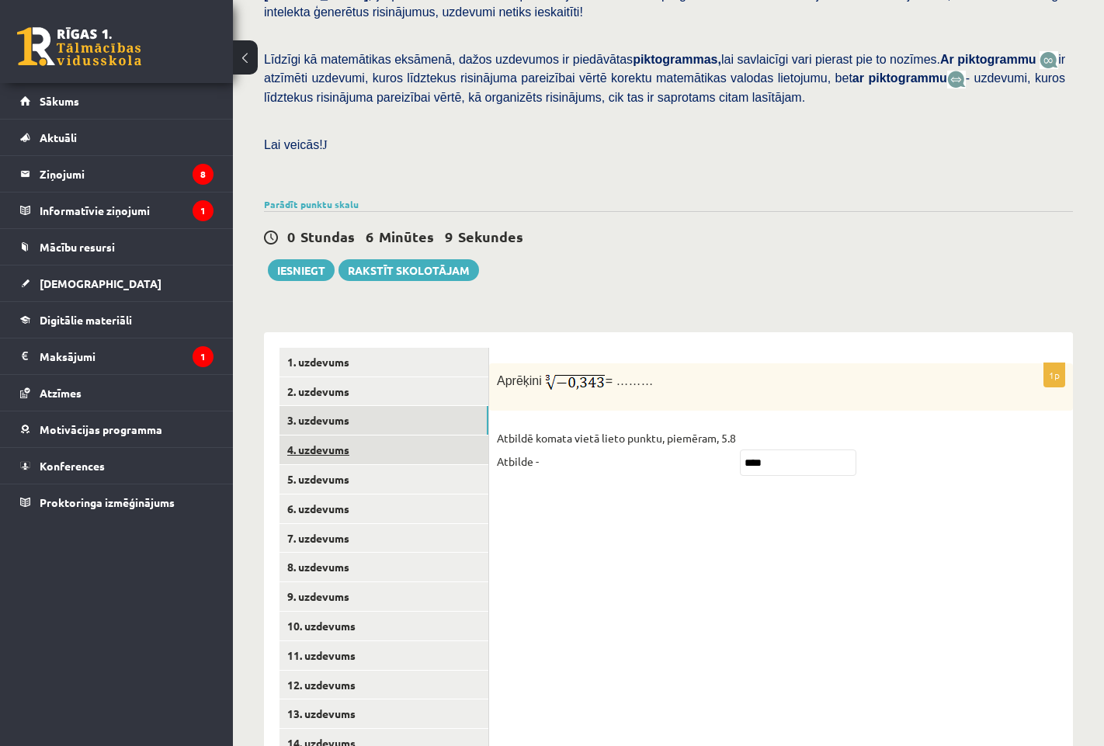
click at [354, 436] on link "4. uzdevums" at bounding box center [384, 450] width 209 height 29
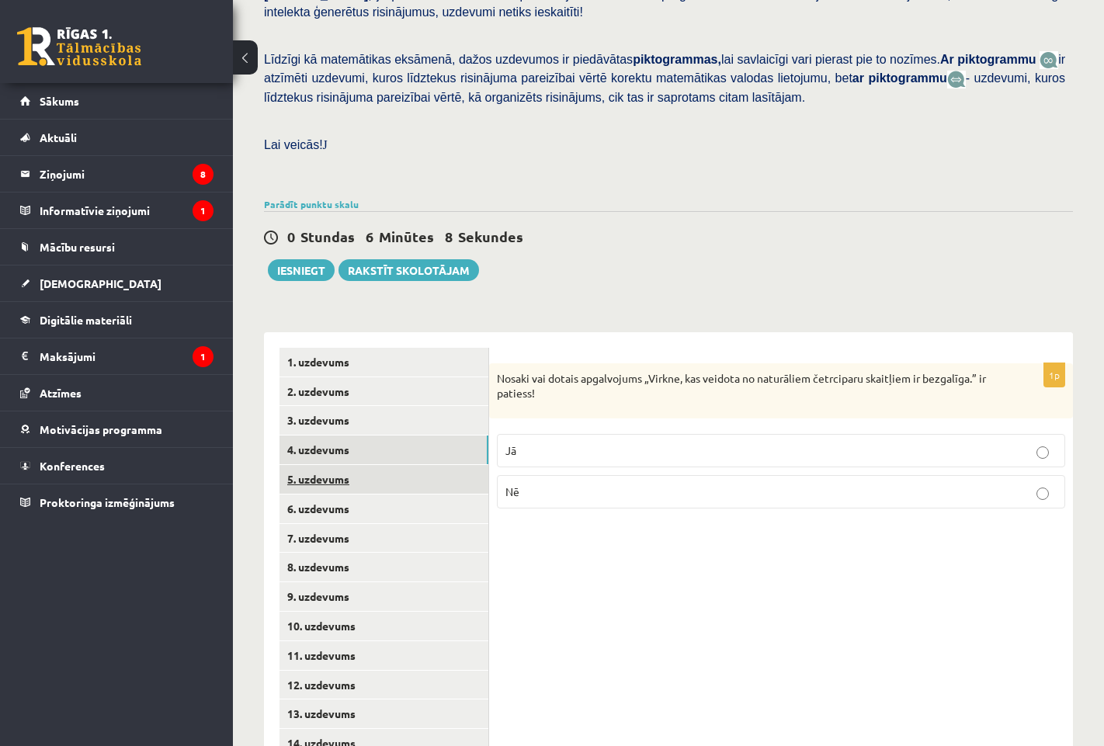
click at [354, 465] on link "5. uzdevums" at bounding box center [384, 479] width 209 height 29
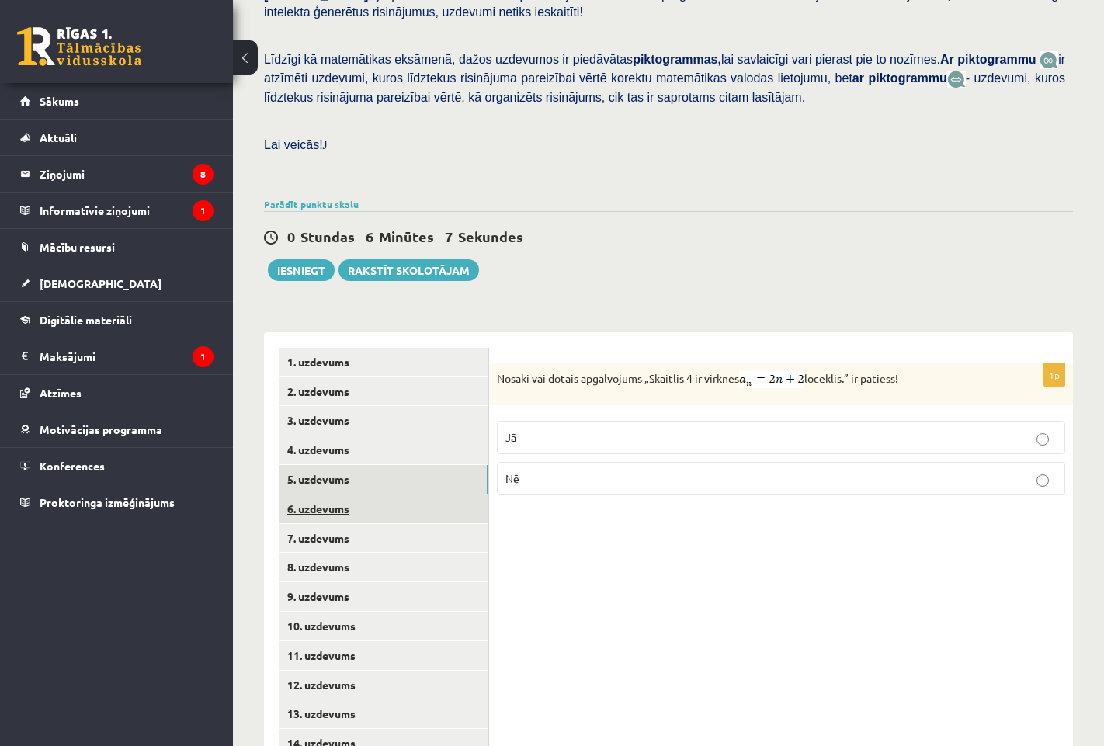
click at [346, 495] on link "6. uzdevums" at bounding box center [384, 509] width 209 height 29
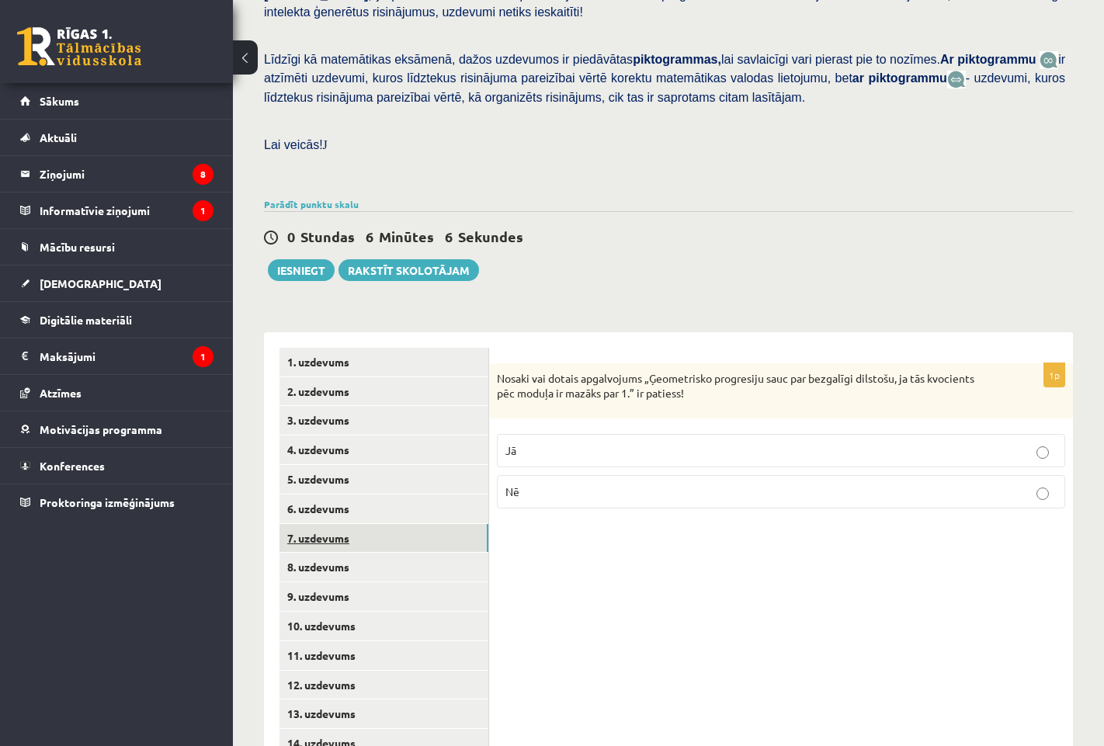
click at [344, 526] on link "7. uzdevums" at bounding box center [384, 538] width 209 height 29
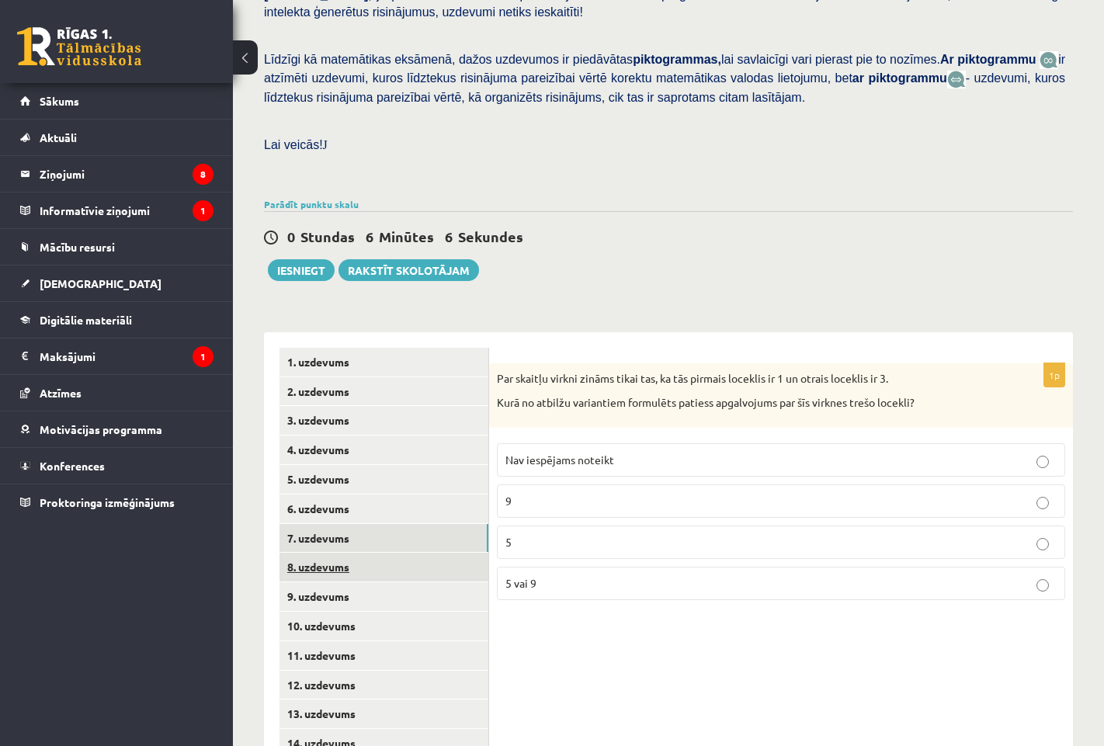
click at [342, 554] on link "8. uzdevums" at bounding box center [384, 567] width 209 height 29
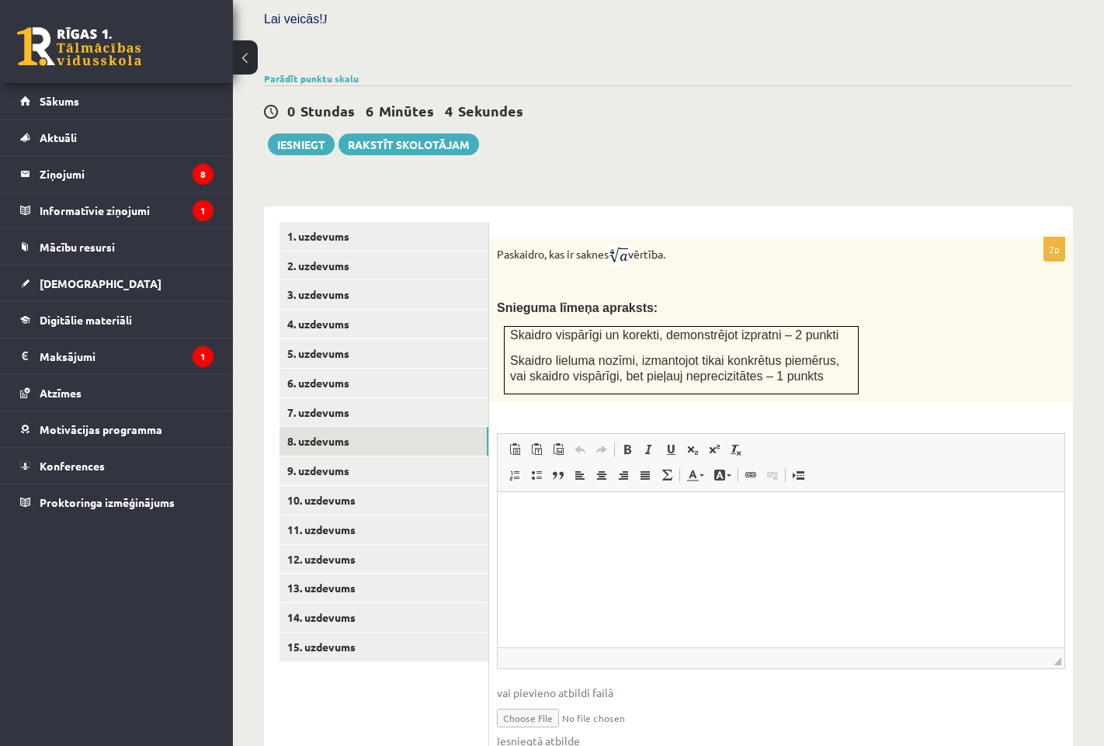
scroll to position [558, 0]
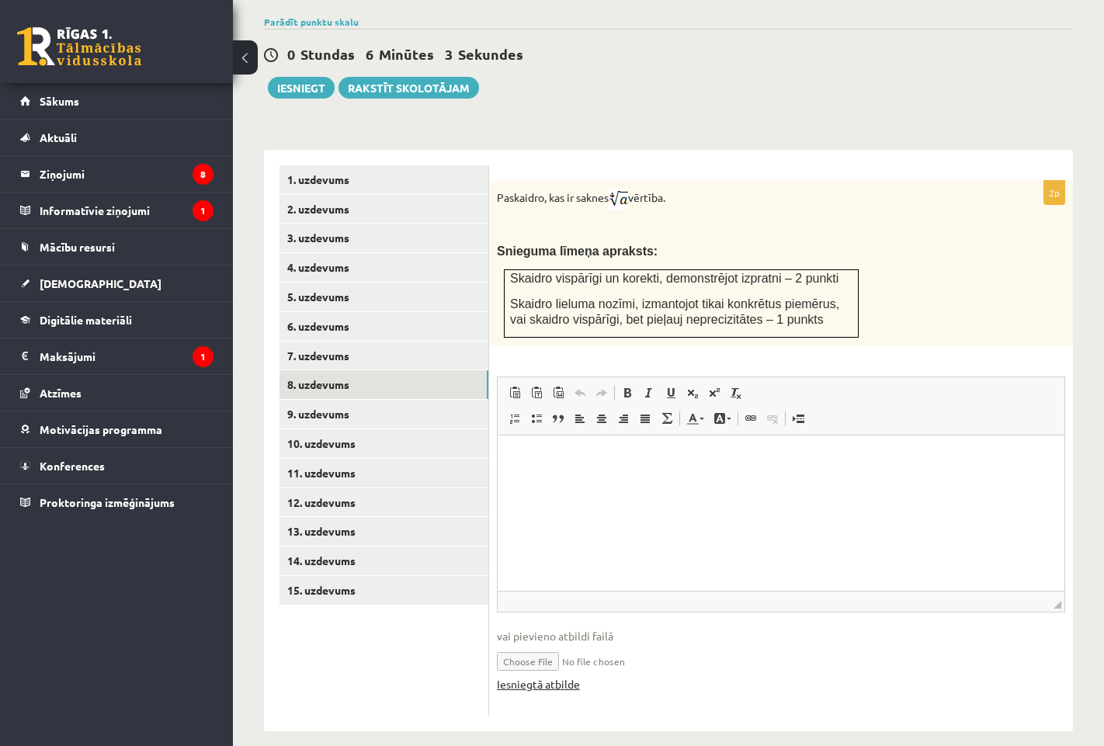
click at [515, 676] on link "Iesniegtā atbilde" at bounding box center [538, 684] width 83 height 16
click at [329, 400] on link "9. uzdevums" at bounding box center [384, 414] width 209 height 29
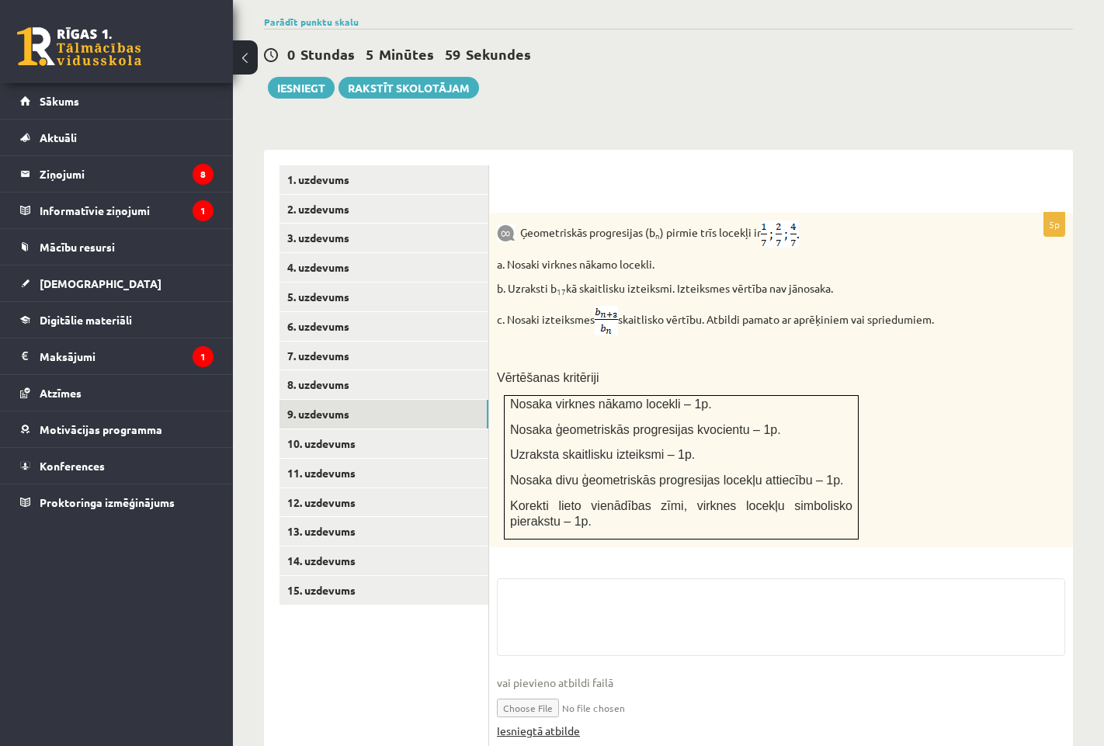
click at [536, 699] on link "Iesniegtā atbilde" at bounding box center [538, 731] width 83 height 16
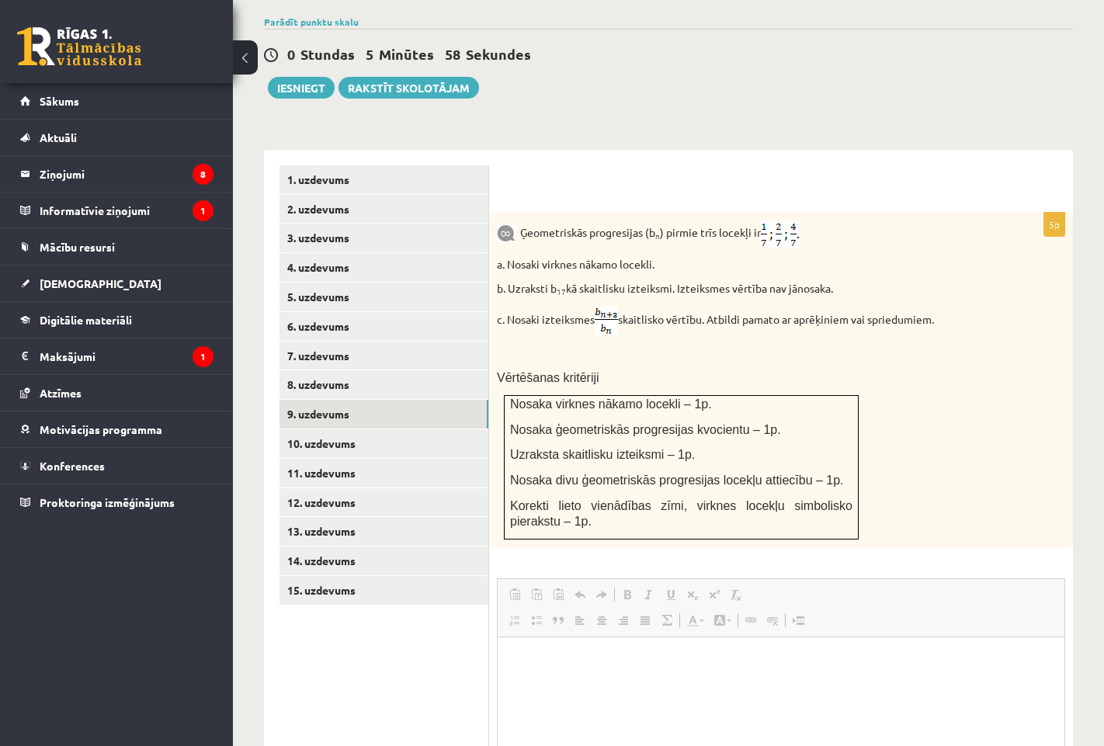
scroll to position [0, 0]
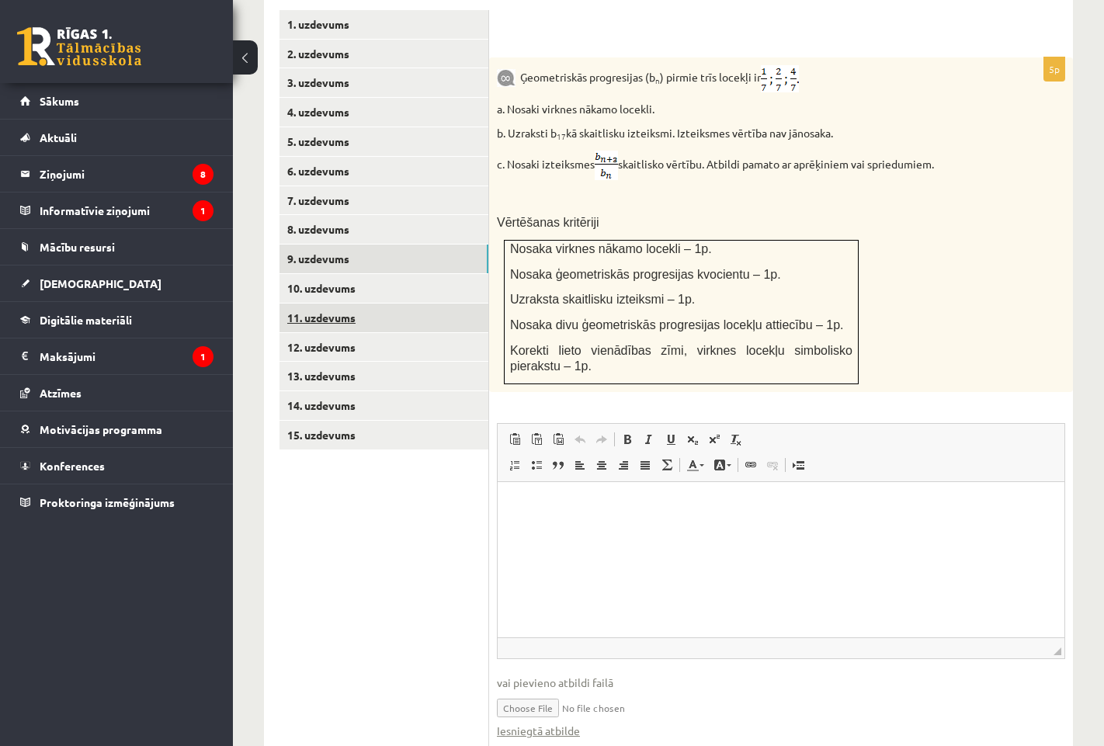
click at [337, 304] on link "11. uzdevums" at bounding box center [384, 318] width 209 height 29
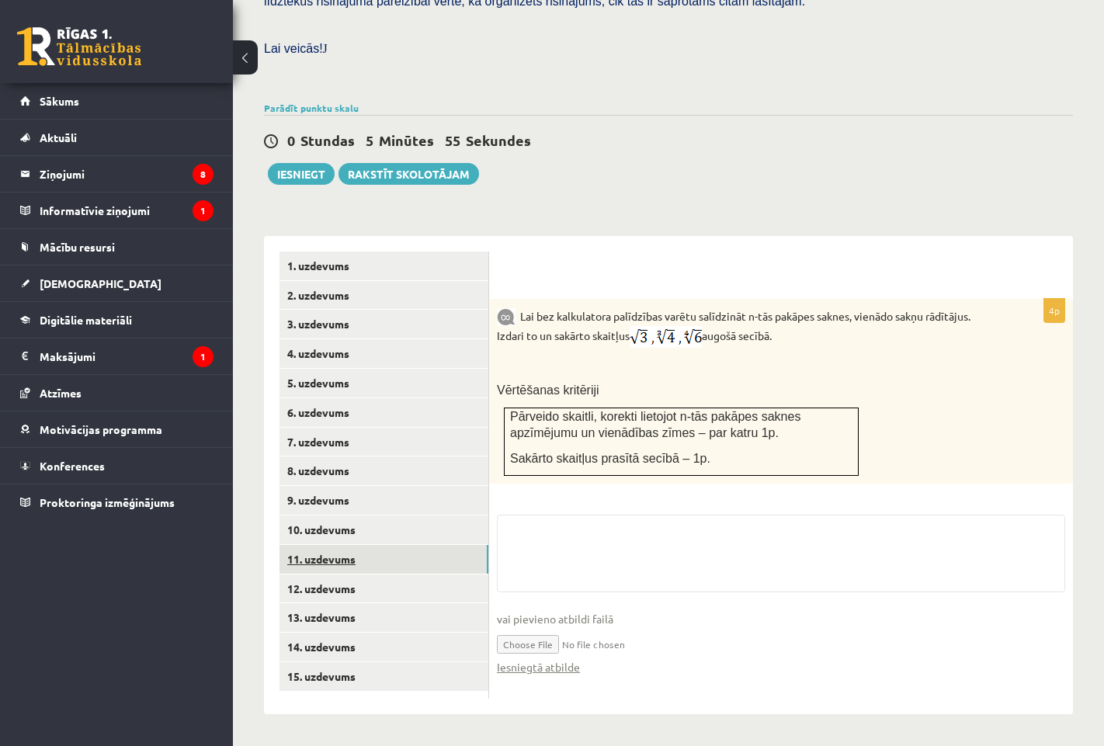
scroll to position [456, 0]
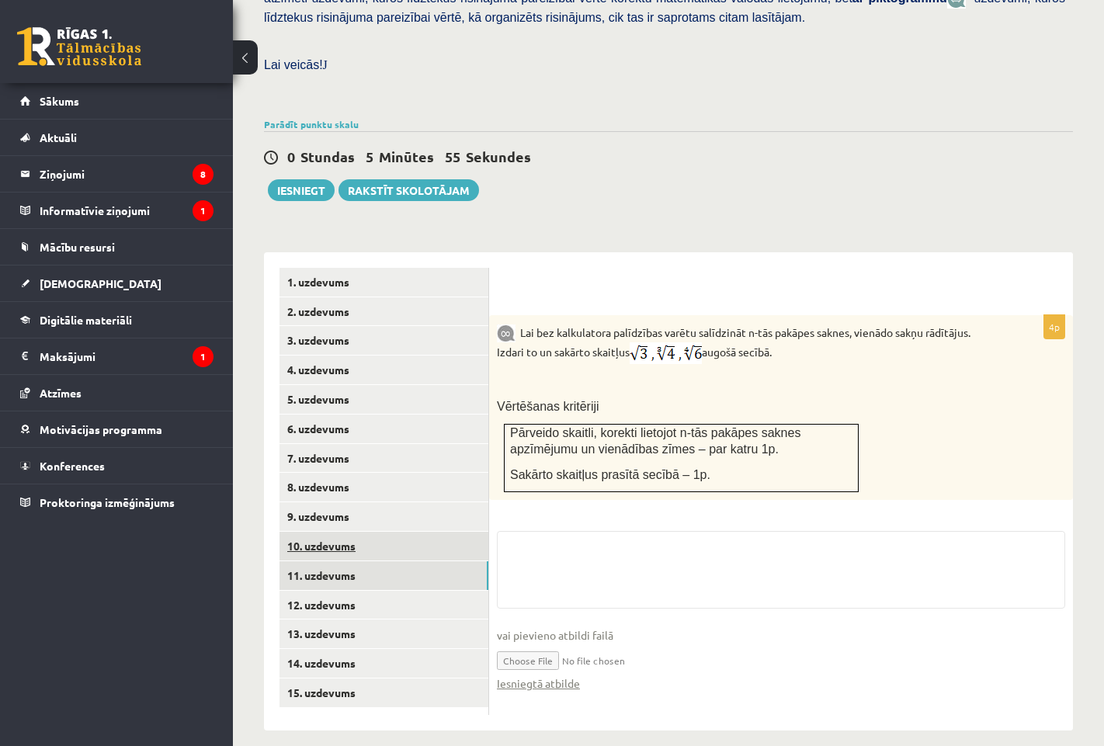
click at [335, 532] on link "10. uzdevums" at bounding box center [384, 546] width 209 height 29
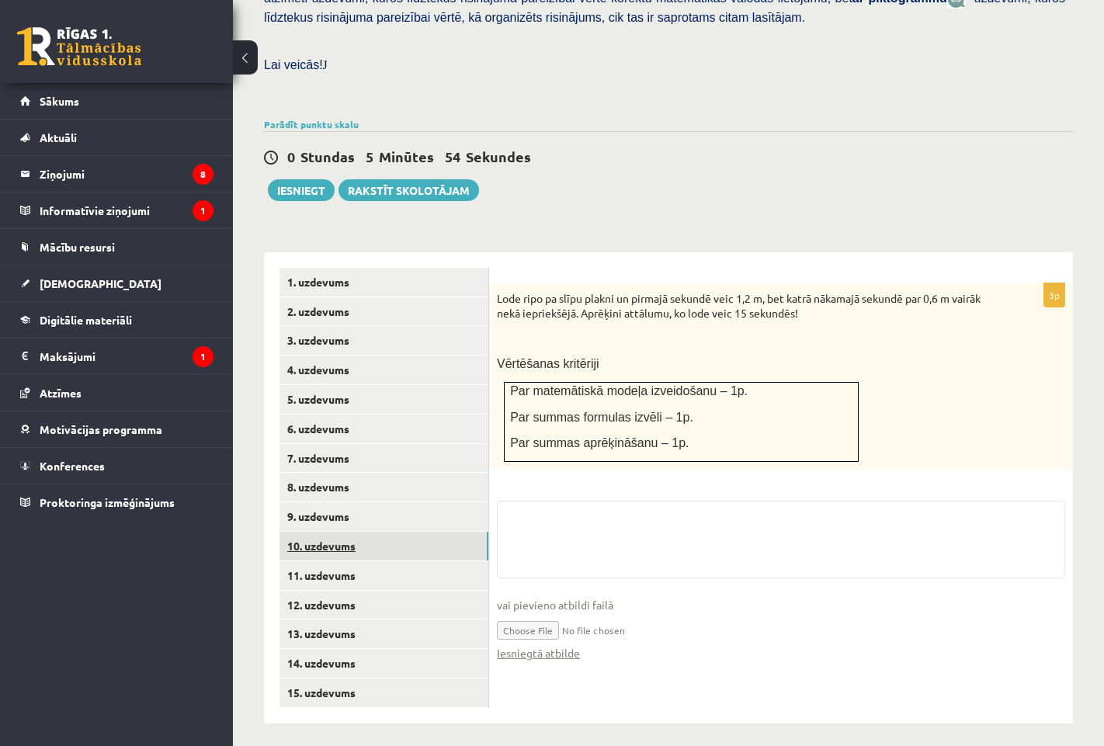
scroll to position [448, 0]
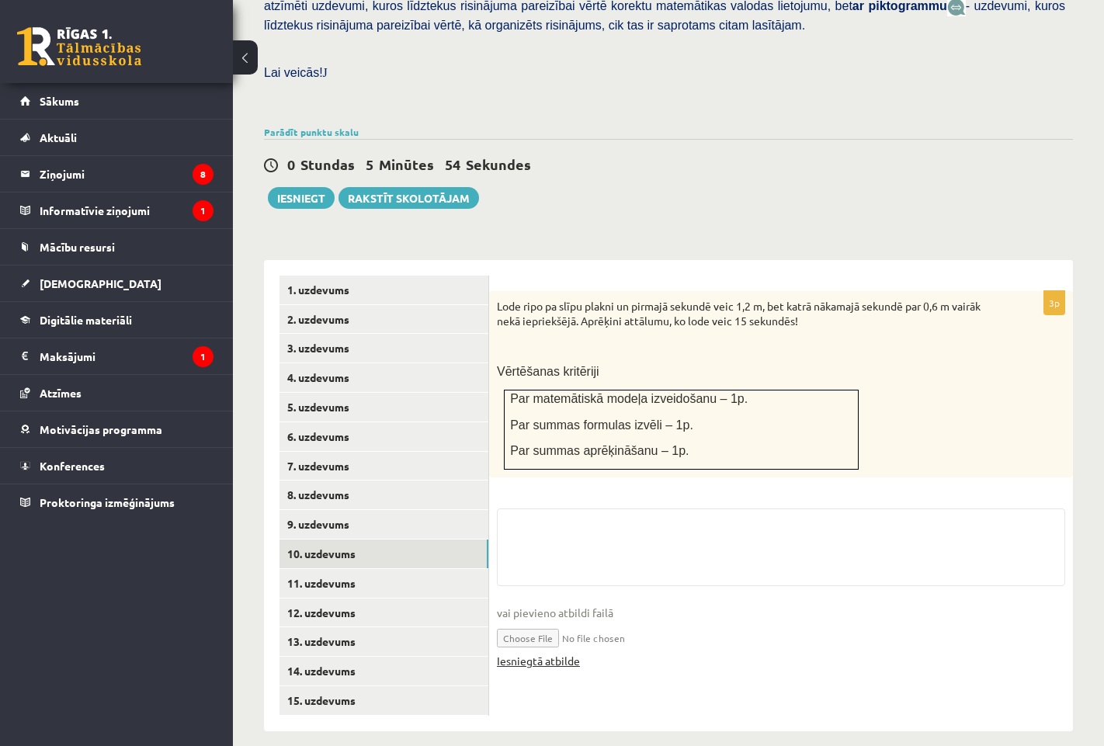
click at [553, 653] on link "Iesniegtā atbilde" at bounding box center [538, 661] width 83 height 16
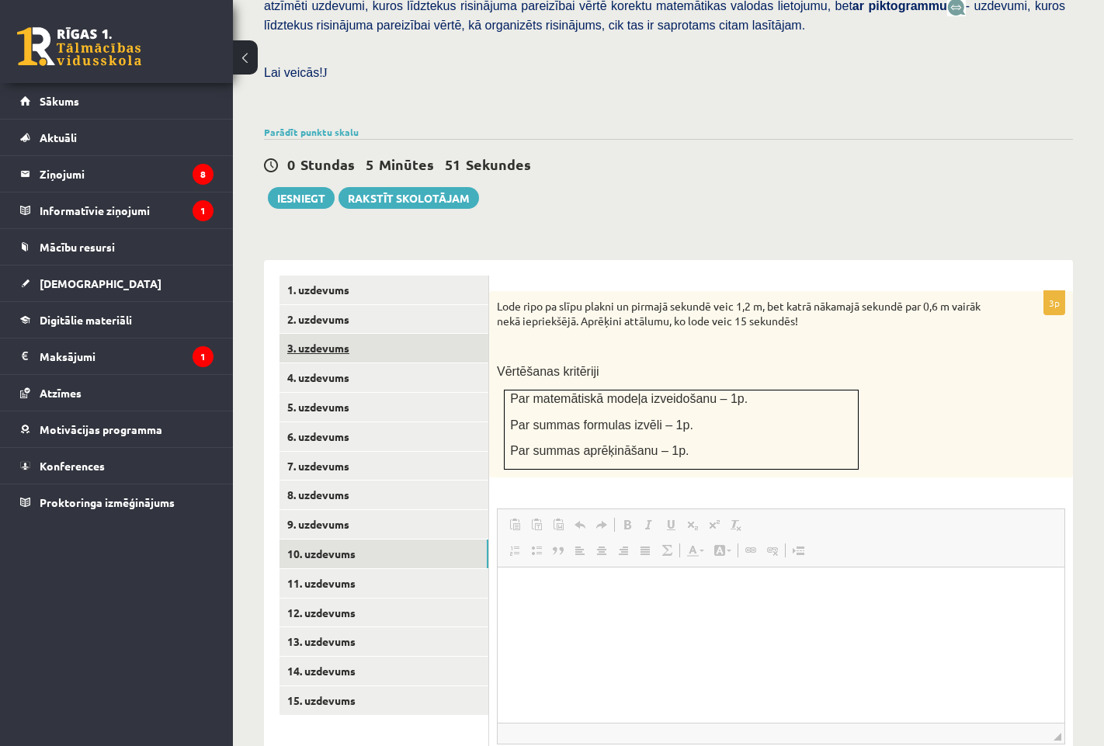
scroll to position [0, 0]
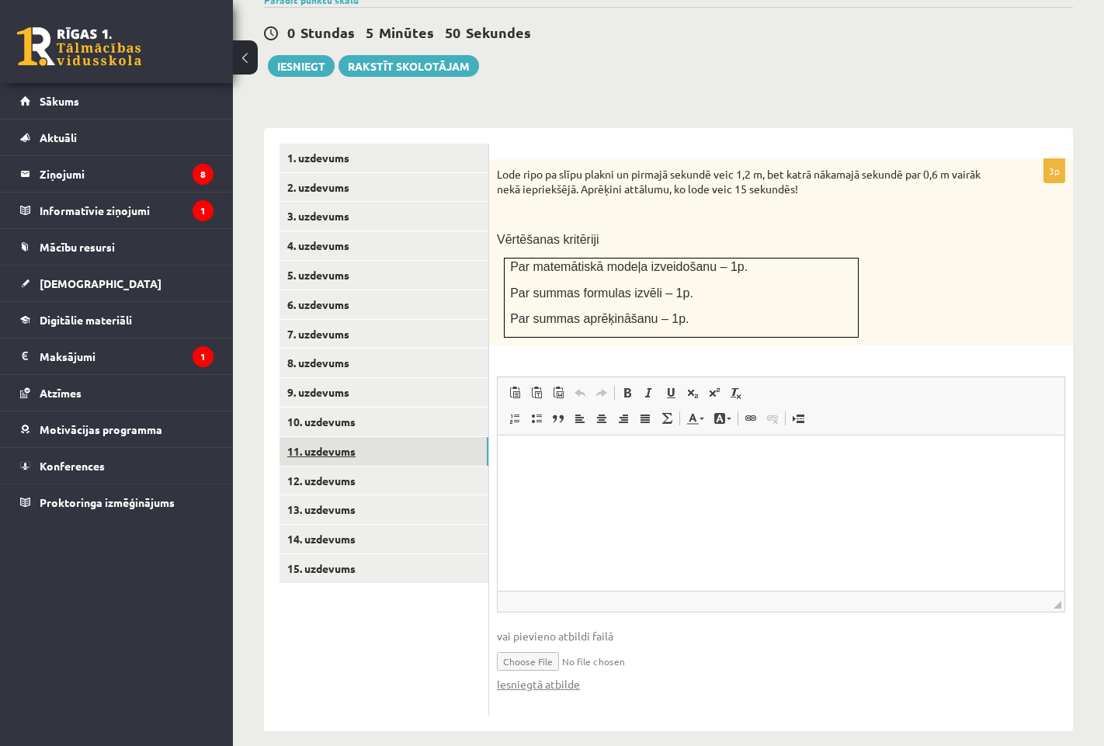
click at [309, 437] on link "11. uzdevums" at bounding box center [384, 451] width 209 height 29
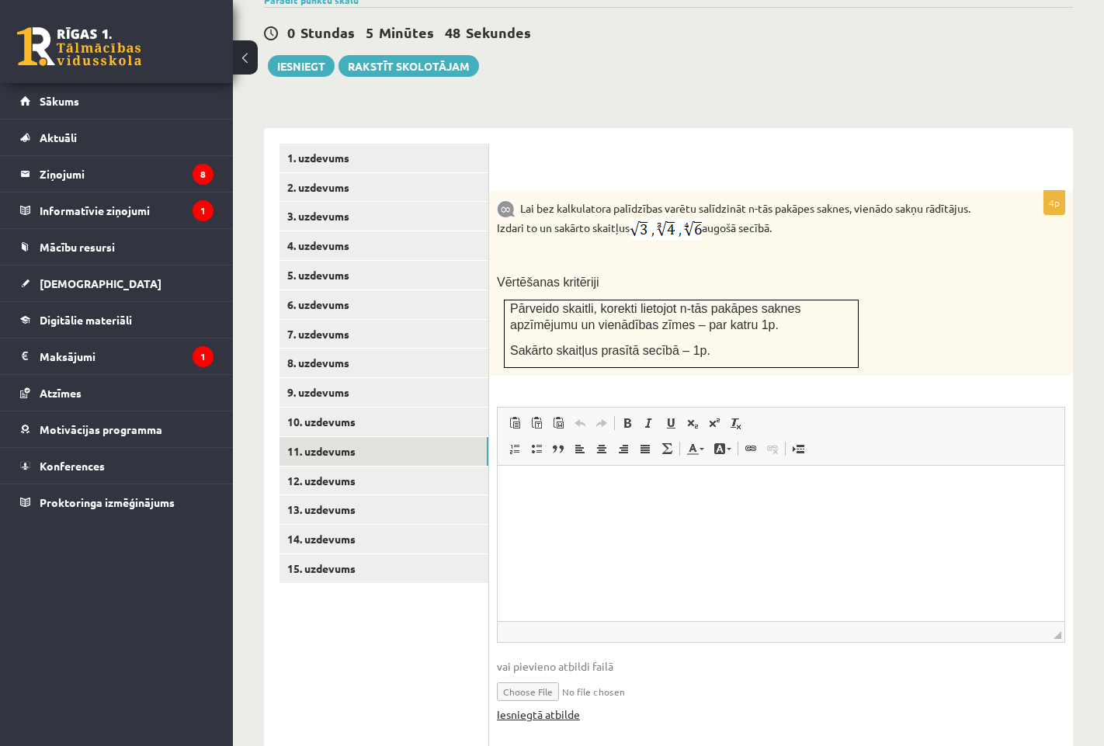
click at [511, 699] on link "Iesniegtā atbilde" at bounding box center [538, 715] width 83 height 16
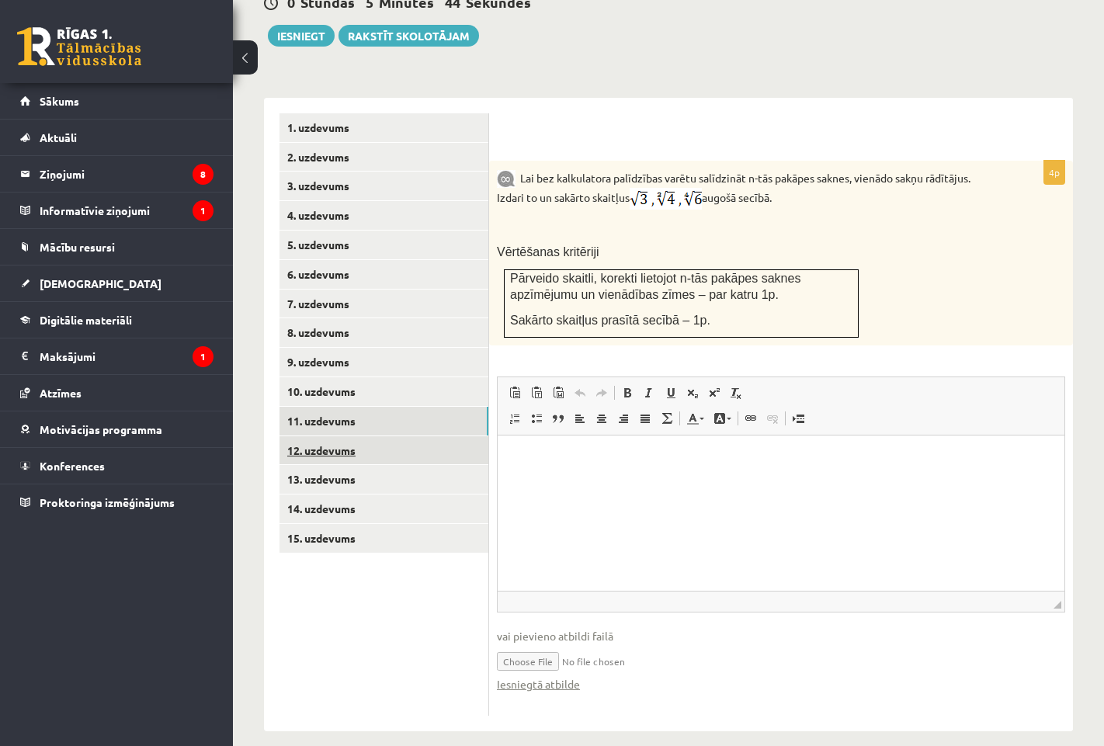
click at [342, 436] on link "12. uzdevums" at bounding box center [384, 450] width 209 height 29
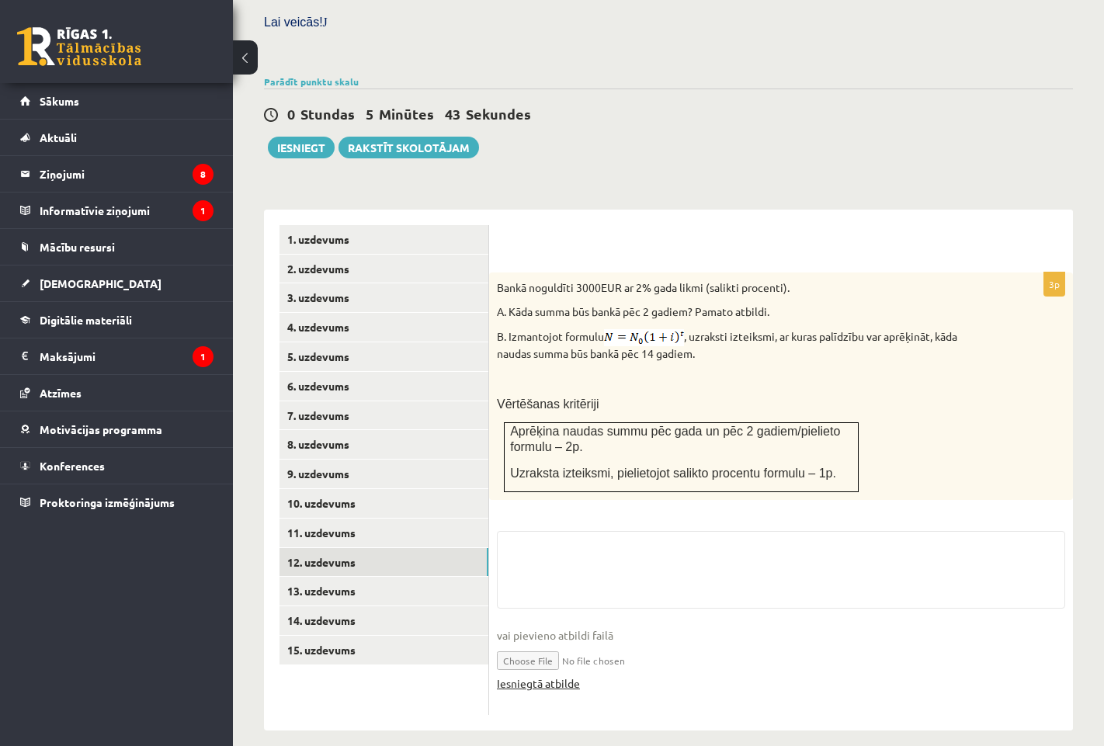
click at [519, 676] on link "Iesniegtā atbilde" at bounding box center [538, 684] width 83 height 16
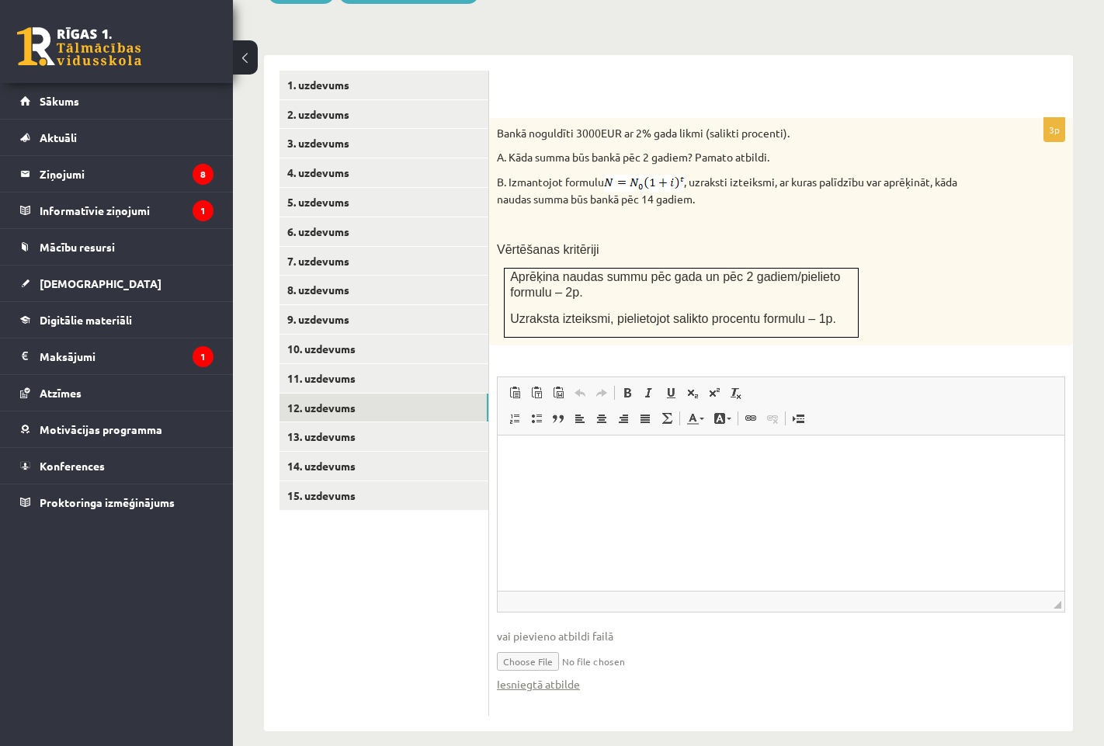
scroll to position [0, 0]
click at [333, 422] on link "13. uzdevums" at bounding box center [384, 436] width 209 height 29
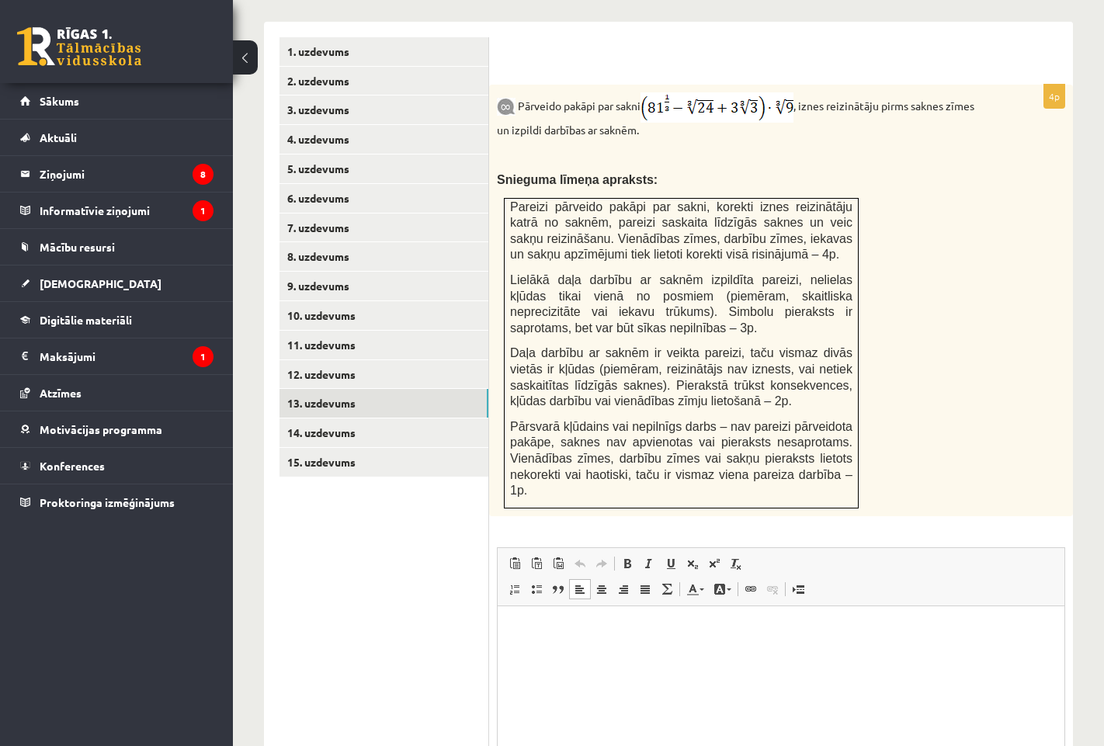
click at [533, 653] on html at bounding box center [781, 629] width 567 height 47
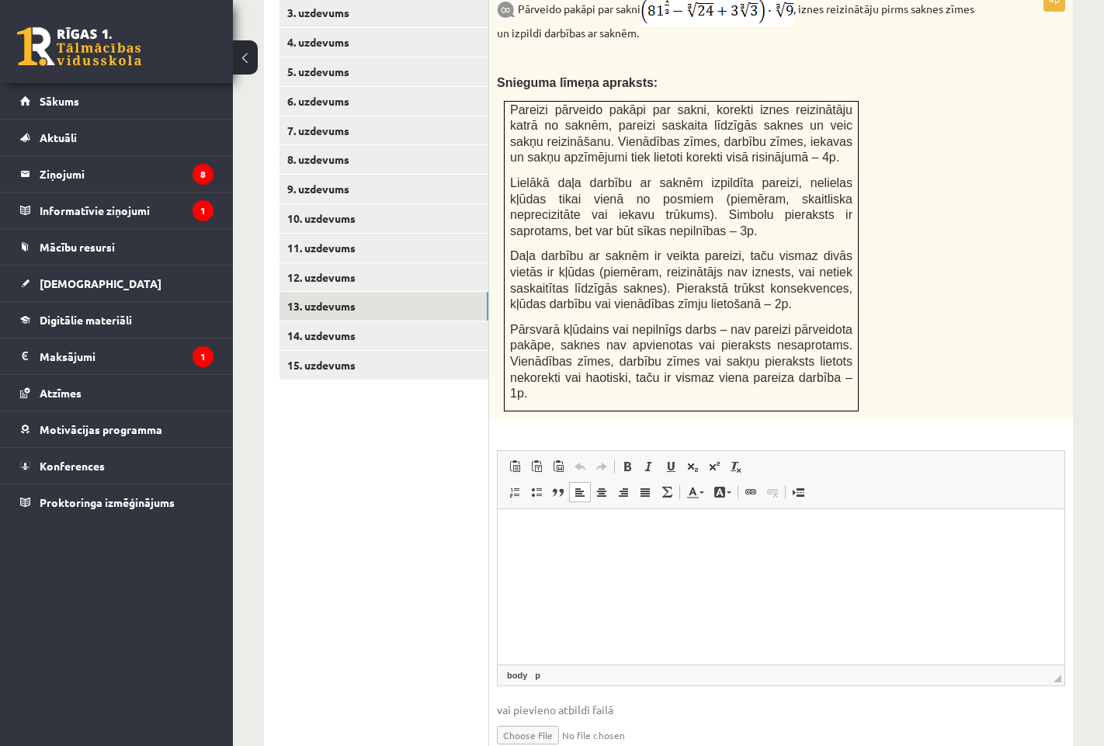
scroll to position [841, 0]
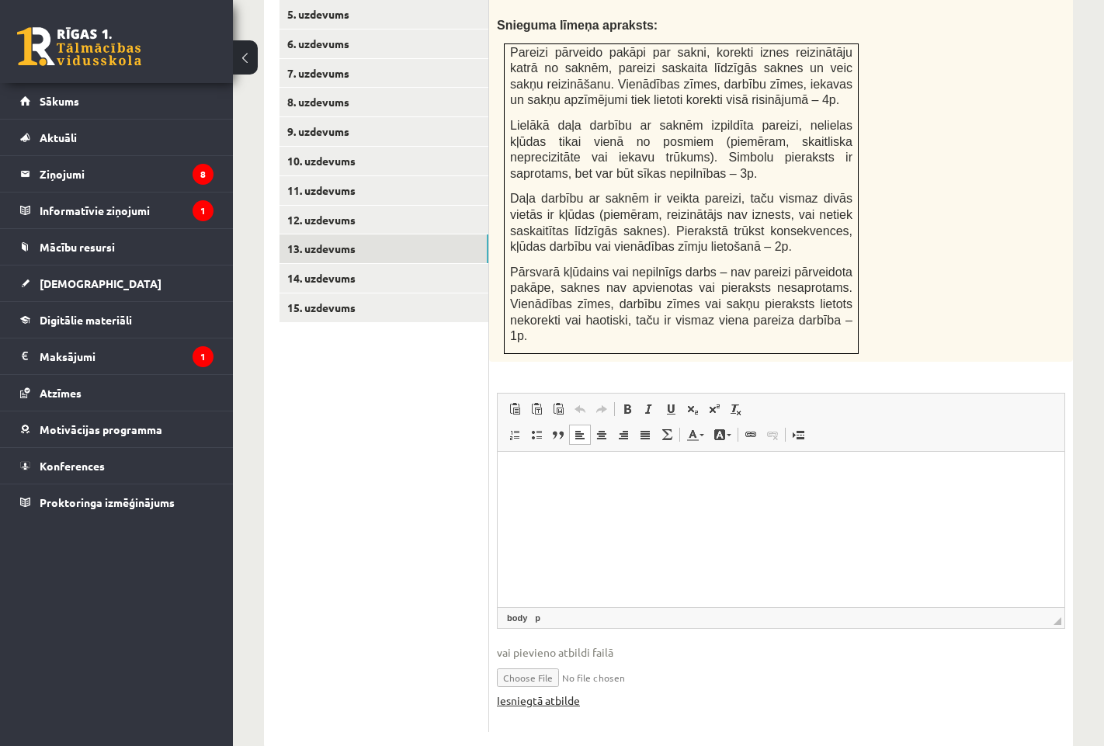
click at [527, 693] on link "Iesniegtā atbilde" at bounding box center [538, 701] width 83 height 16
click at [312, 270] on link "14. uzdevums" at bounding box center [384, 278] width 209 height 29
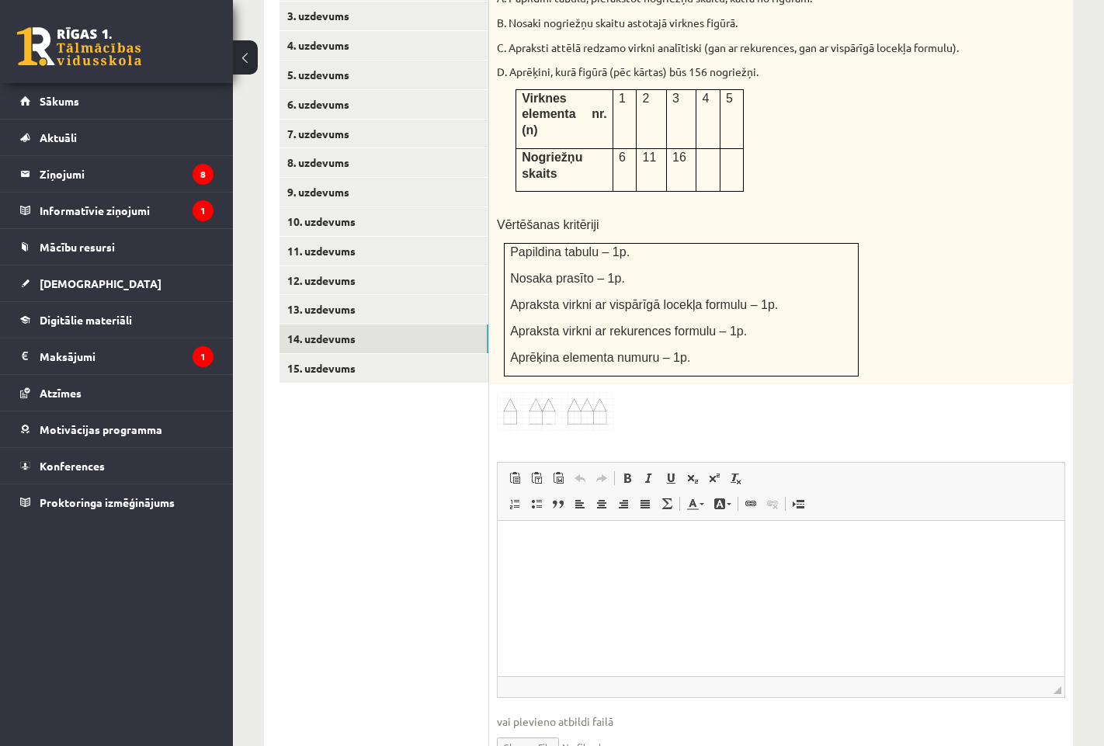
scroll to position [834, 0]
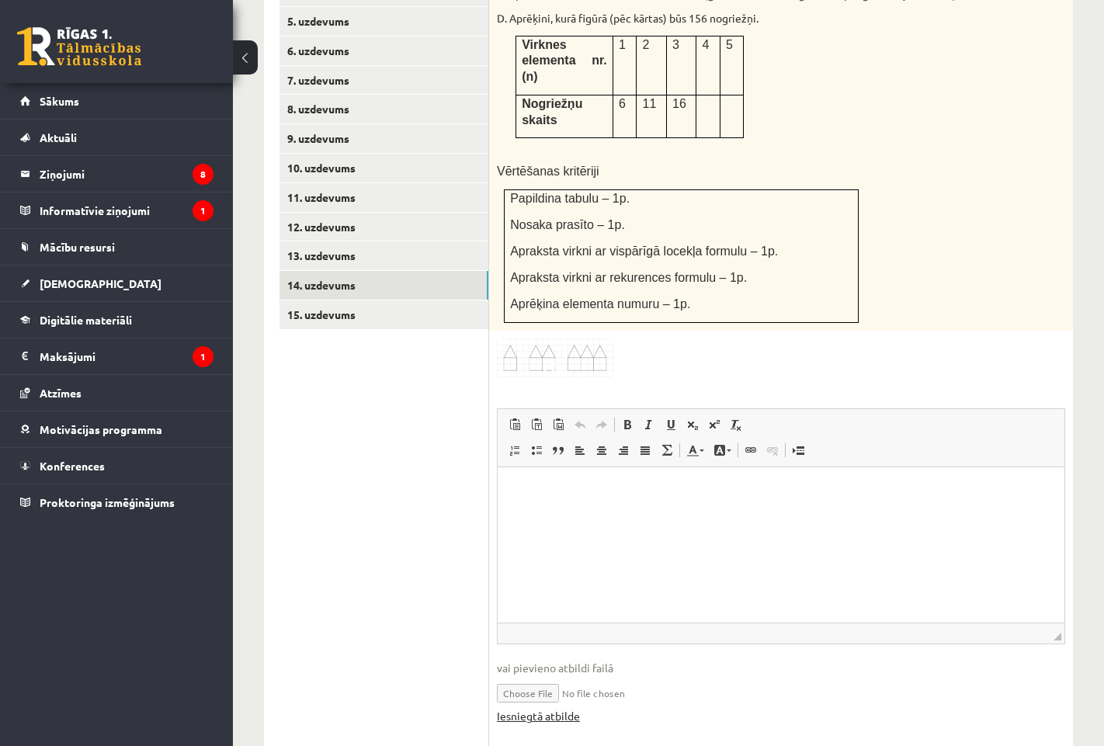
click at [528, 699] on link "Iesniegtā atbilde" at bounding box center [538, 716] width 83 height 16
click at [419, 300] on link "15. uzdevums" at bounding box center [384, 314] width 209 height 29
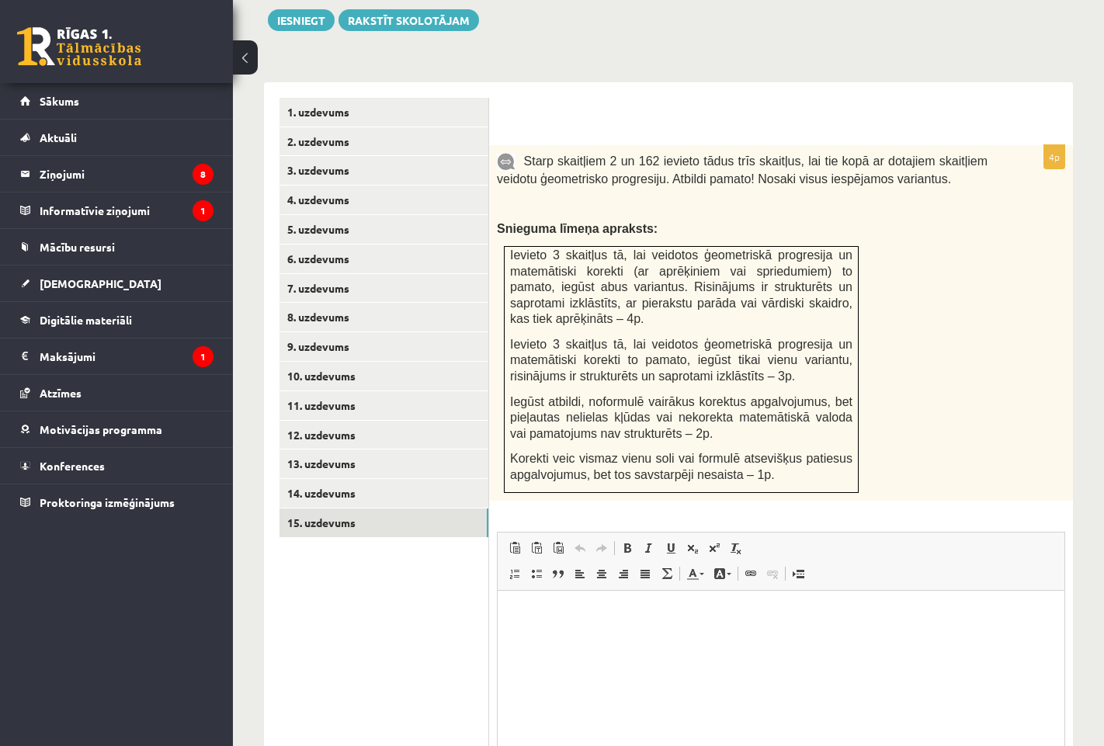
scroll to position [780, 0]
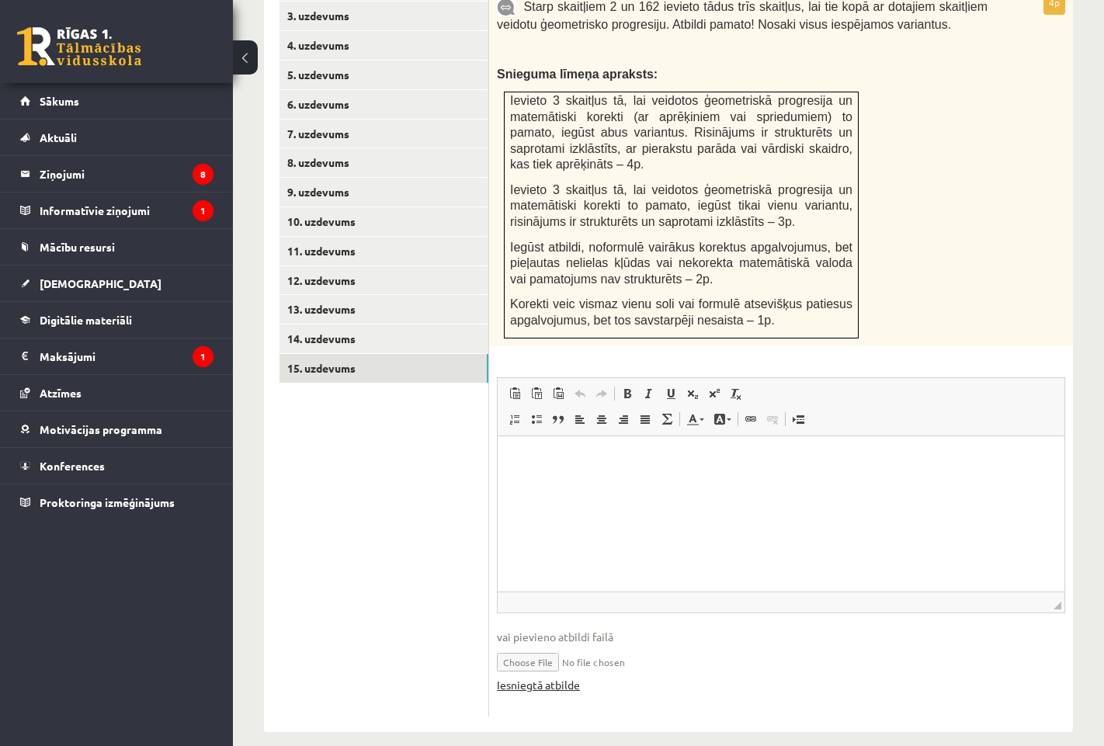
click at [525, 677] on link "Iesniegtā atbilde" at bounding box center [538, 685] width 83 height 16
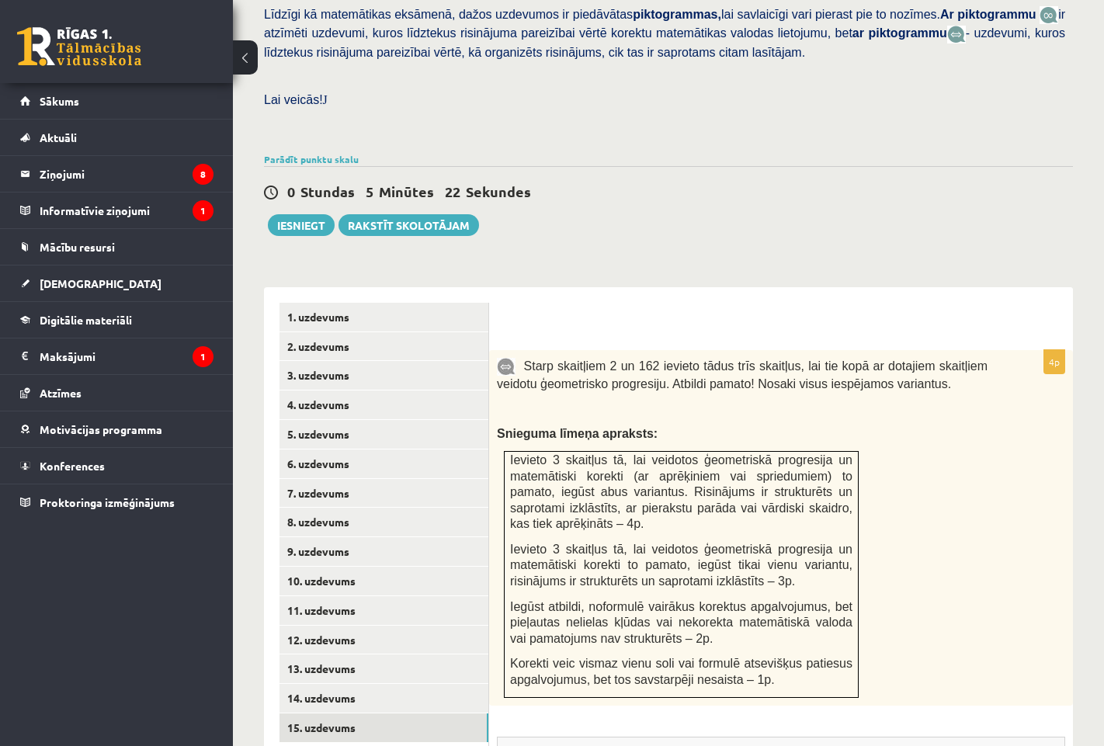
scroll to position [392, 0]
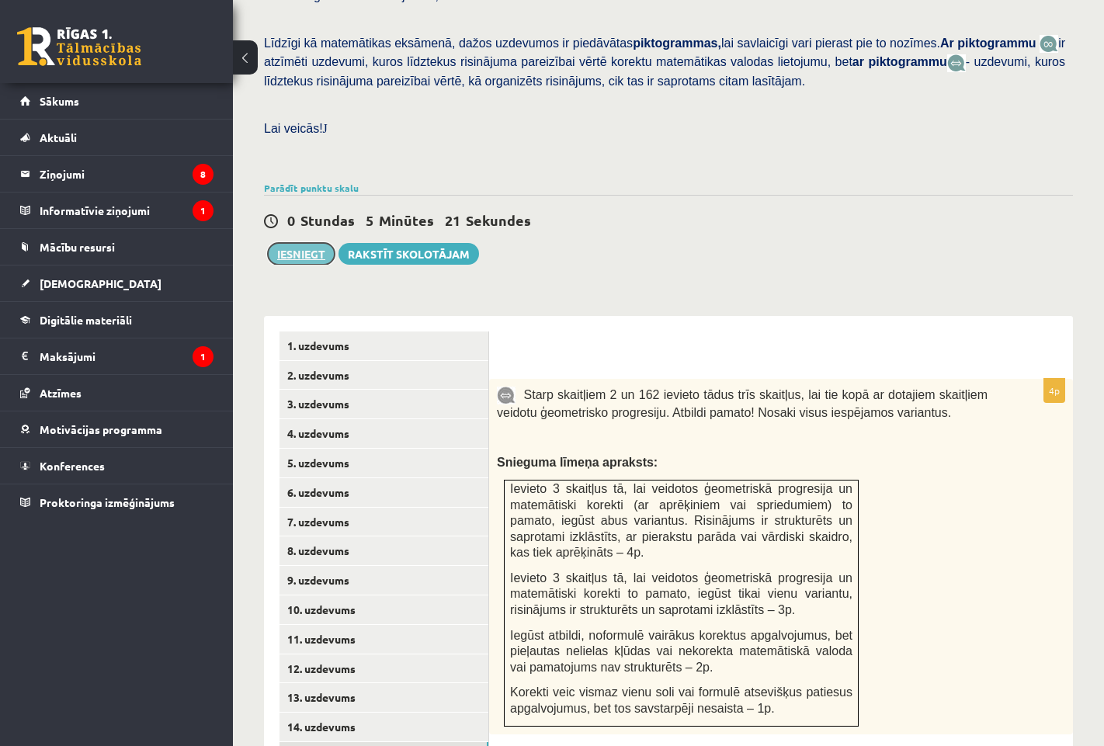
click at [307, 243] on button "Iesniegt" at bounding box center [301, 254] width 67 height 22
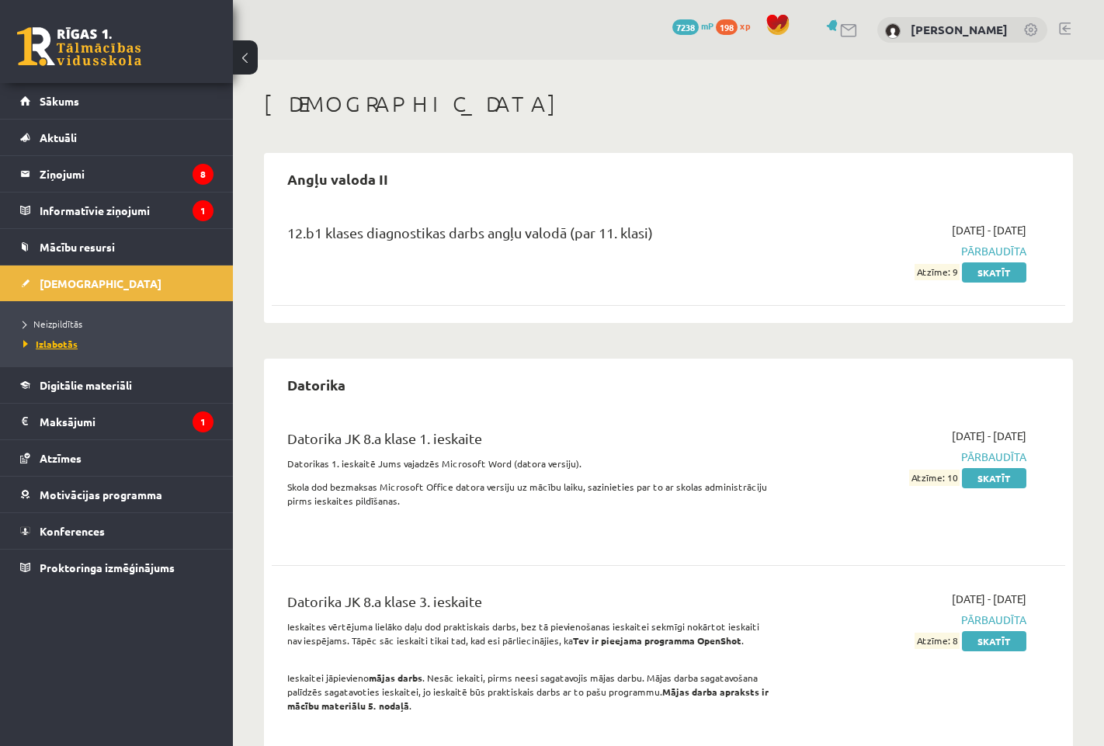
click at [62, 339] on span "Izlabotās" at bounding box center [50, 344] width 54 height 12
click at [82, 321] on link "Neizpildītās" at bounding box center [120, 324] width 194 height 14
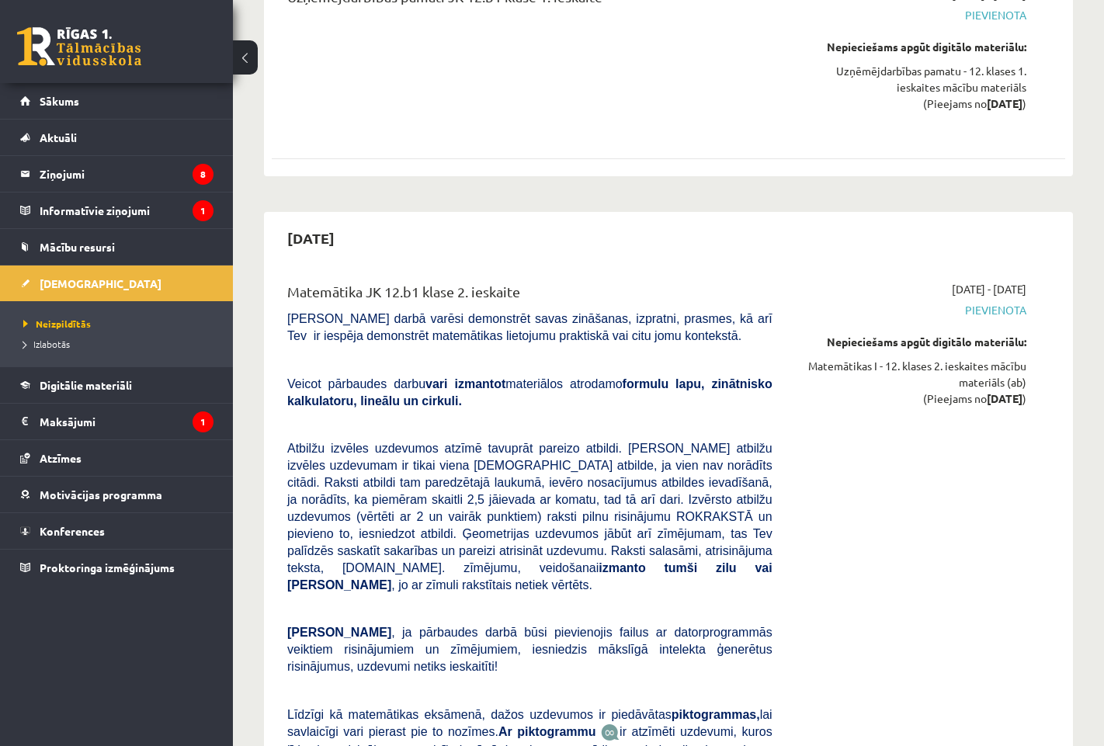
scroll to position [2873, 0]
